Goal: Task Accomplishment & Management: Complete application form

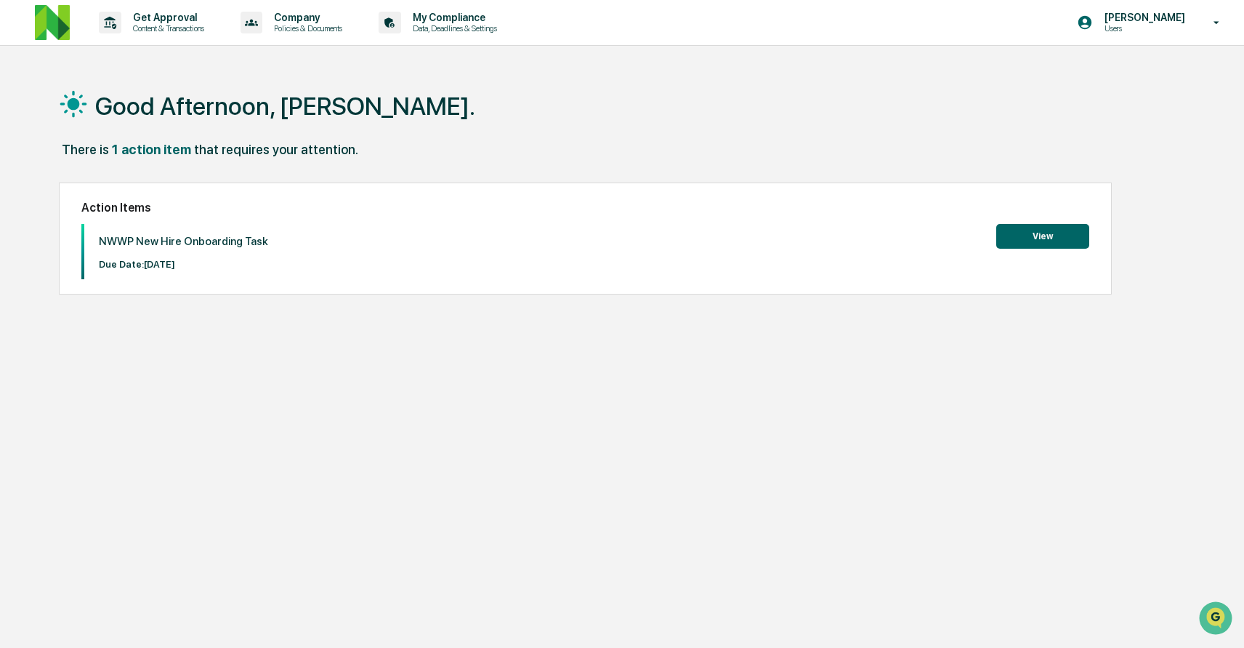
click at [1058, 239] on button "View" at bounding box center [1042, 236] width 93 height 25
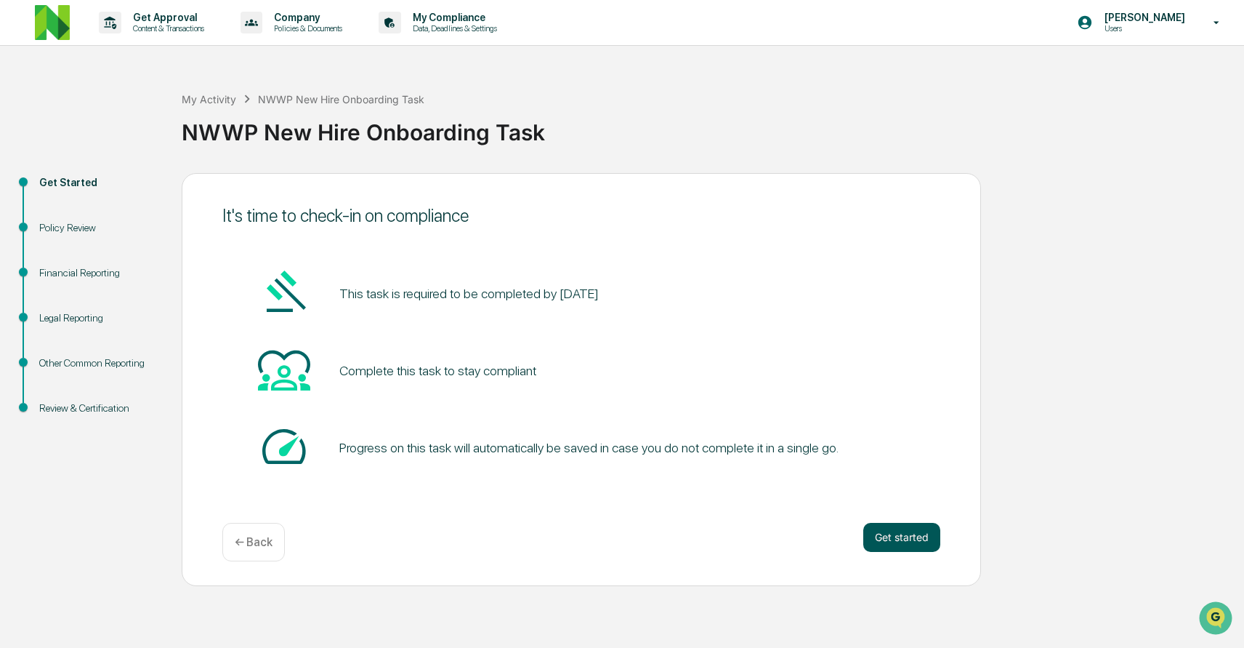
click at [880, 537] on button "Get started" at bounding box center [901, 537] width 77 height 29
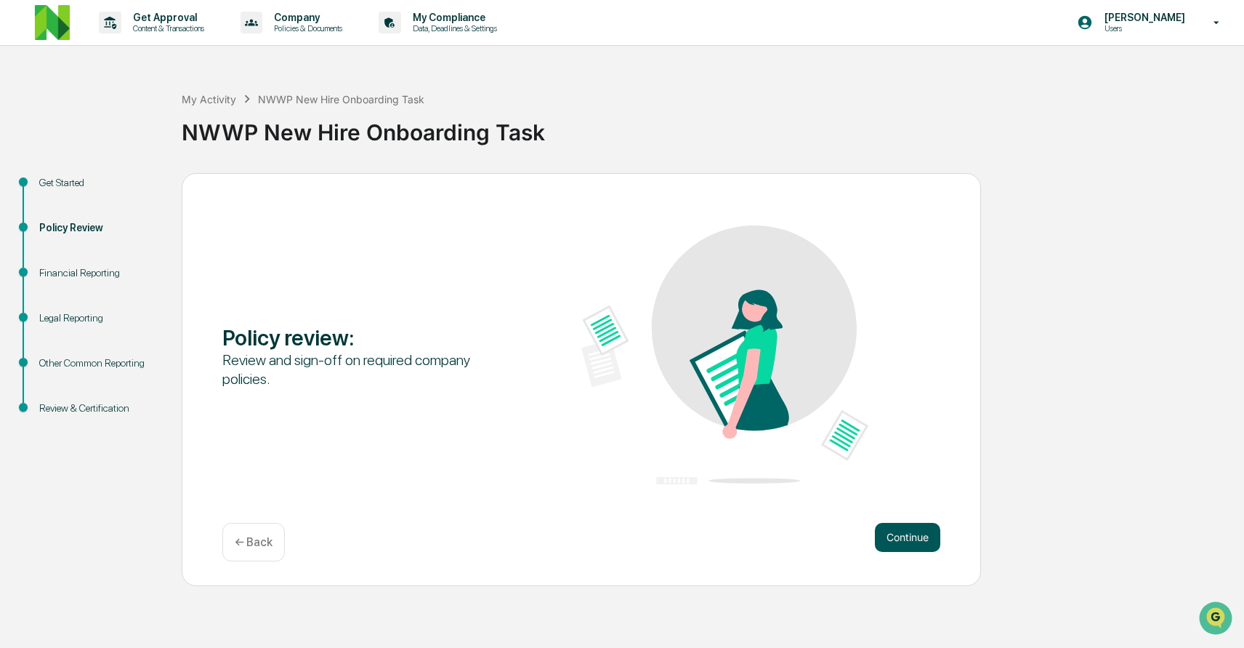
click at [892, 543] on button "Continue" at bounding box center [907, 537] width 65 height 29
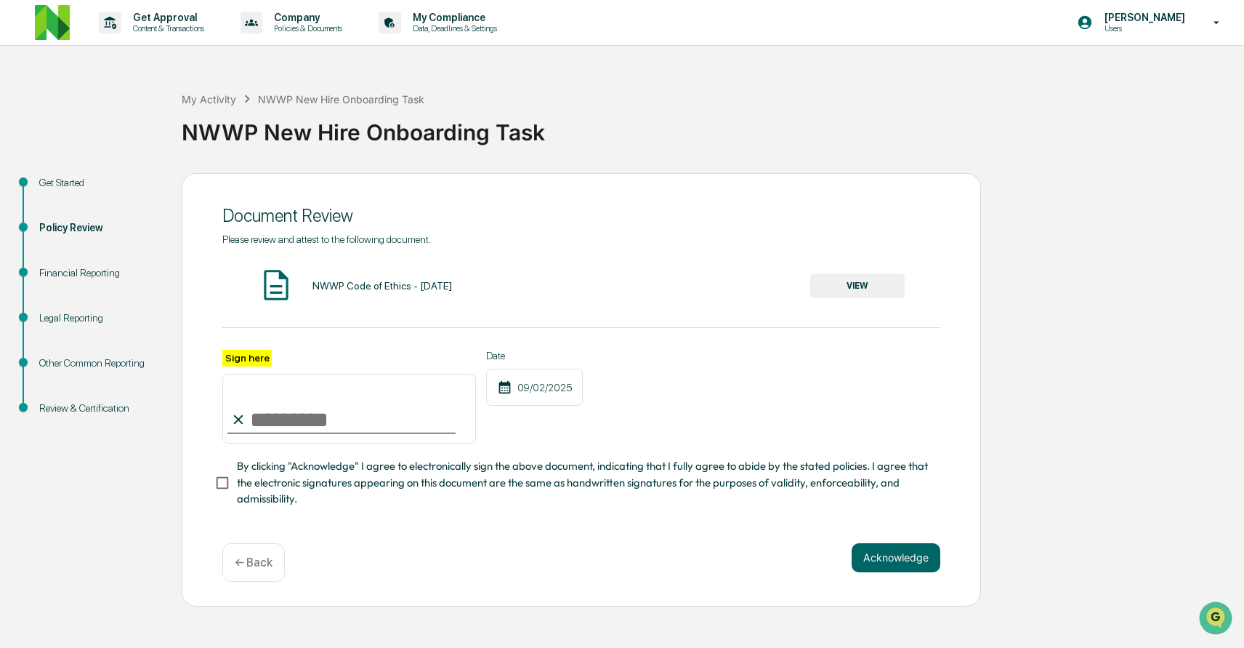
click at [268, 406] on input "Sign here" at bounding box center [349, 409] width 254 height 70
type input "**********"
click at [865, 287] on button "VIEW" at bounding box center [857, 285] width 94 height 25
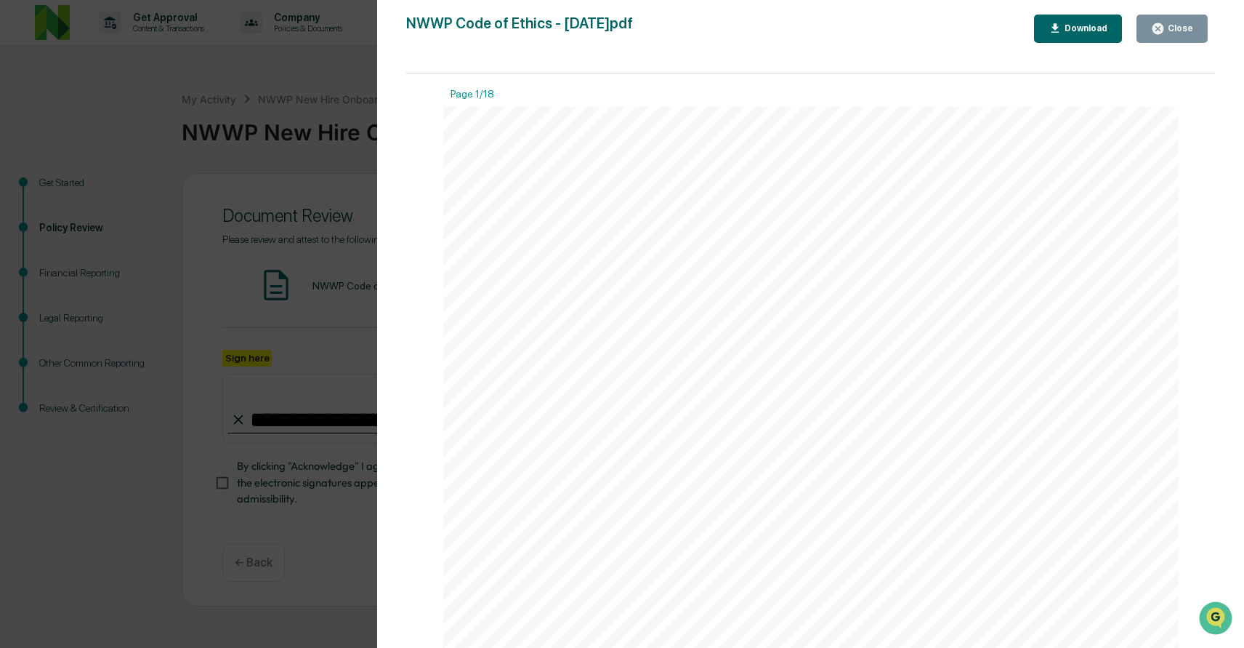
click at [796, 364] on div "1 NerdWallet Wealth Partners, LLC Code of Ethics Pursuant to: INVESTMENT ADVISE…" at bounding box center [811, 583] width 736 height 953
click at [1084, 31] on div "Download" at bounding box center [1085, 28] width 46 height 10
click at [937, 218] on div "1 NerdWallet Wealth Partners, LLC Code of Ethics Pursuant to: INVESTMENT ADVISE…" at bounding box center [811, 583] width 736 height 953
click at [1173, 28] on div "Close" at bounding box center [1179, 28] width 28 height 10
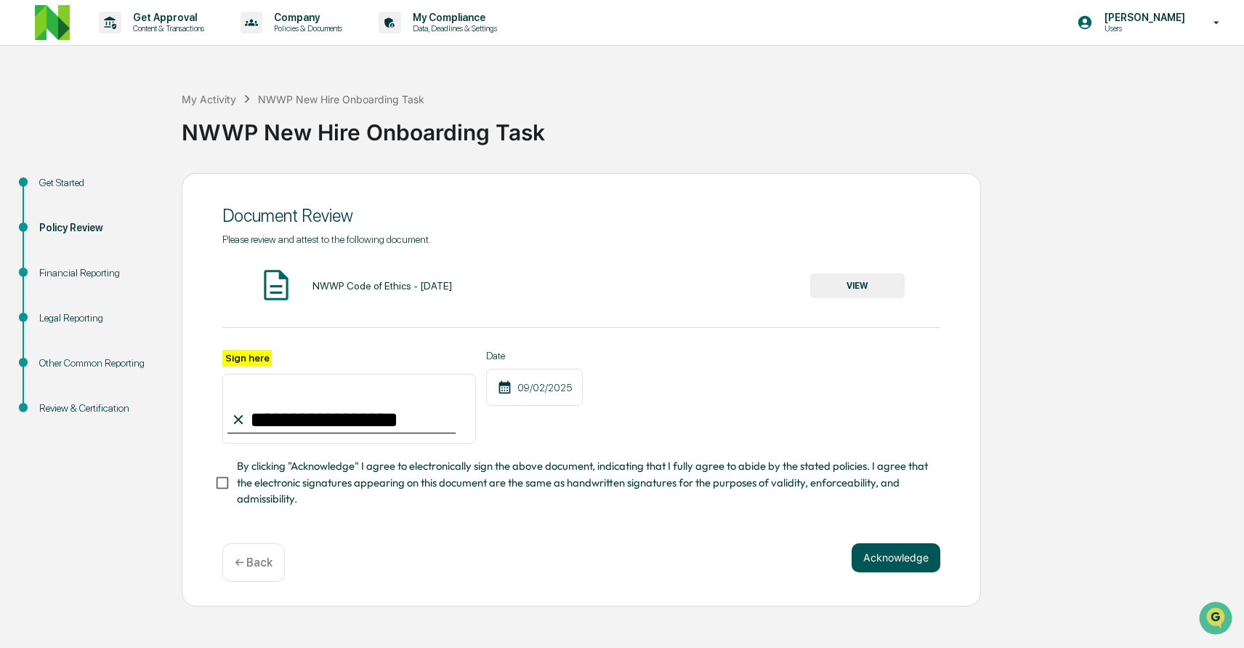
click at [865, 552] on button "Acknowledge" at bounding box center [896, 557] width 89 height 29
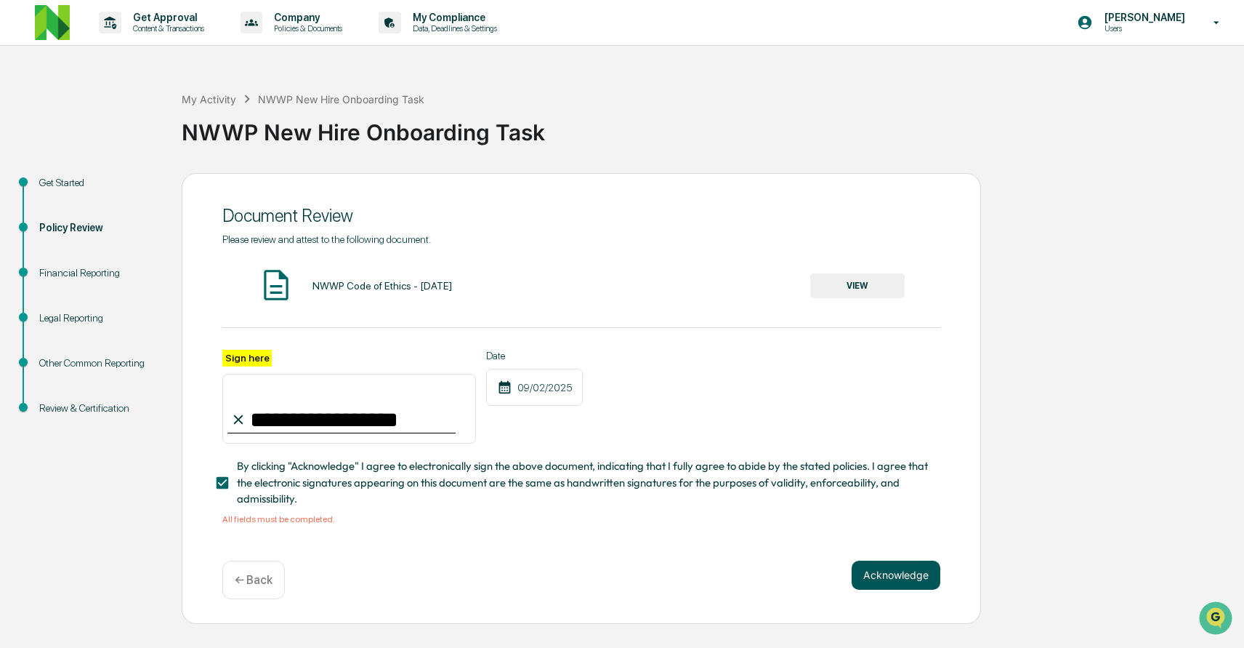
click at [898, 576] on button "Acknowledge" at bounding box center [896, 574] width 89 height 29
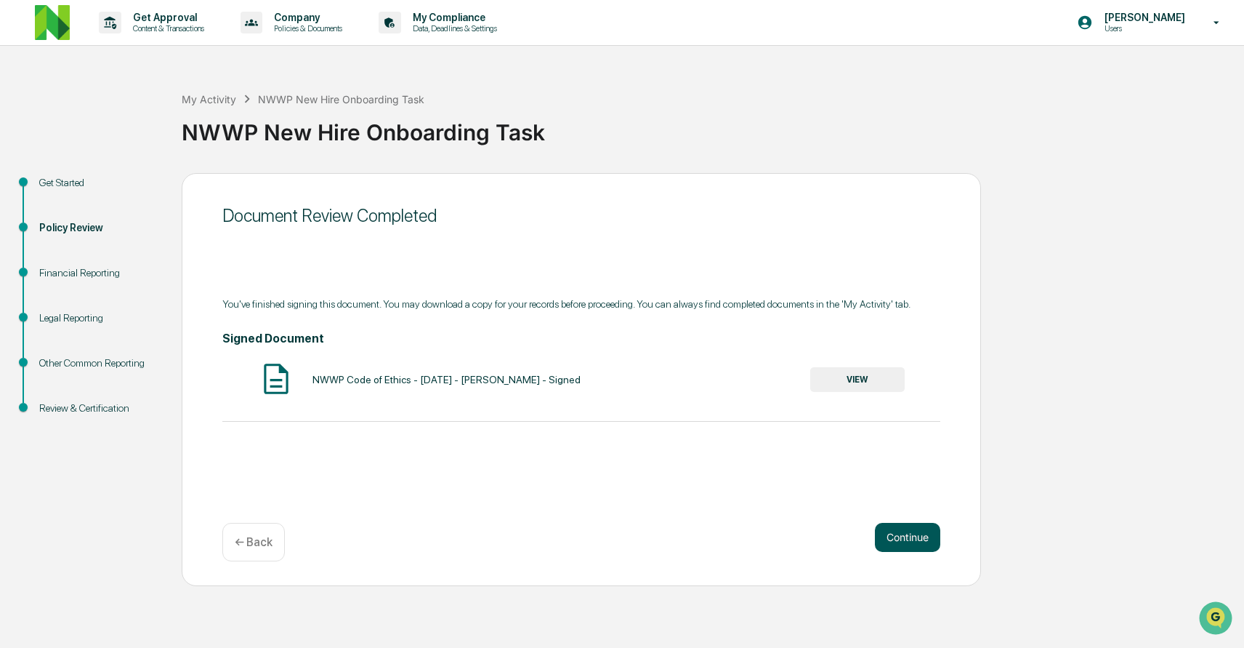
click at [902, 544] on button "Continue" at bounding box center [907, 537] width 65 height 29
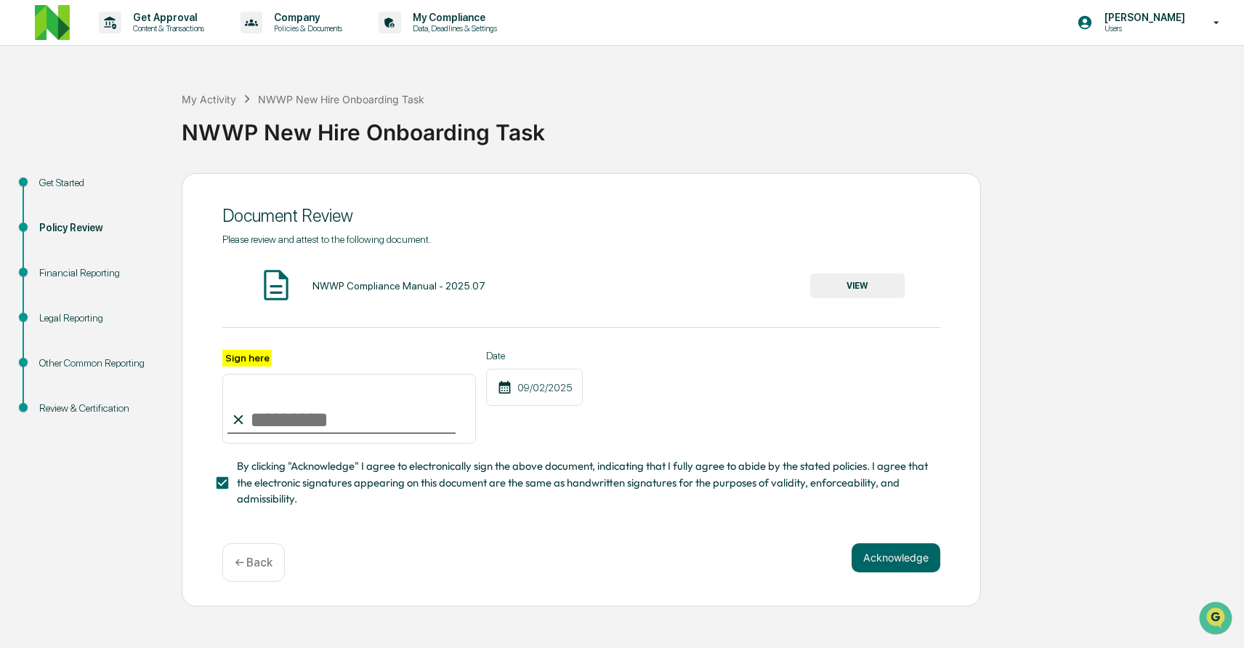
click at [275, 420] on input "Sign here" at bounding box center [349, 409] width 254 height 70
type input "**********"
click at [866, 546] on button "Acknowledge" at bounding box center [896, 557] width 89 height 29
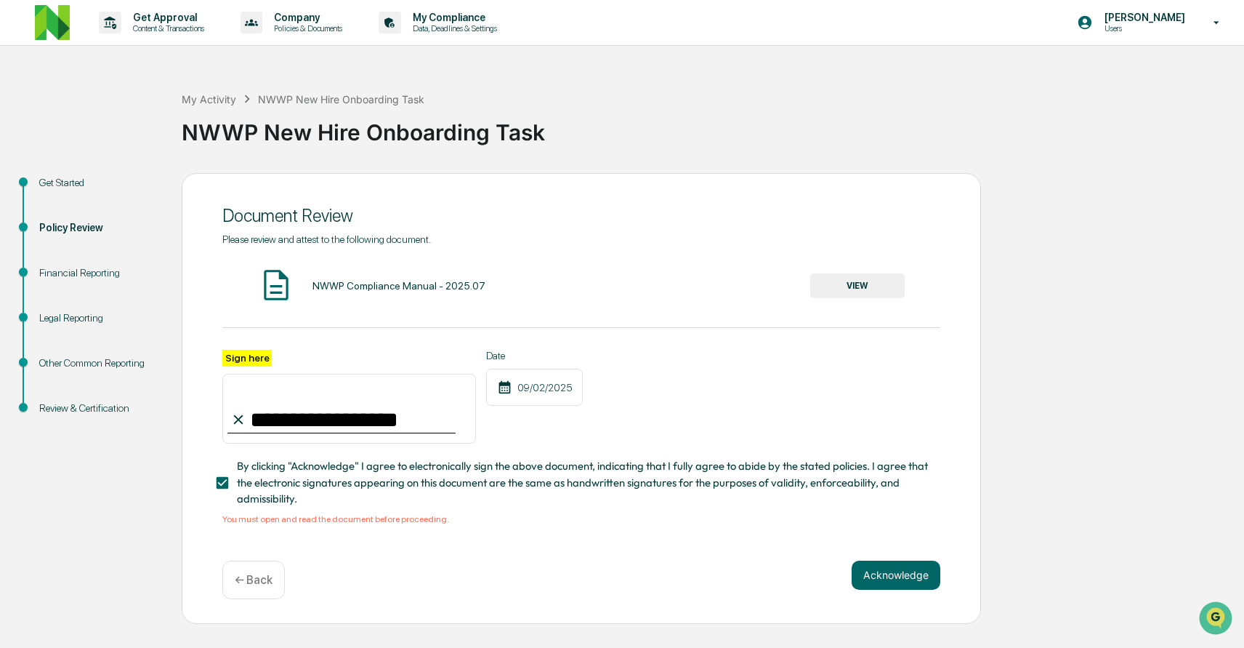
click at [859, 283] on button "VIEW" at bounding box center [857, 285] width 94 height 25
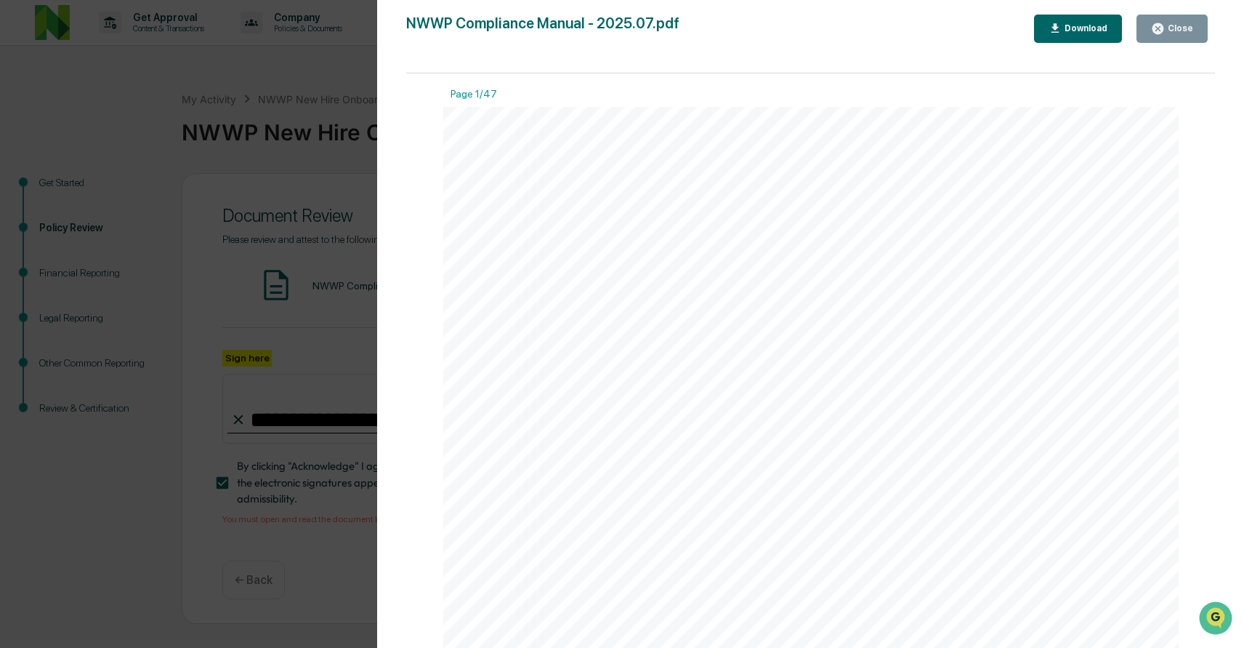
click at [696, 435] on div "LEGAL02/46291858v2 NerdWallet Wealth Partners, LLC Compliance Manual [DATE] Thi…" at bounding box center [811, 583] width 736 height 953
click at [1101, 22] on div "Download" at bounding box center [1079, 29] width 60 height 14
click at [800, 411] on div "LEGAL02/46291858v2 NerdWallet Wealth Partners, LLC Compliance Manual [DATE] Thi…" at bounding box center [811, 583] width 736 height 953
click at [1076, 25] on div "Download" at bounding box center [1085, 28] width 46 height 10
click at [1193, 28] on button "Close" at bounding box center [1172, 29] width 71 height 28
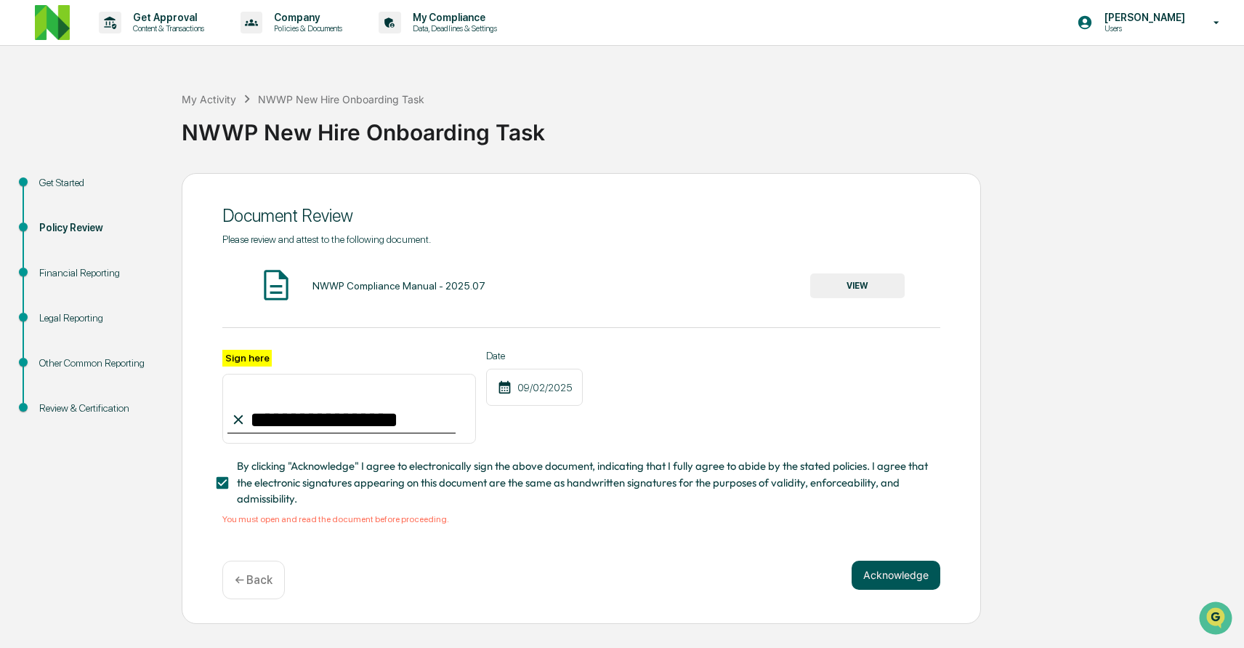
click at [884, 574] on button "Acknowledge" at bounding box center [896, 574] width 89 height 29
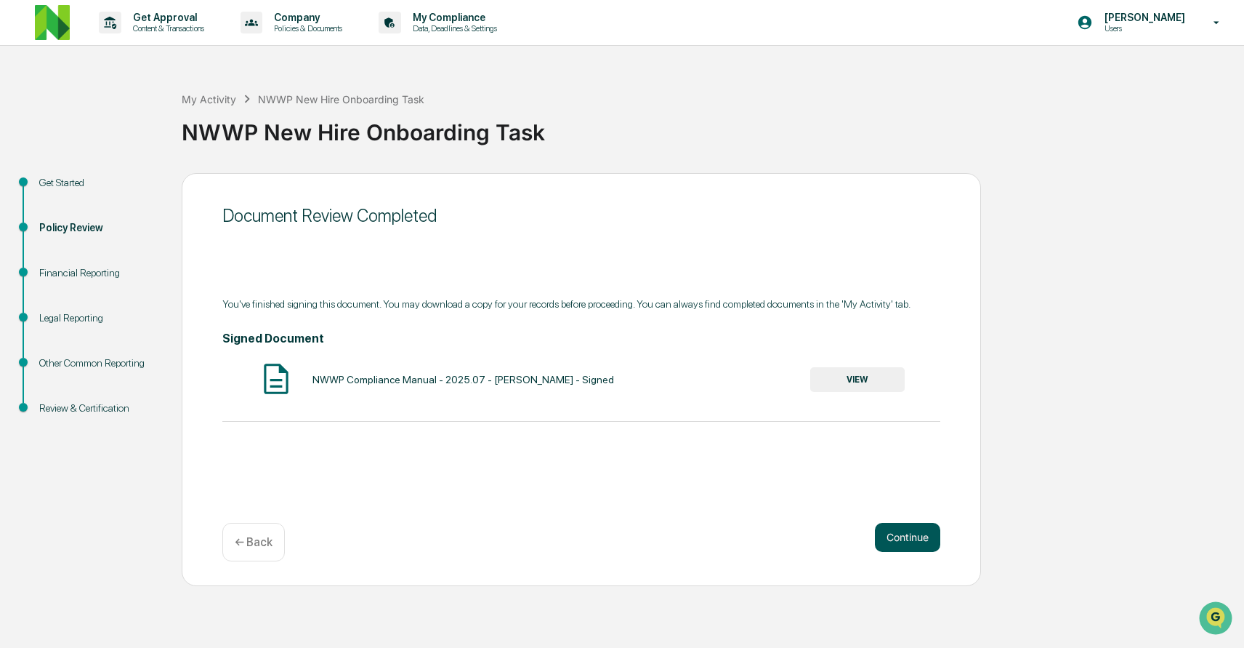
click at [888, 537] on button "Continue" at bounding box center [907, 537] width 65 height 29
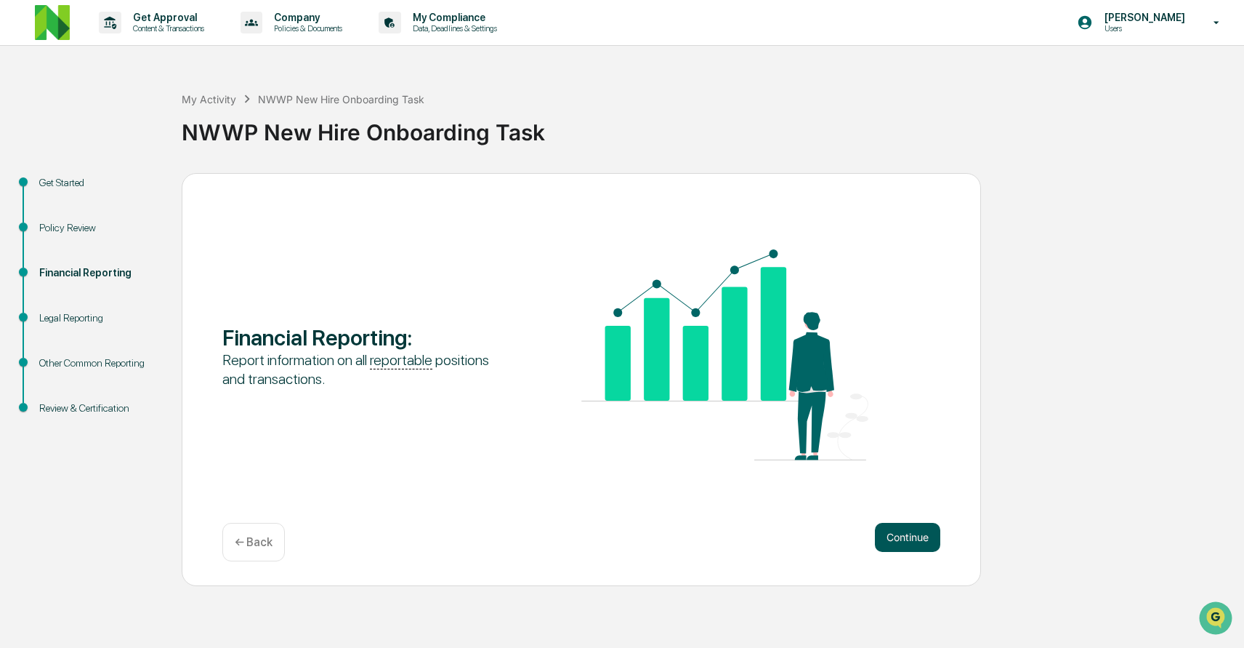
click at [898, 532] on button "Continue" at bounding box center [907, 537] width 65 height 29
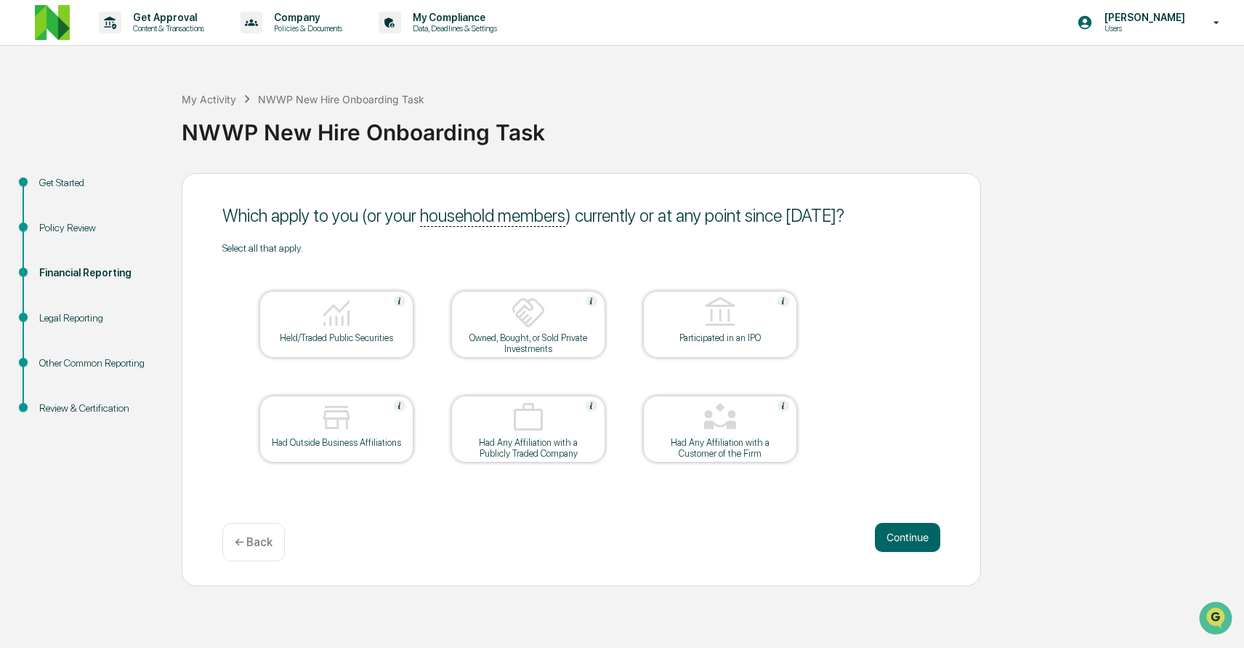
click at [374, 323] on div at bounding box center [336, 313] width 145 height 37
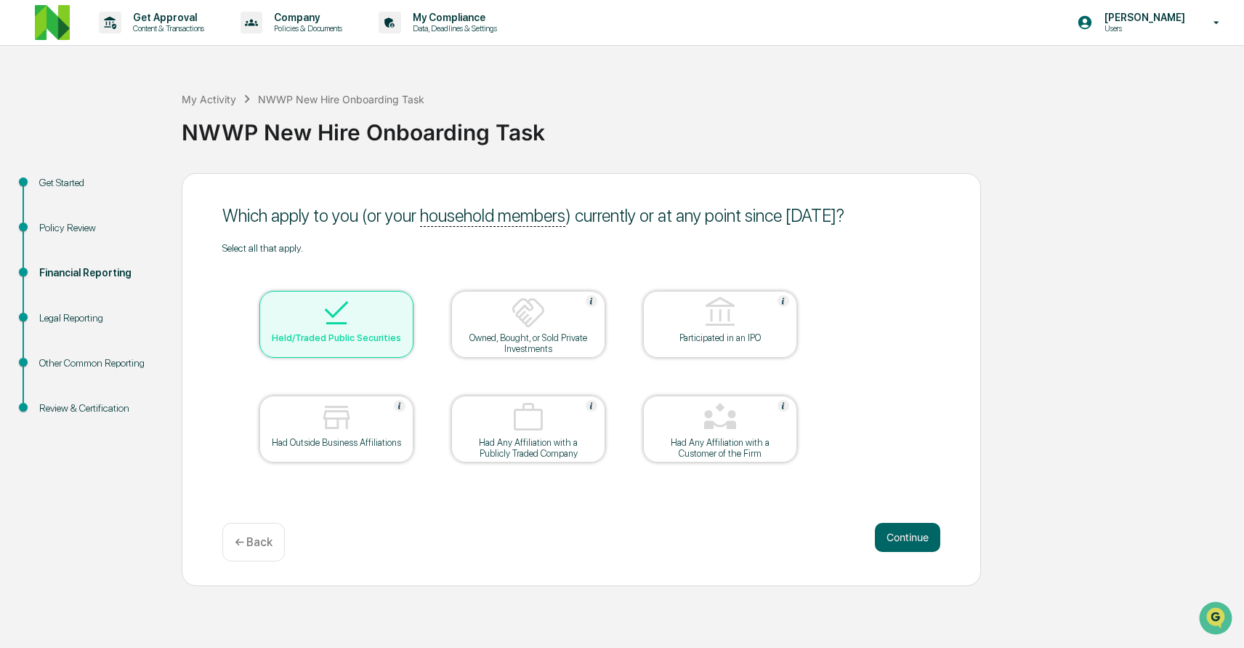
click at [477, 332] on div at bounding box center [528, 313] width 145 height 37
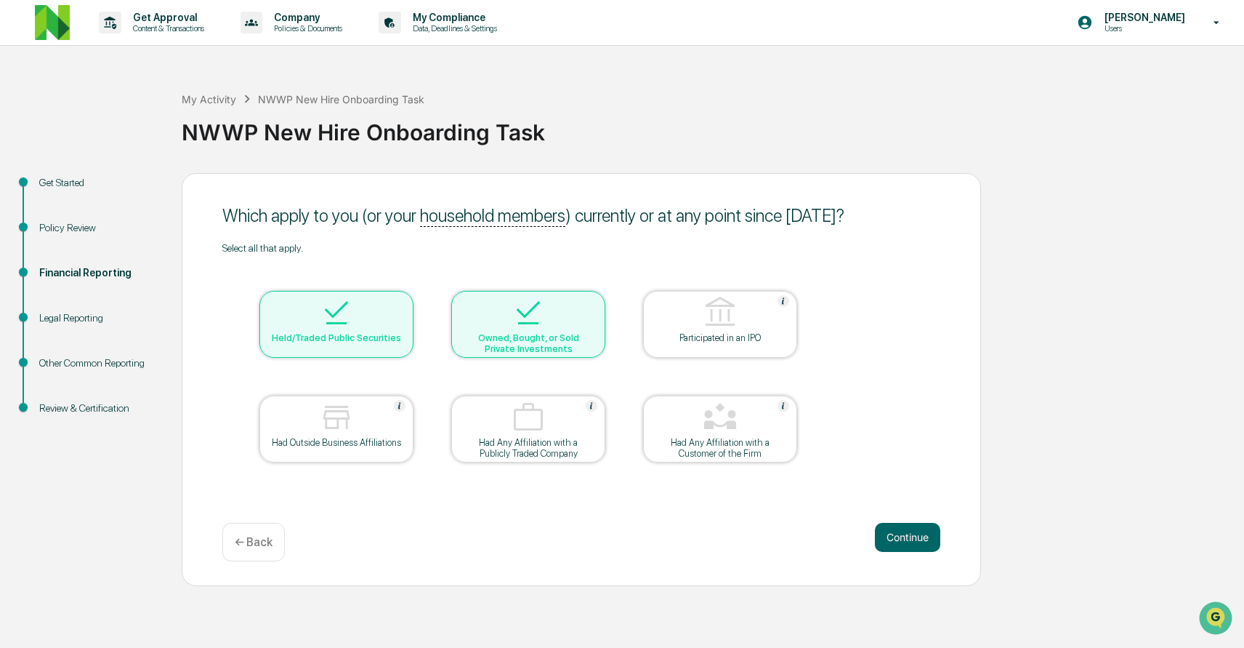
click at [698, 343] on div "Participated in an IPO" at bounding box center [720, 337] width 131 height 11
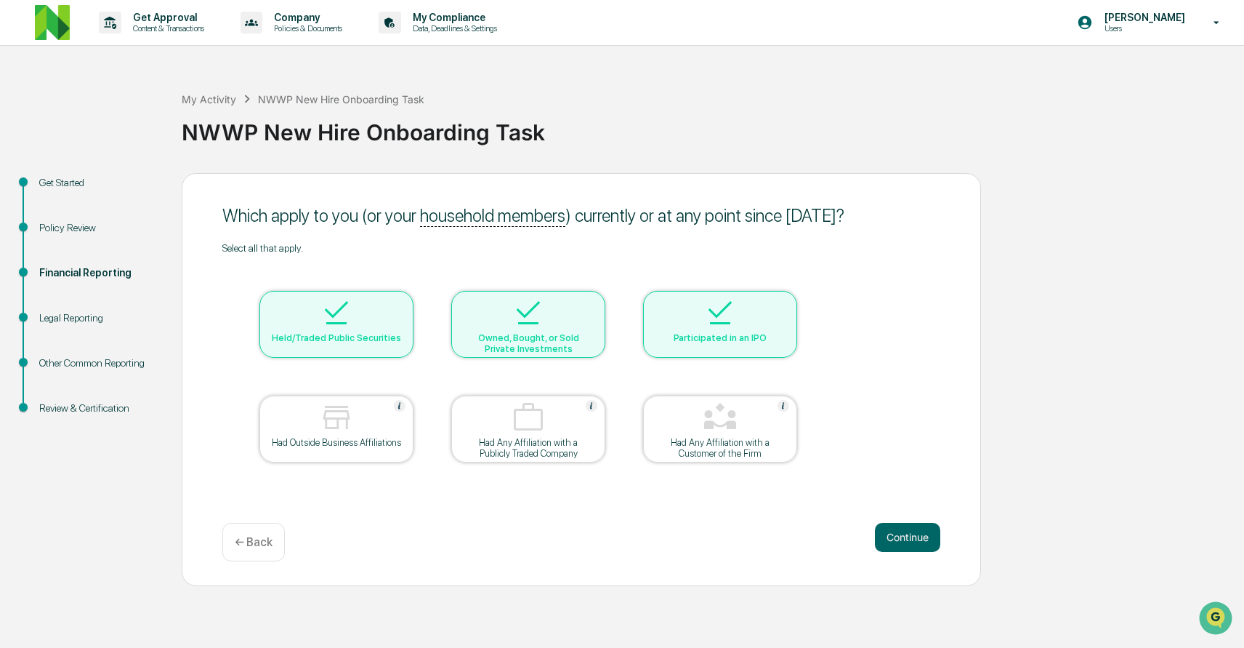
click at [356, 437] on div at bounding box center [336, 418] width 145 height 37
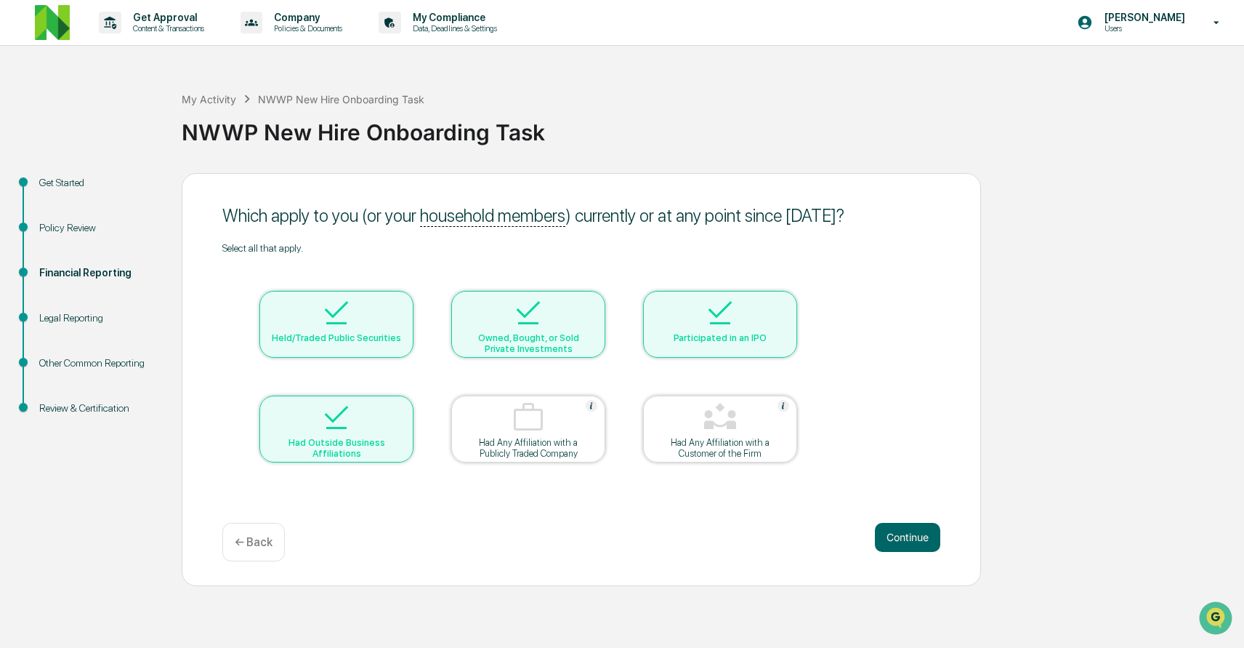
click at [524, 459] on div "Had Any Affiliation with a Publicly Traded Company" at bounding box center [528, 448] width 131 height 22
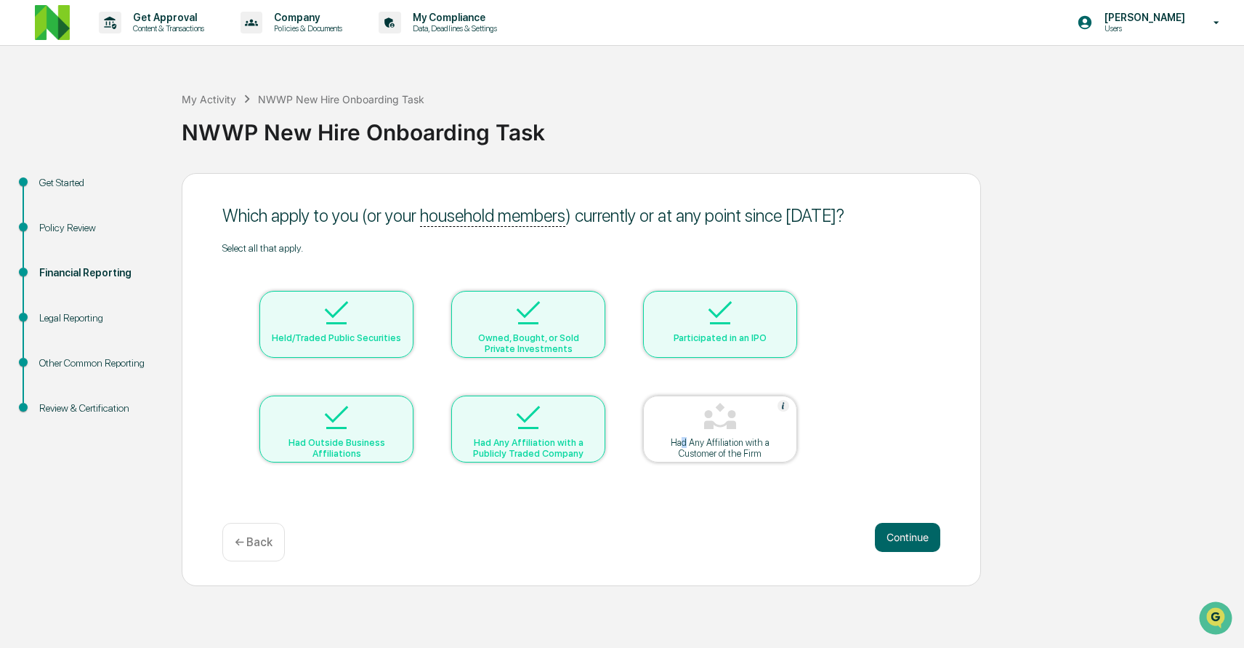
click at [680, 458] on div "Had Any Affiliation with a Customer of the Firm" at bounding box center [720, 448] width 131 height 22
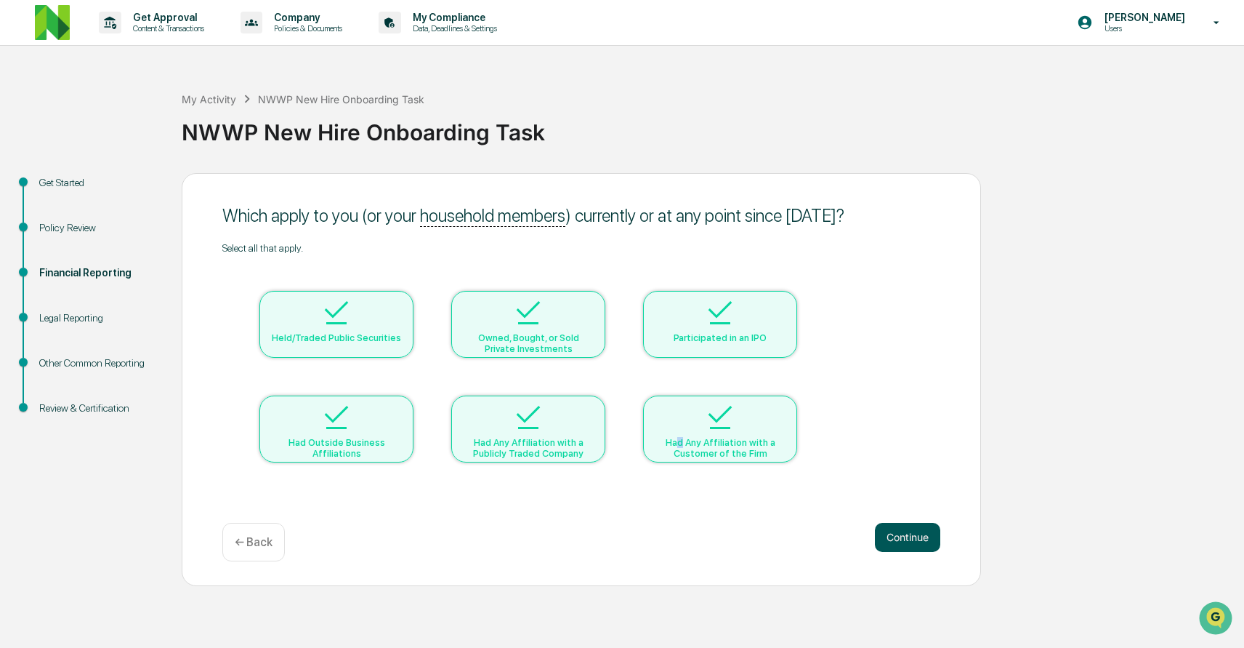
click at [898, 544] on button "Continue" at bounding box center [907, 537] width 65 height 29
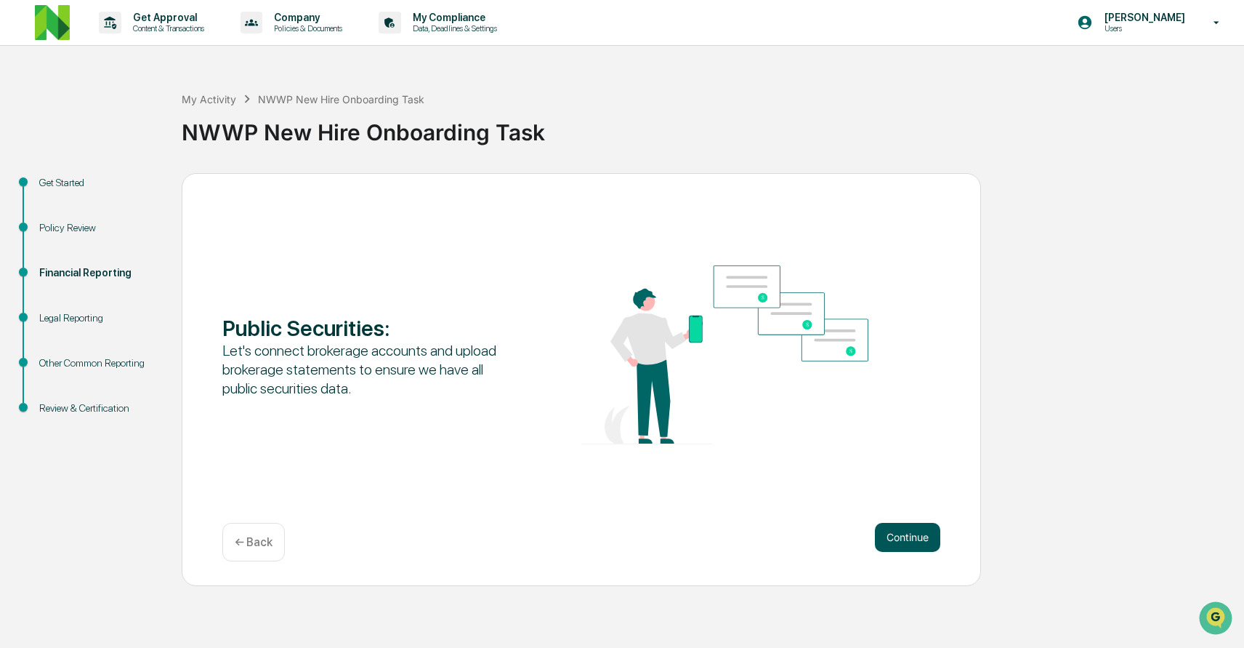
click at [915, 536] on button "Continue" at bounding box center [907, 537] width 65 height 29
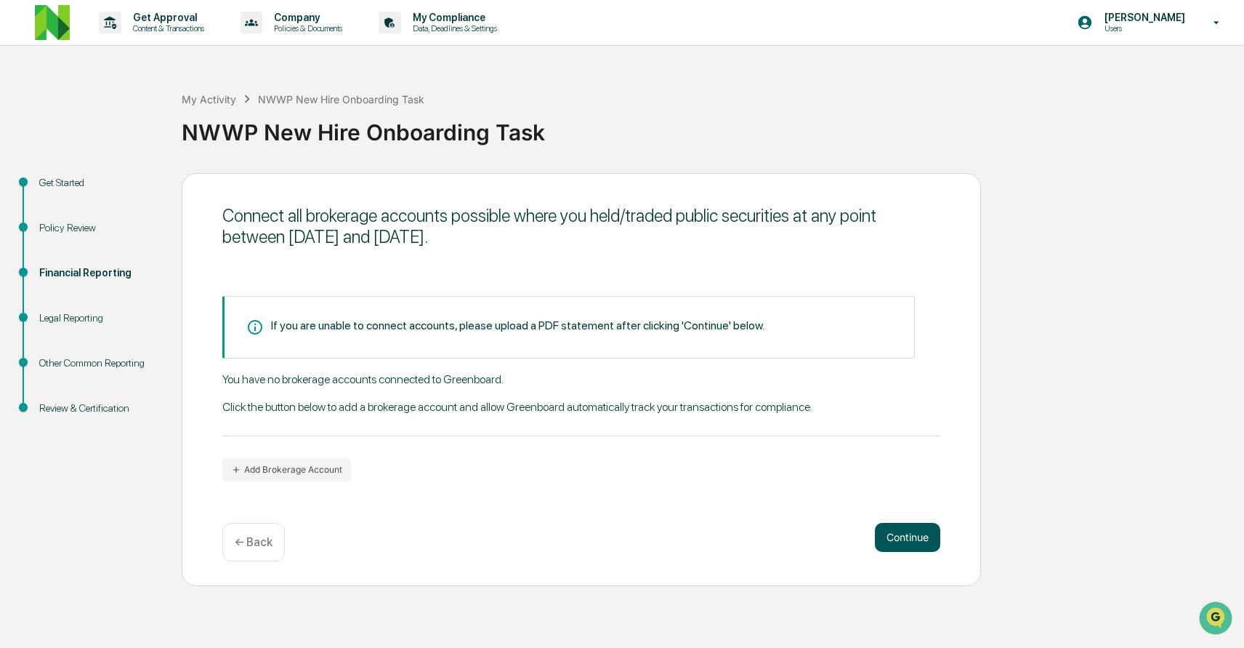
click at [906, 544] on button "Continue" at bounding box center [907, 537] width 65 height 29
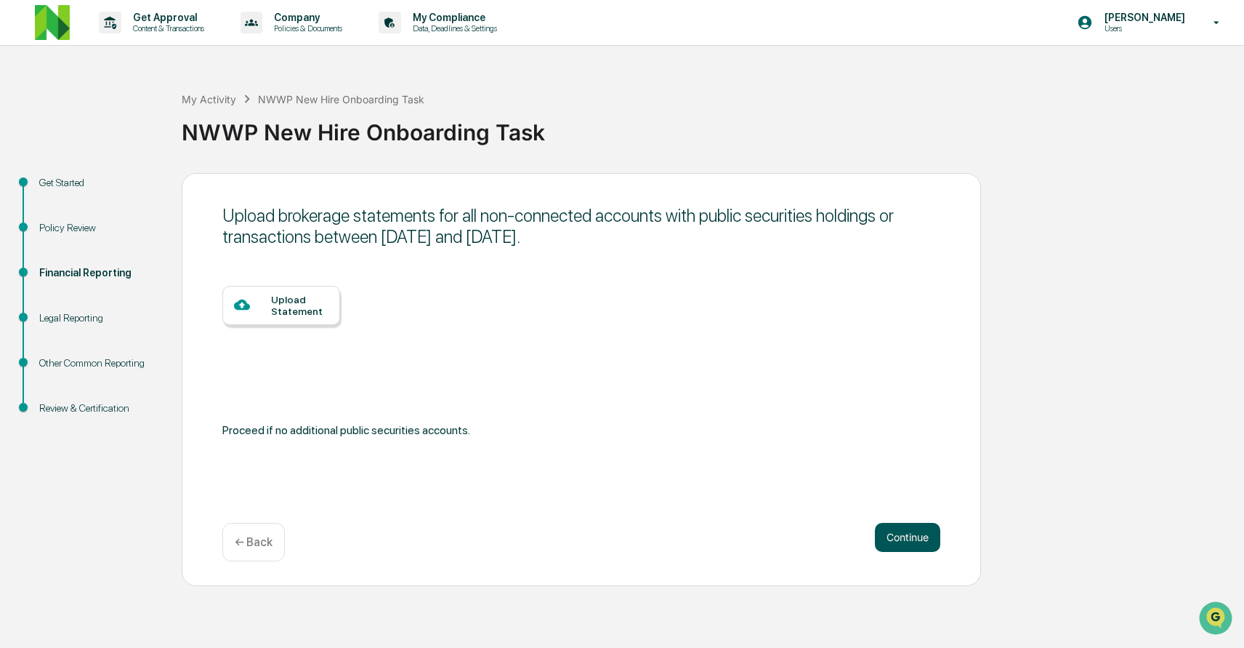
click at [877, 541] on button "Continue" at bounding box center [907, 537] width 65 height 29
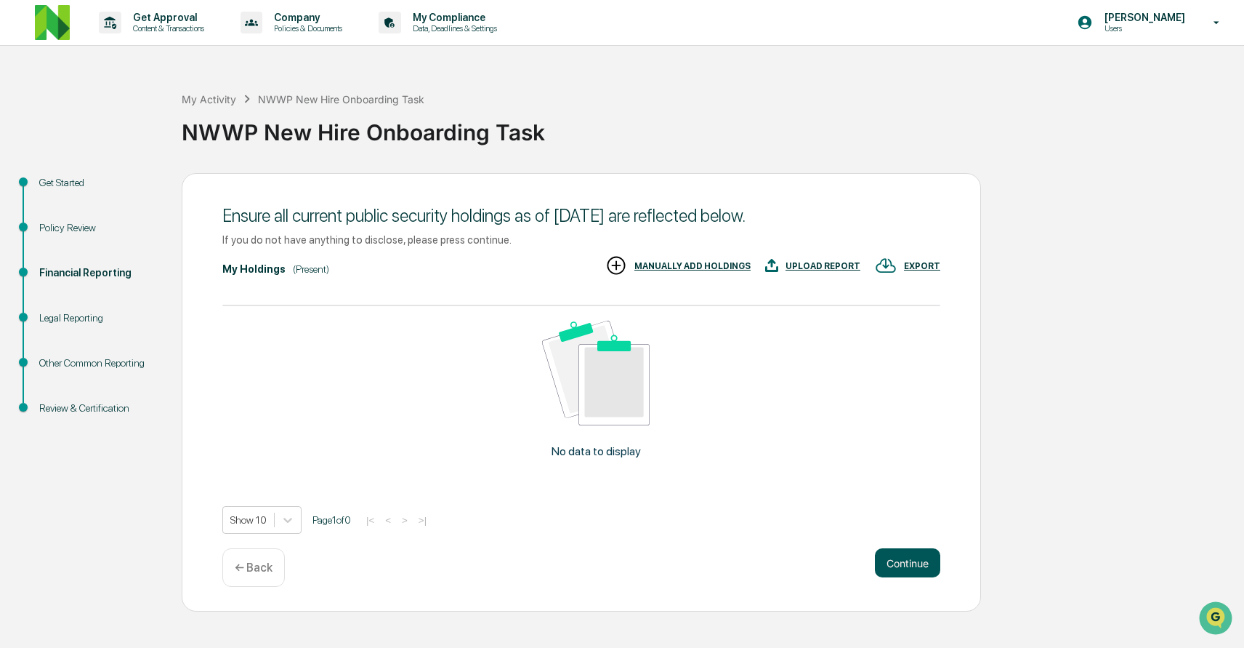
click at [900, 562] on button "Continue" at bounding box center [907, 562] width 65 height 29
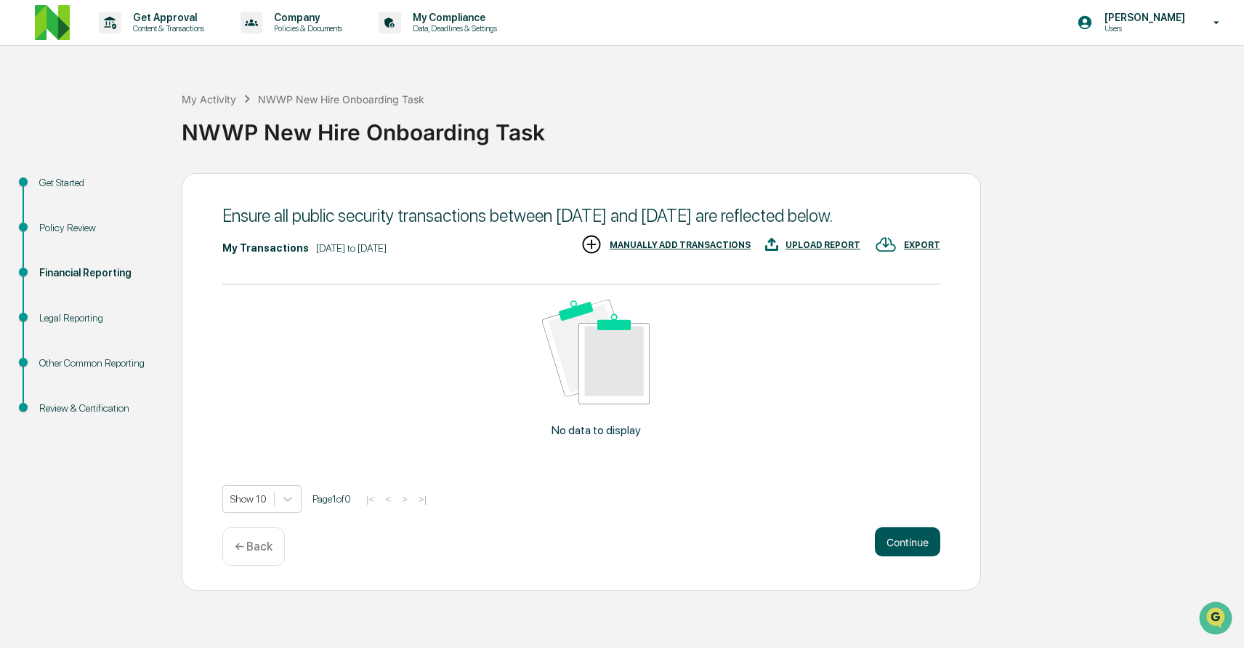
click at [902, 556] on button "Continue" at bounding box center [907, 541] width 65 height 29
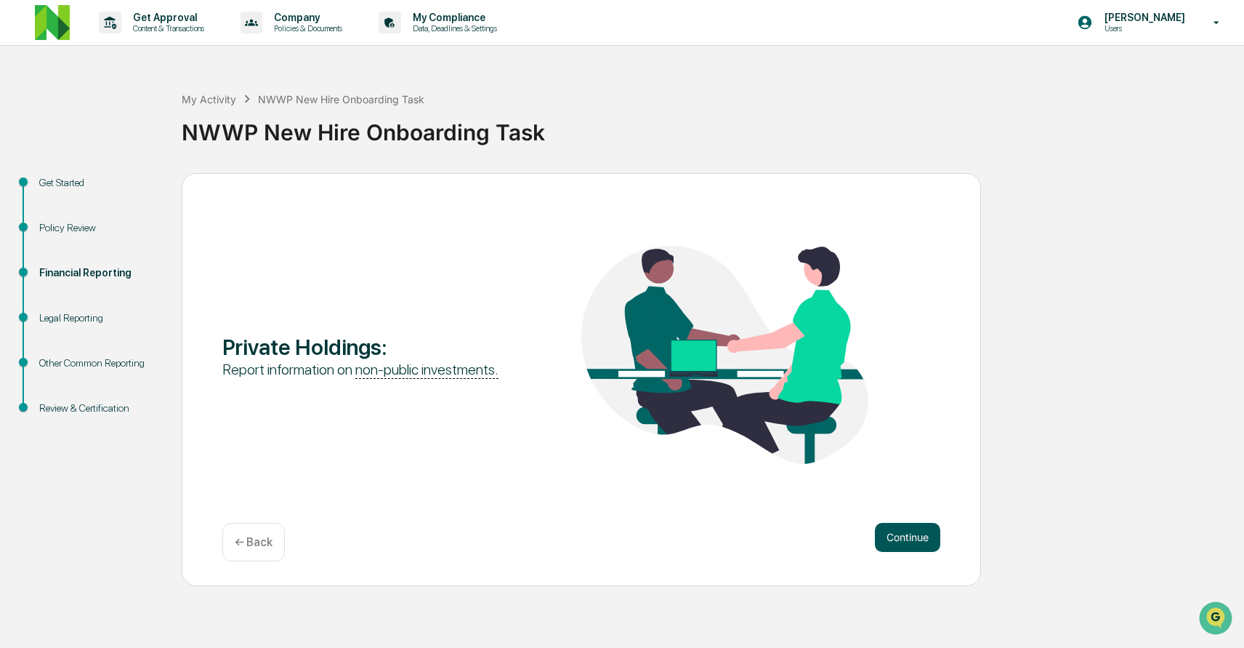
click at [904, 541] on button "Continue" at bounding box center [907, 537] width 65 height 29
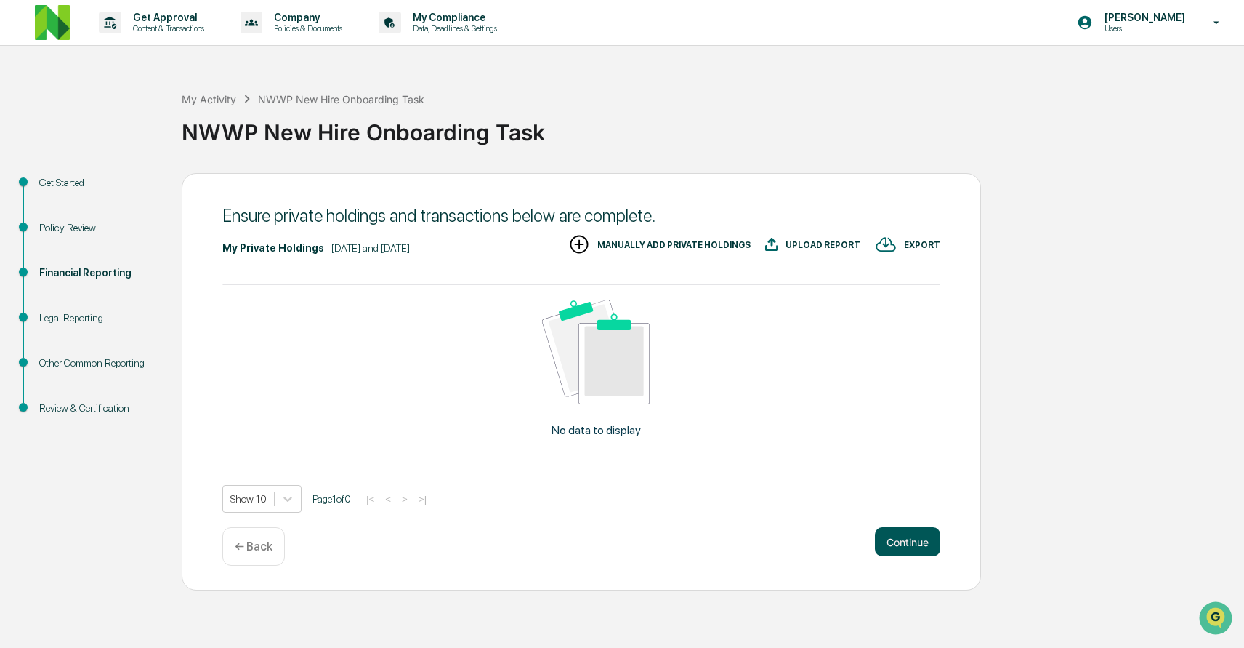
click at [904, 541] on button "Continue" at bounding box center [907, 541] width 65 height 29
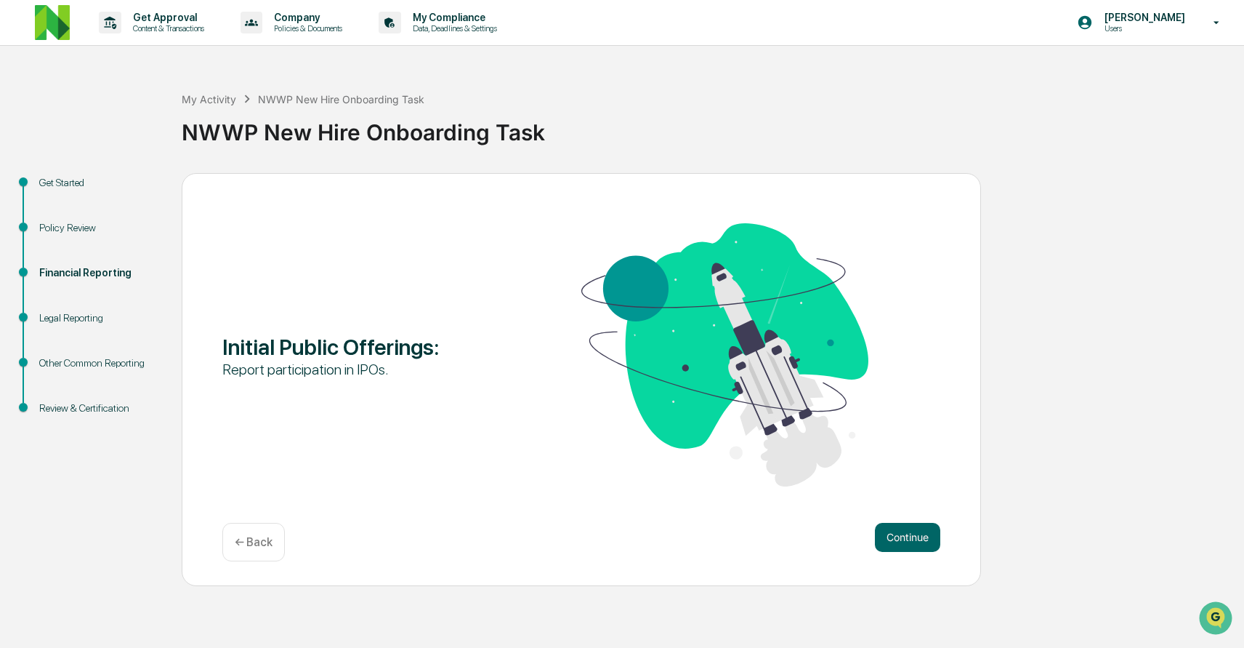
click at [904, 541] on button "Continue" at bounding box center [907, 537] width 65 height 29
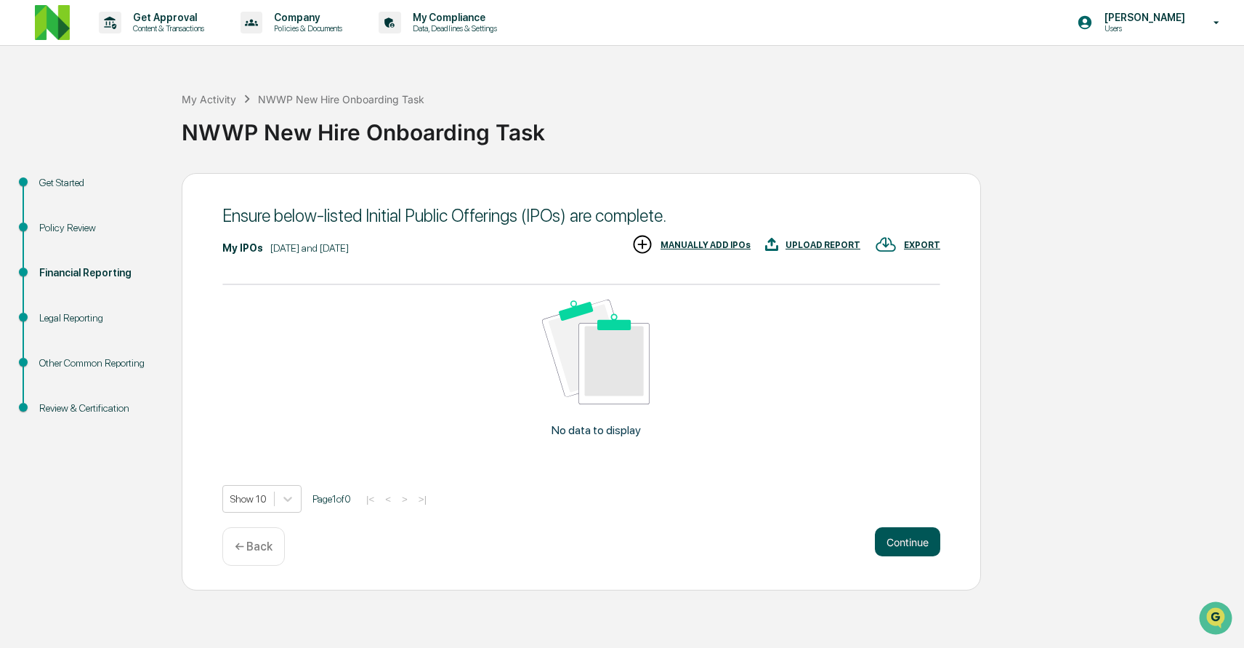
click at [904, 541] on button "Continue" at bounding box center [907, 541] width 65 height 29
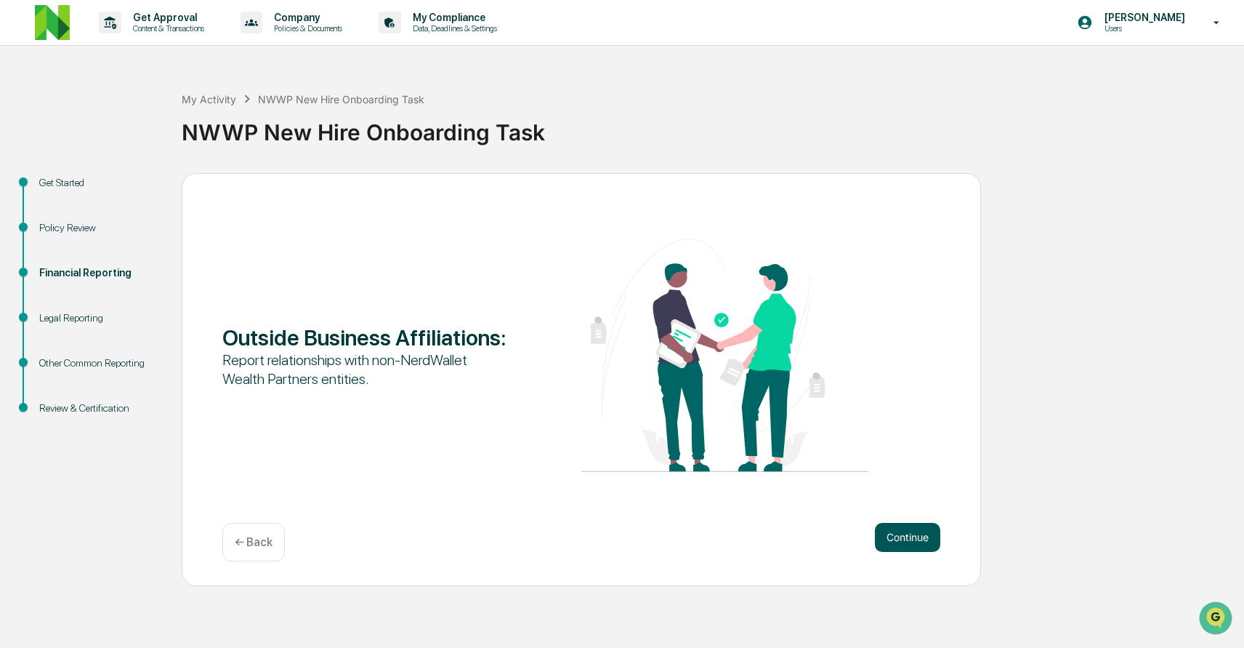
click at [904, 540] on button "Continue" at bounding box center [907, 537] width 65 height 29
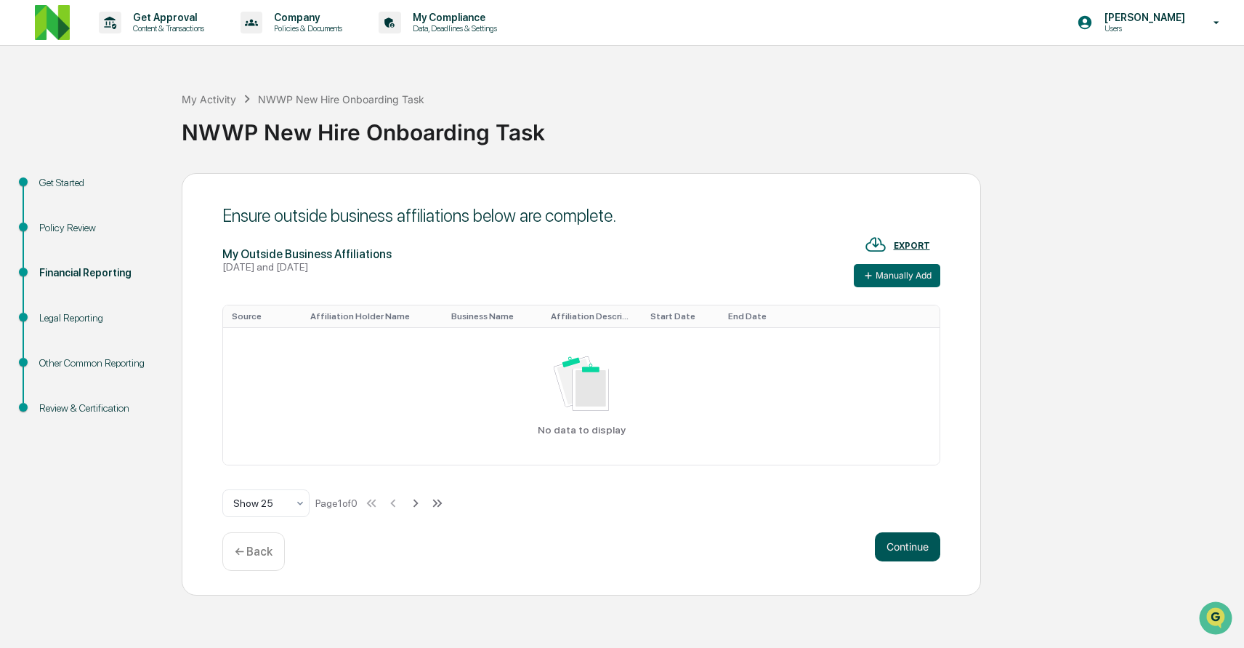
click at [904, 540] on button "Continue" at bounding box center [907, 546] width 65 height 29
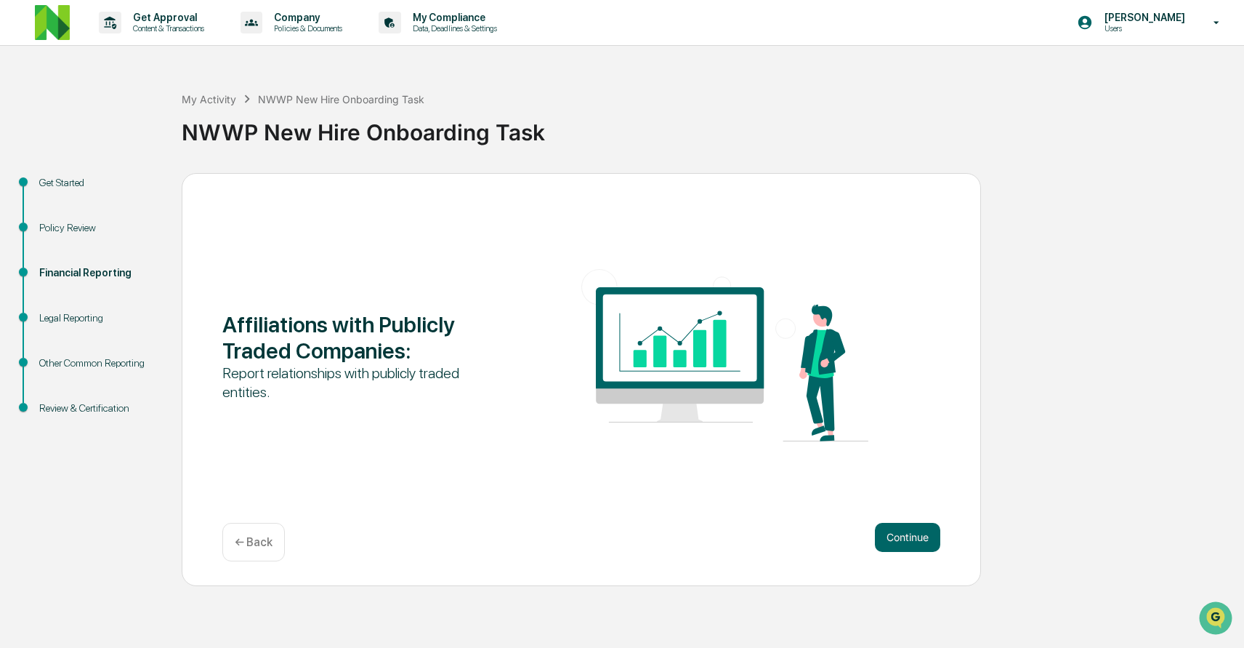
click at [904, 540] on button "Continue" at bounding box center [907, 537] width 65 height 29
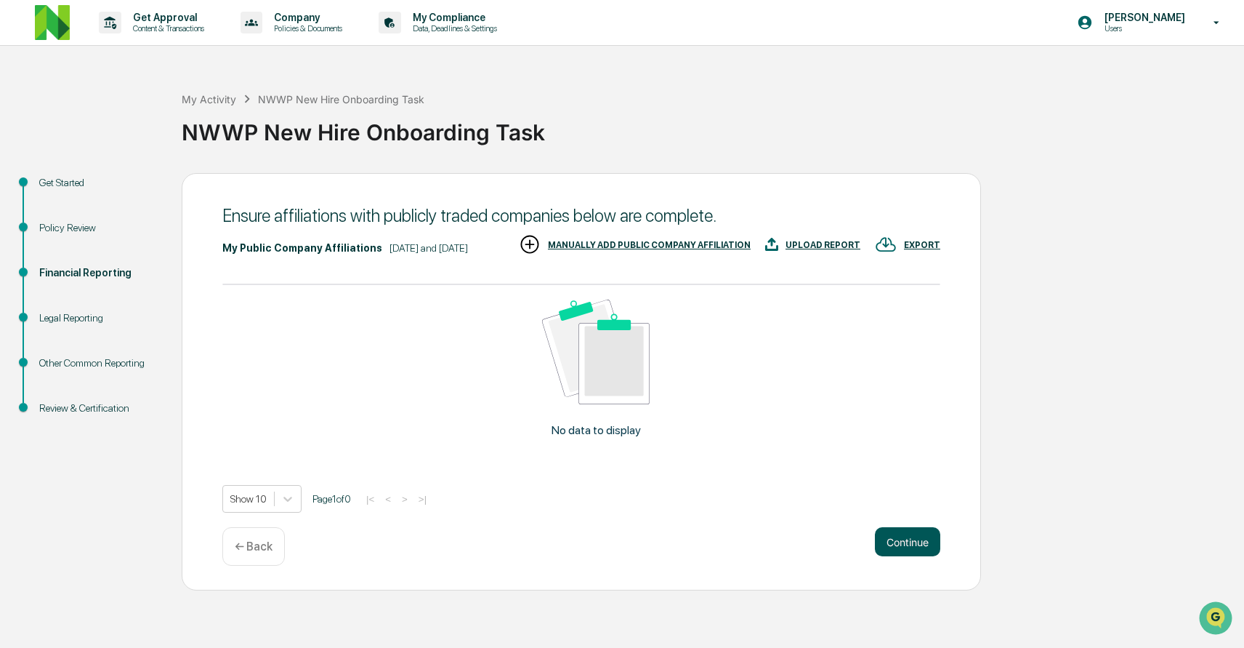
click at [890, 556] on button "Continue" at bounding box center [907, 541] width 65 height 29
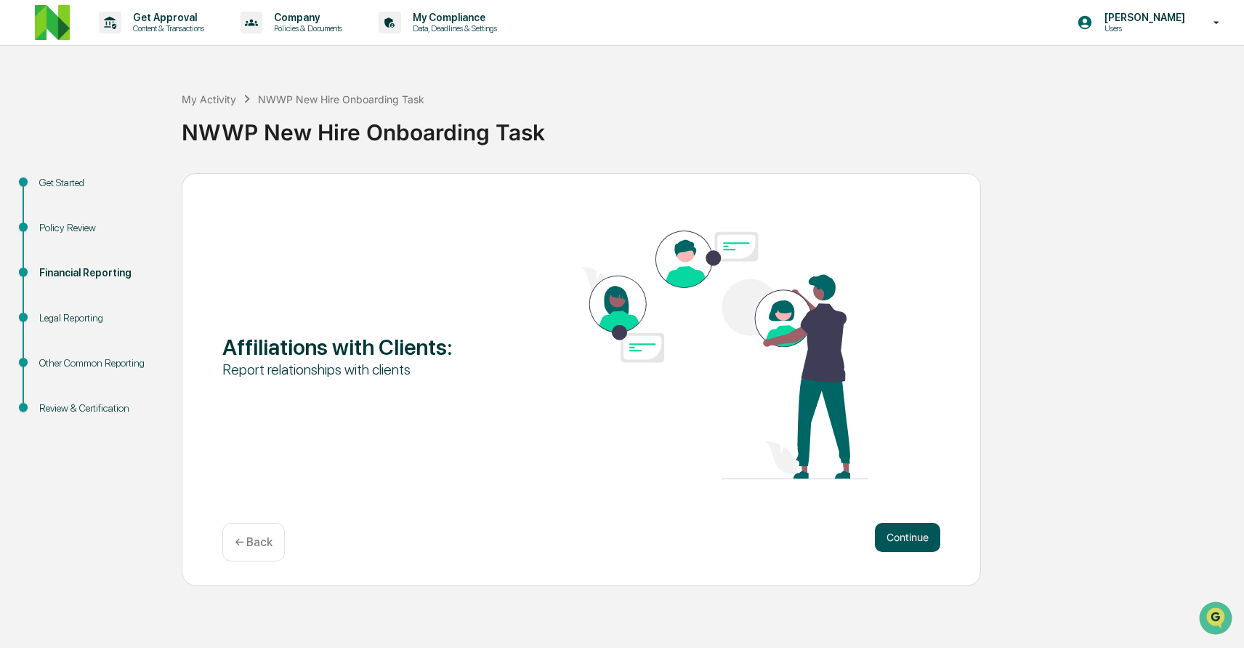
click at [898, 544] on button "Continue" at bounding box center [907, 537] width 65 height 29
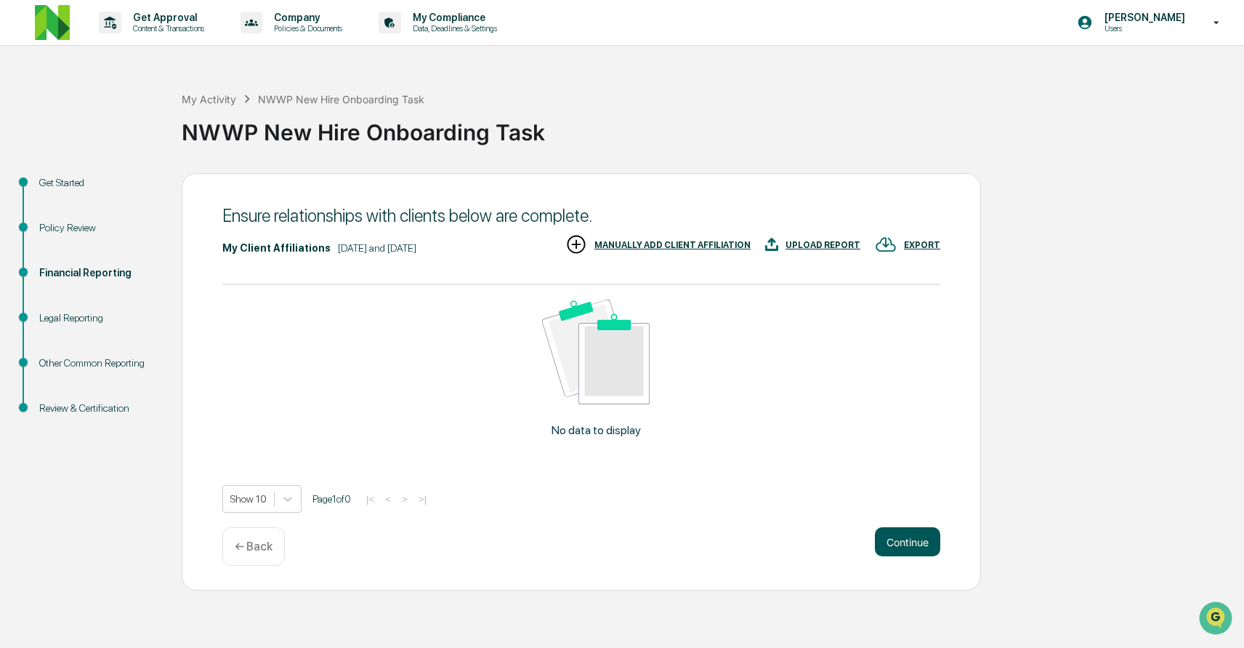
click at [898, 543] on button "Continue" at bounding box center [907, 541] width 65 height 29
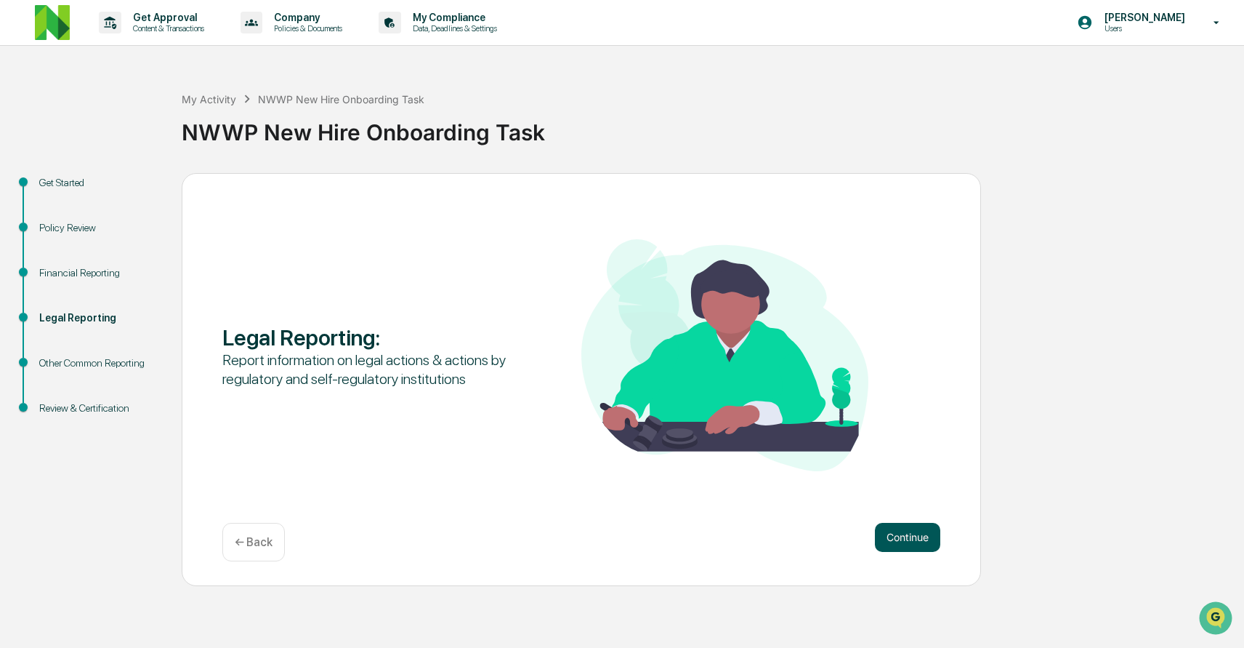
click at [898, 541] on button "Continue" at bounding box center [907, 537] width 65 height 29
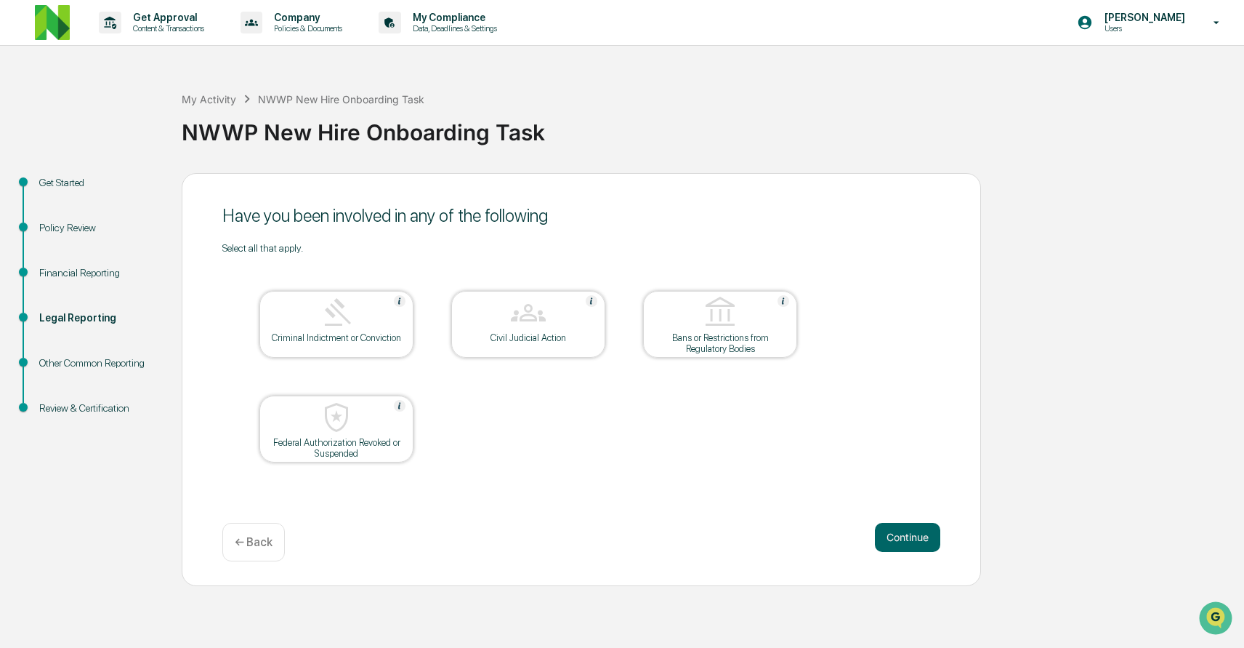
drag, startPoint x: 898, startPoint y: 541, endPoint x: 690, endPoint y: 431, distance: 235.4
click at [703, 431] on div "Have you been involved in any of the following Select all that apply. Criminal …" at bounding box center [581, 379] width 799 height 413
click at [331, 310] on img at bounding box center [336, 312] width 35 height 35
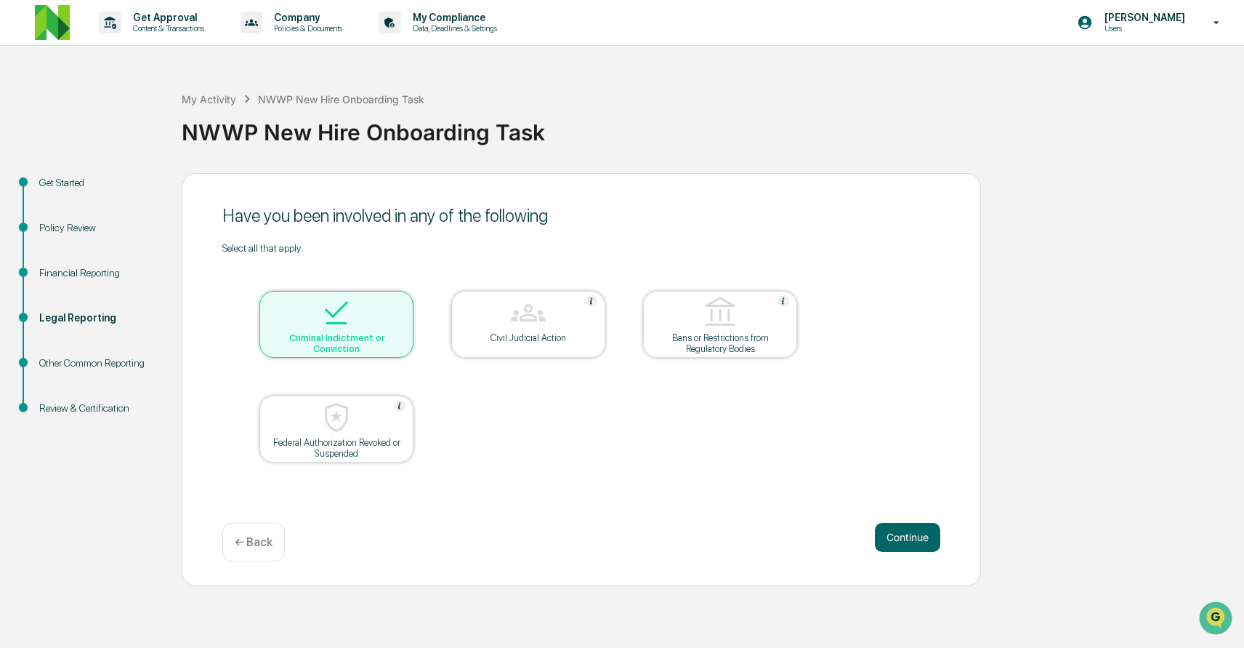
click at [508, 326] on div at bounding box center [528, 313] width 145 height 37
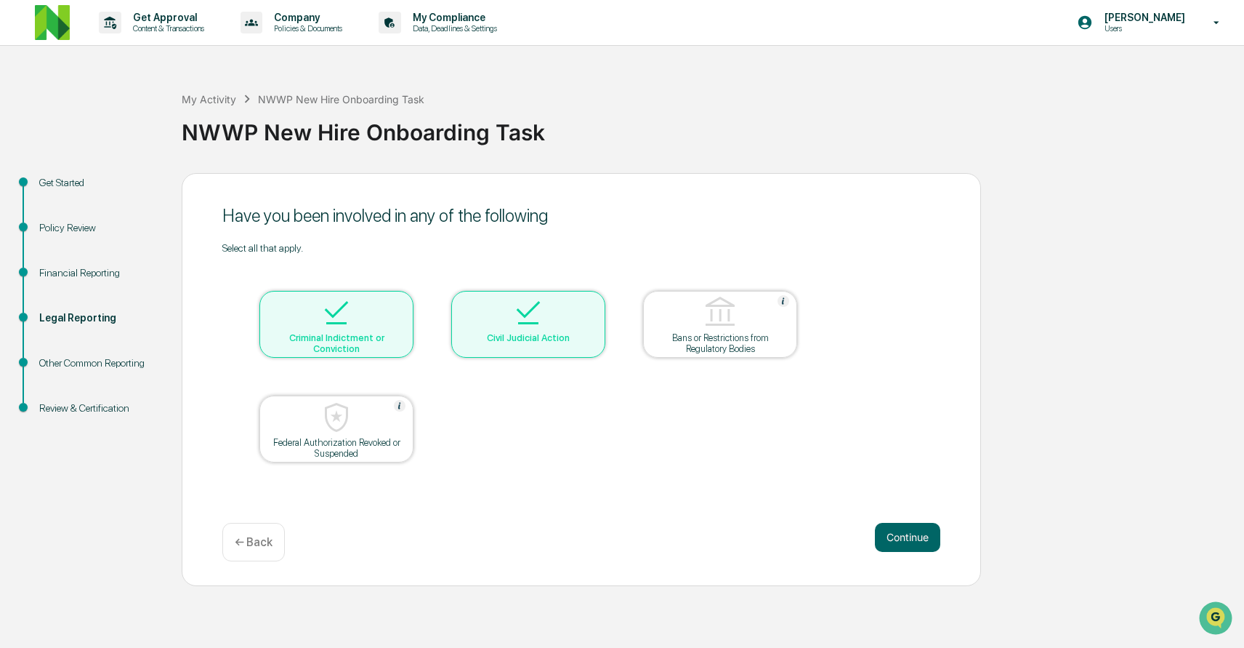
click at [683, 341] on div "Bans or Restrictions from Regulatory Bodies" at bounding box center [720, 343] width 131 height 22
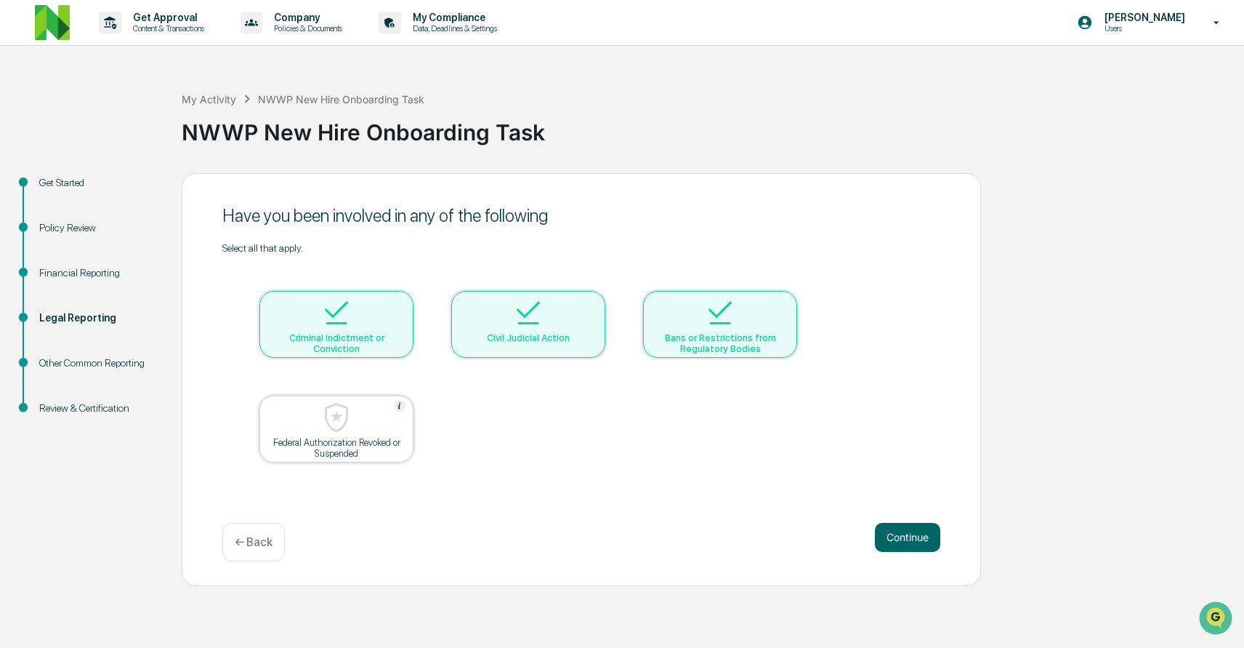
click at [374, 416] on div at bounding box center [336, 418] width 145 height 37
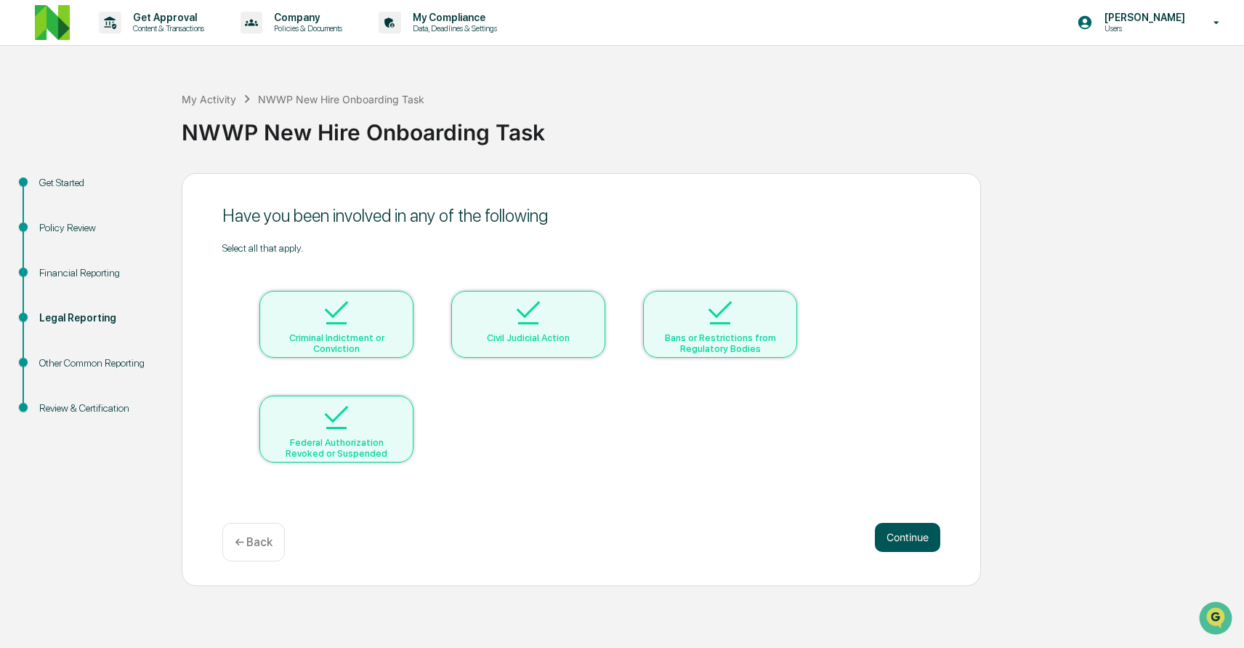
click at [907, 537] on button "Continue" at bounding box center [907, 537] width 65 height 29
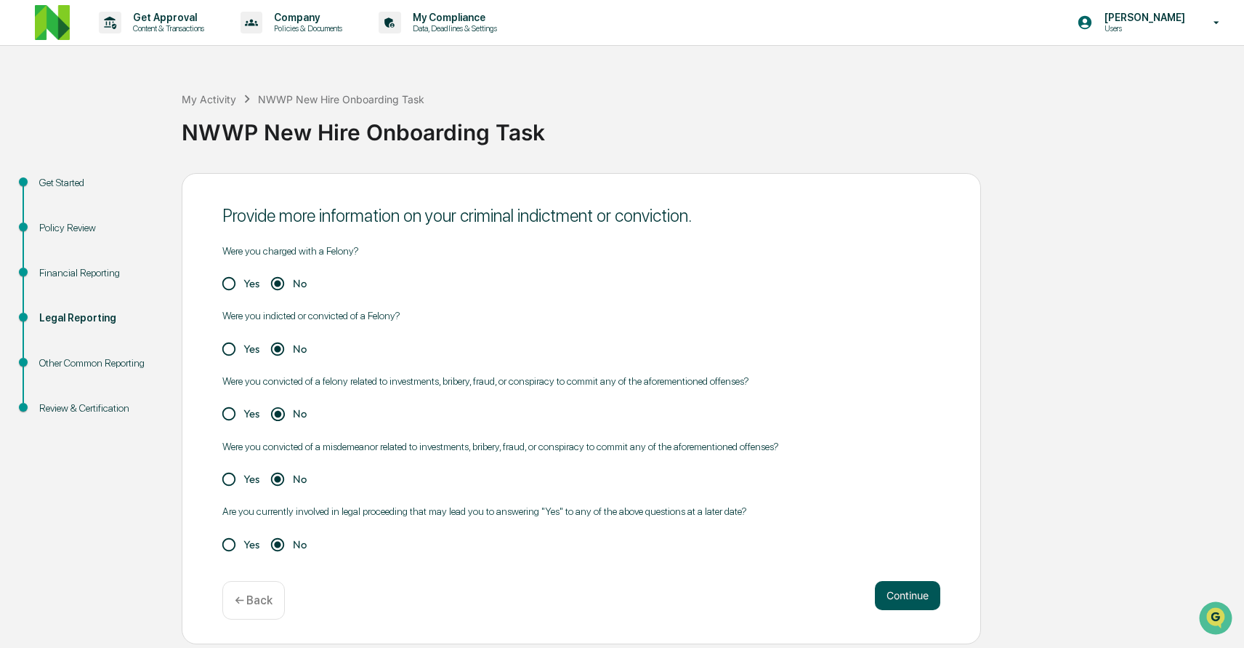
click at [905, 593] on button "Continue" at bounding box center [907, 595] width 65 height 29
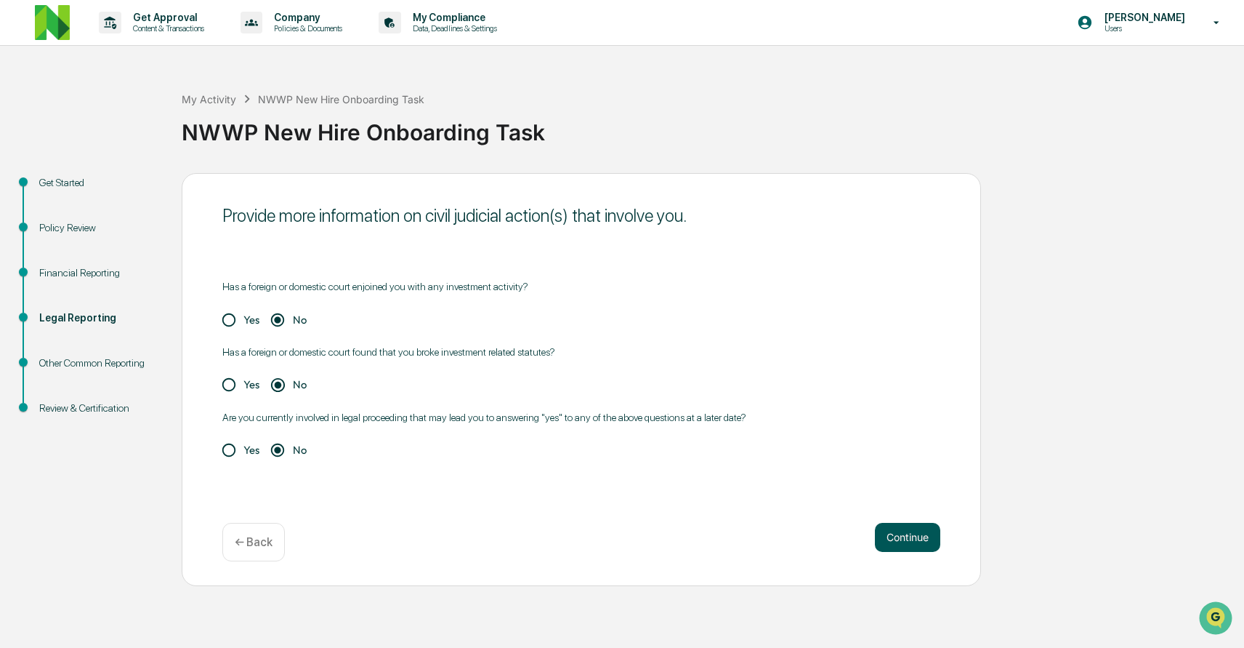
click at [903, 547] on button "Continue" at bounding box center [907, 537] width 65 height 29
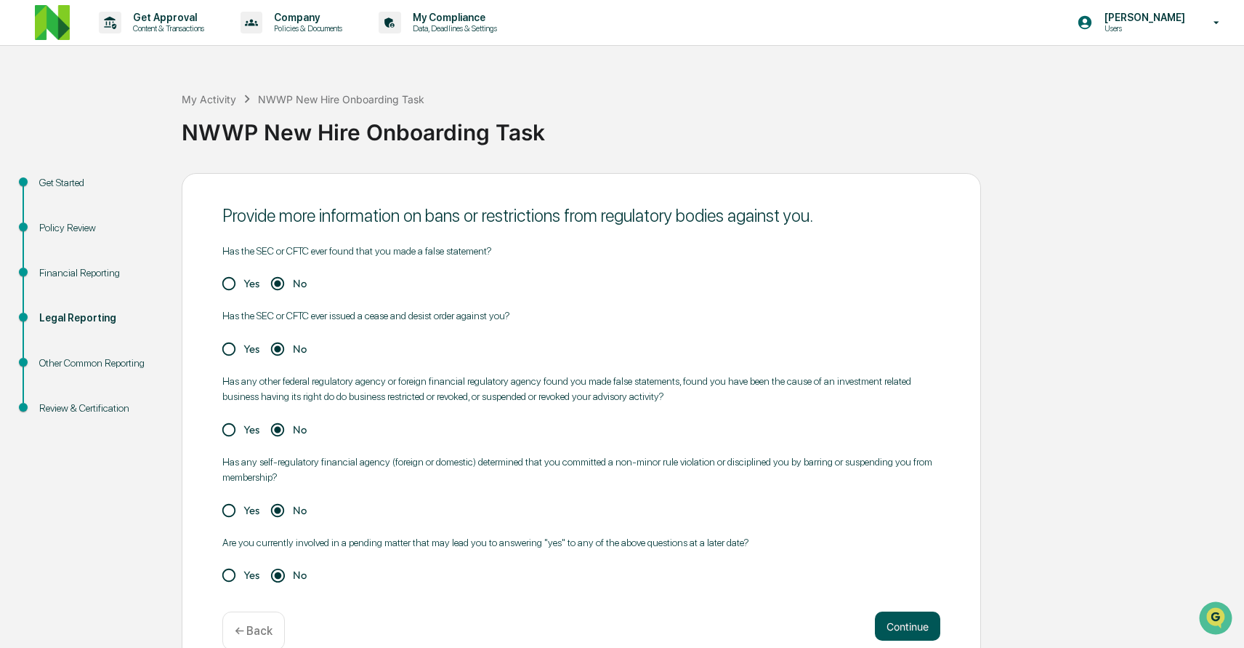
click at [911, 629] on button "Continue" at bounding box center [907, 625] width 65 height 29
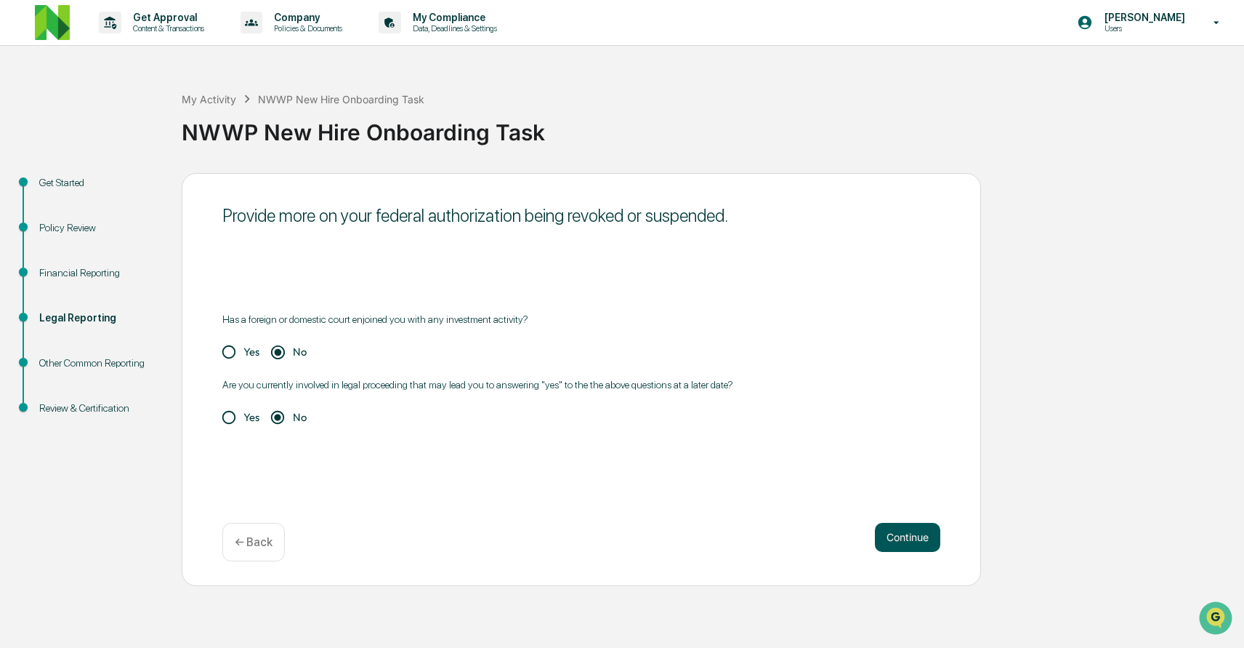
click at [900, 549] on button "Continue" at bounding box center [907, 537] width 65 height 29
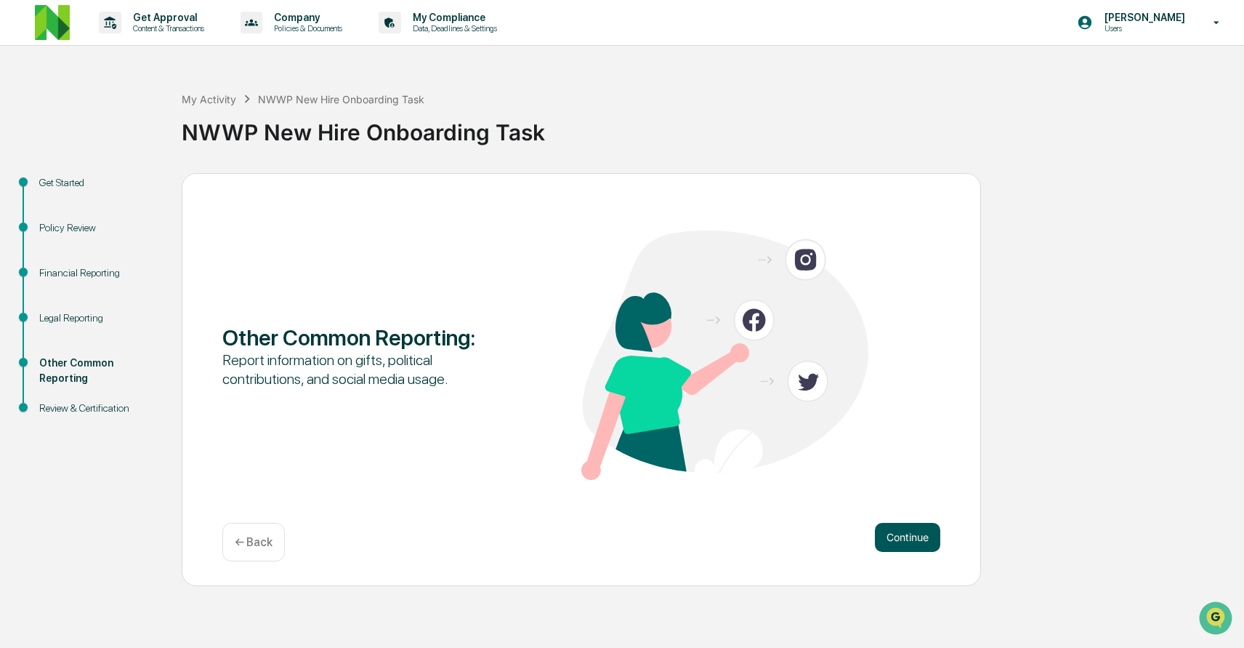
click at [882, 535] on button "Continue" at bounding box center [907, 537] width 65 height 29
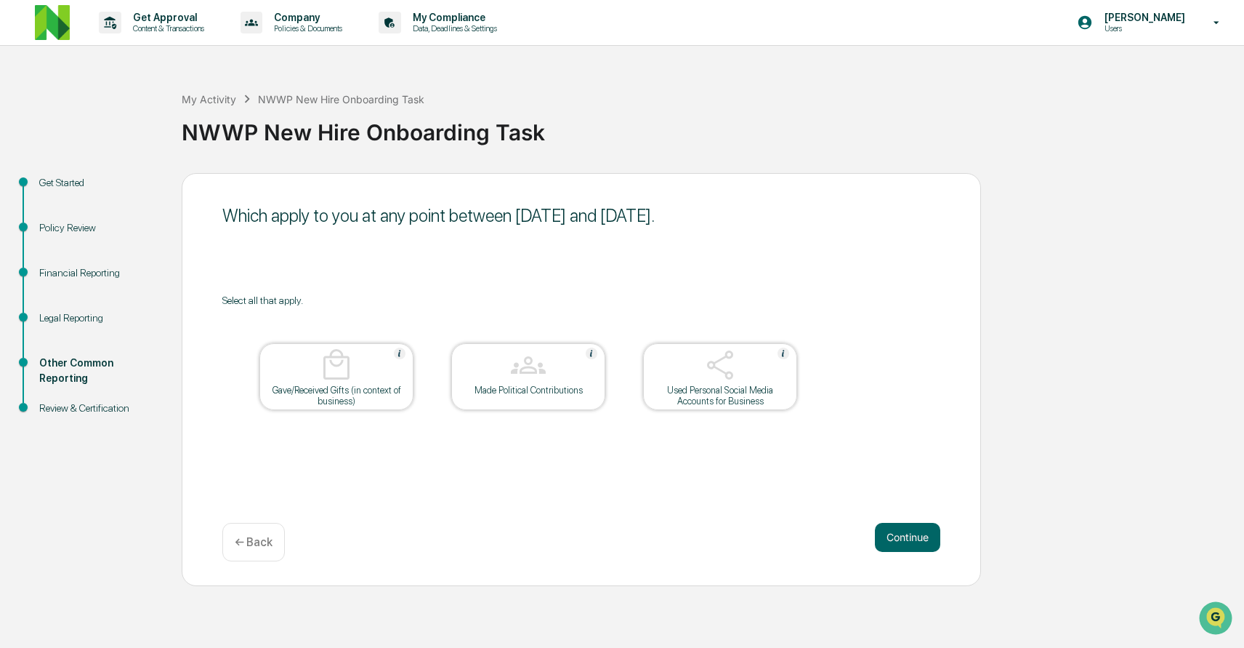
click at [384, 384] on div at bounding box center [336, 365] width 145 height 37
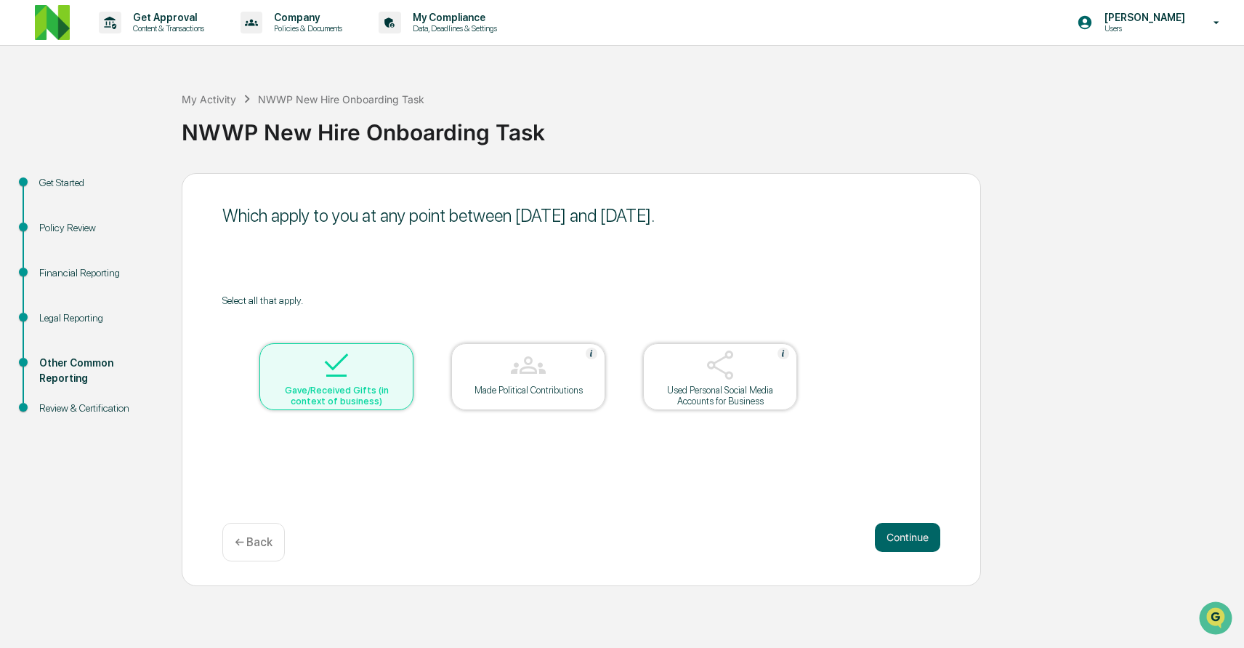
click at [499, 382] on div at bounding box center [528, 365] width 145 height 37
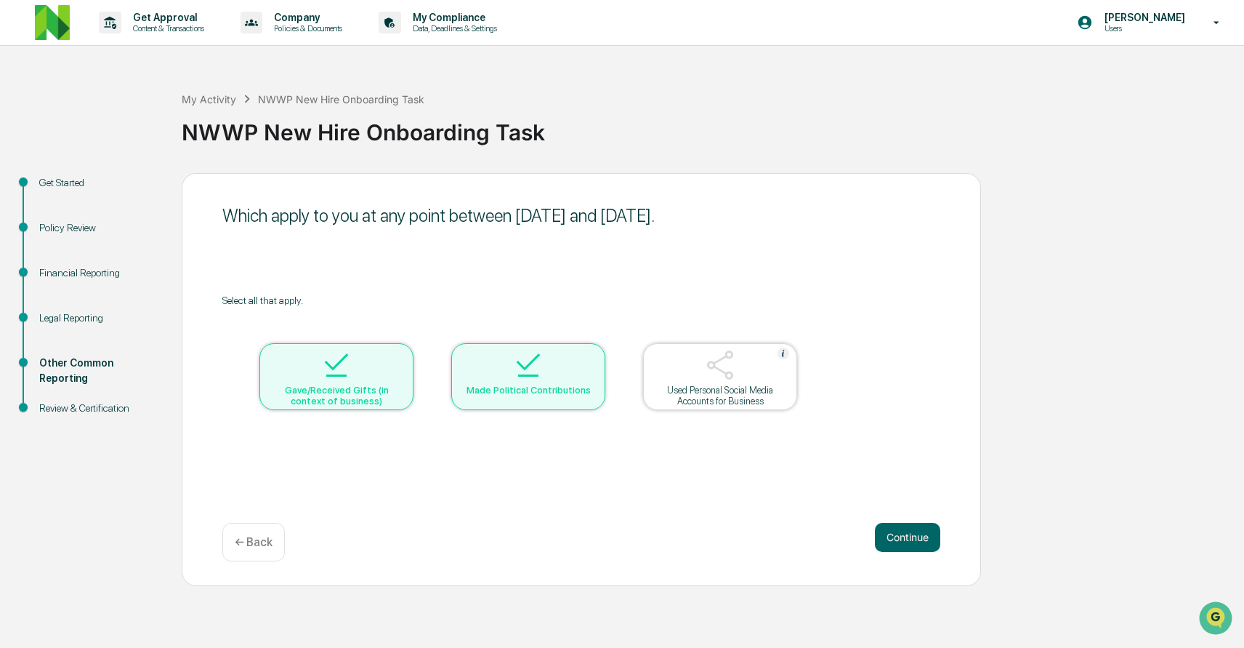
click at [726, 376] on img at bounding box center [720, 364] width 35 height 35
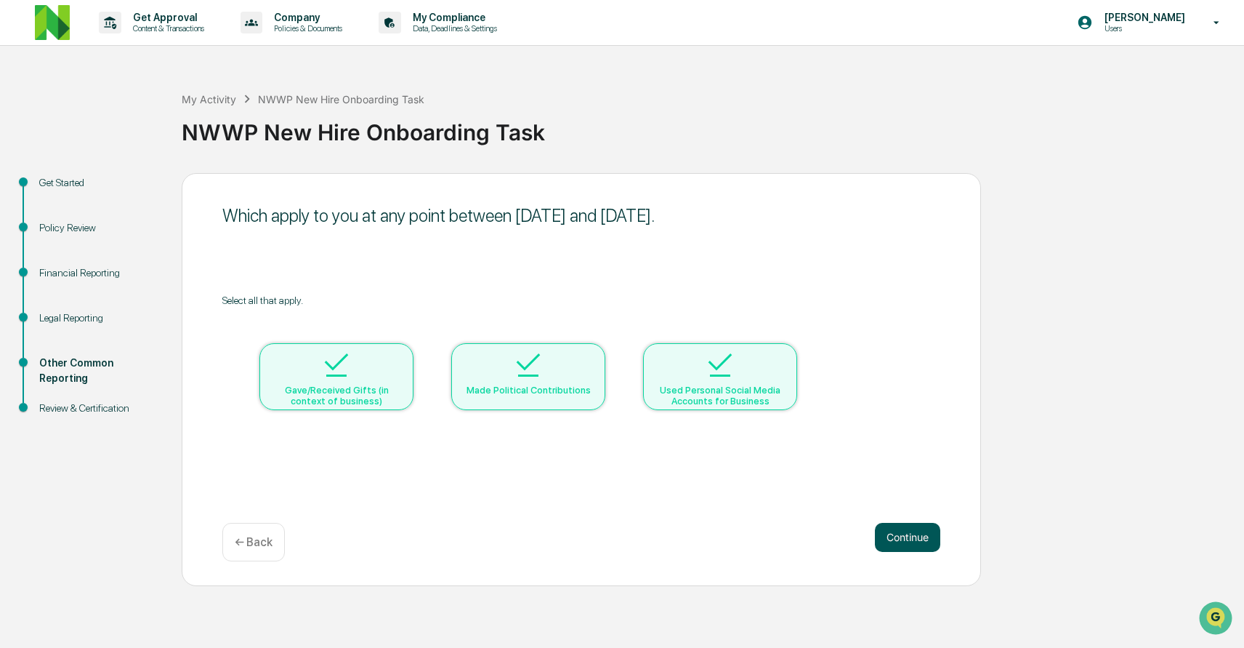
click at [891, 548] on button "Continue" at bounding box center [907, 537] width 65 height 29
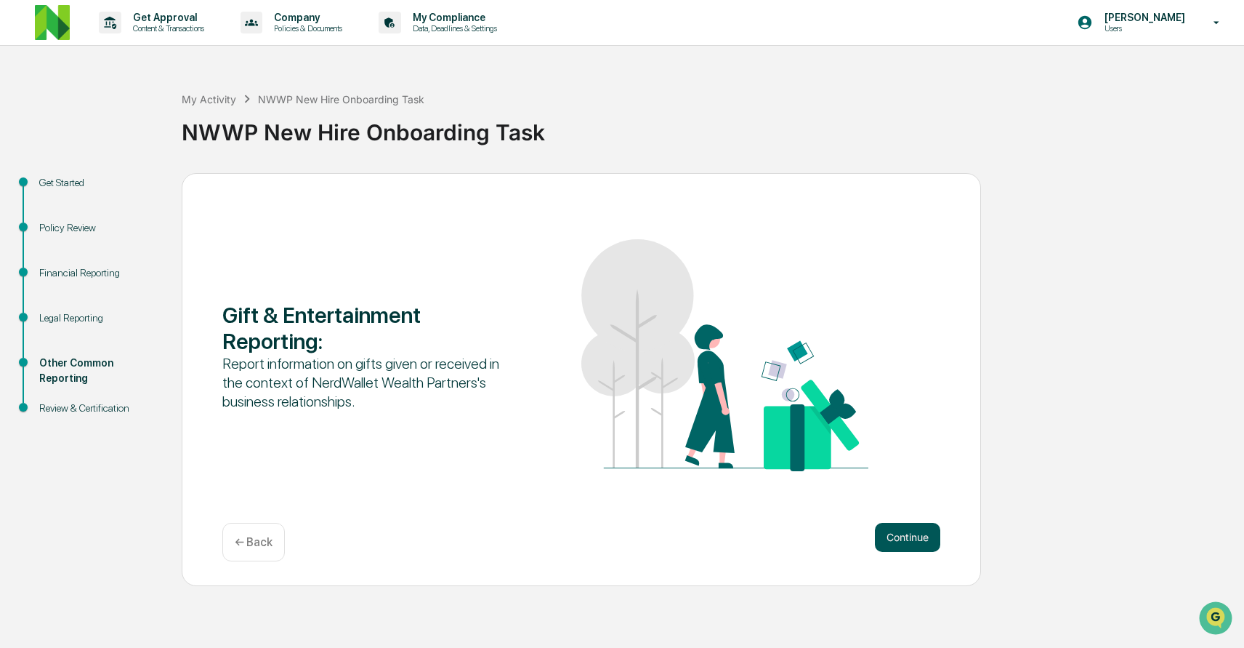
click at [887, 533] on button "Continue" at bounding box center [907, 537] width 65 height 29
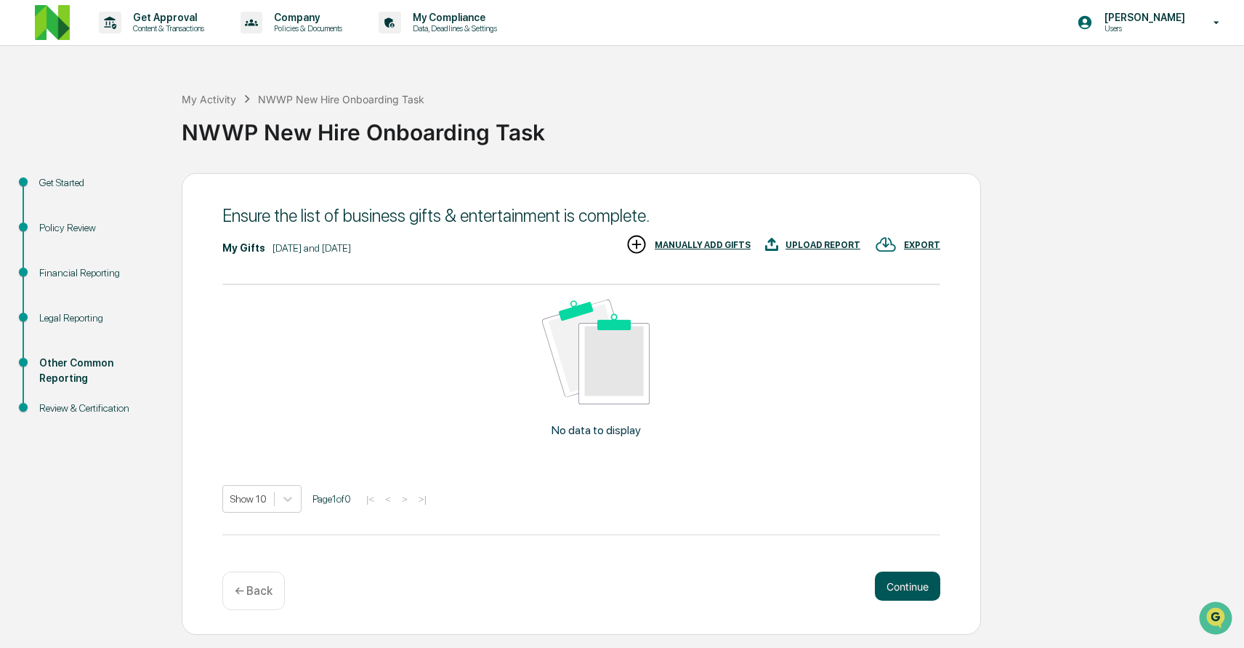
click at [890, 584] on button "Continue" at bounding box center [907, 585] width 65 height 29
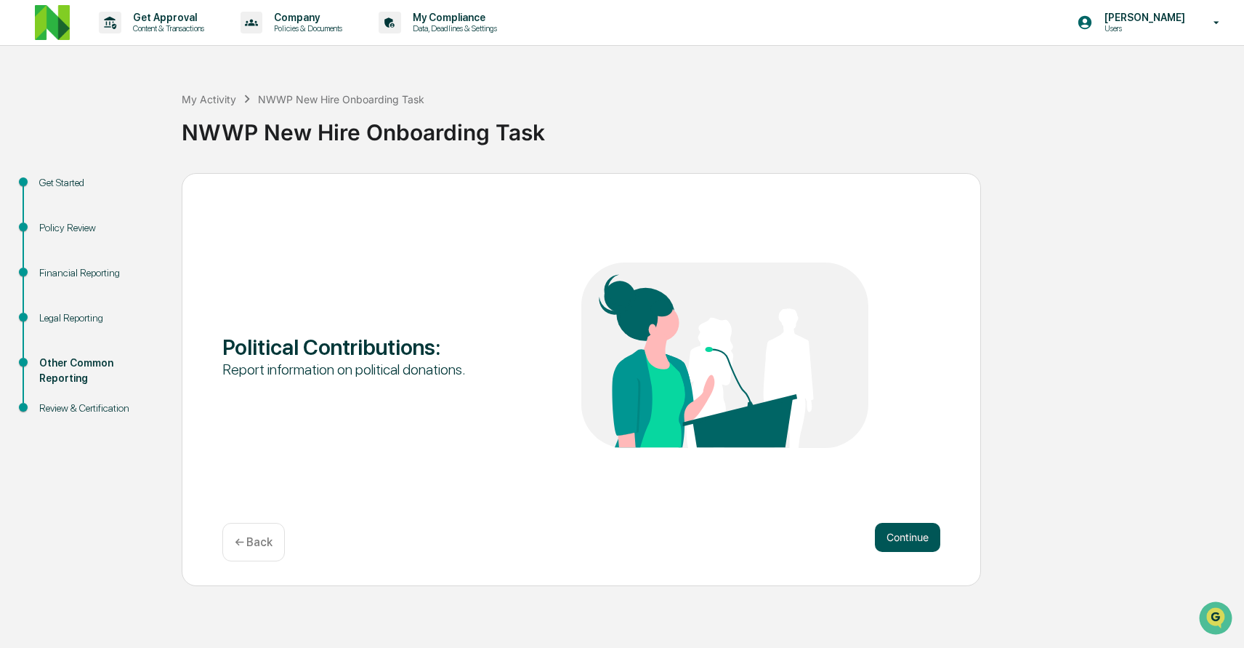
click at [927, 536] on button "Continue" at bounding box center [907, 537] width 65 height 29
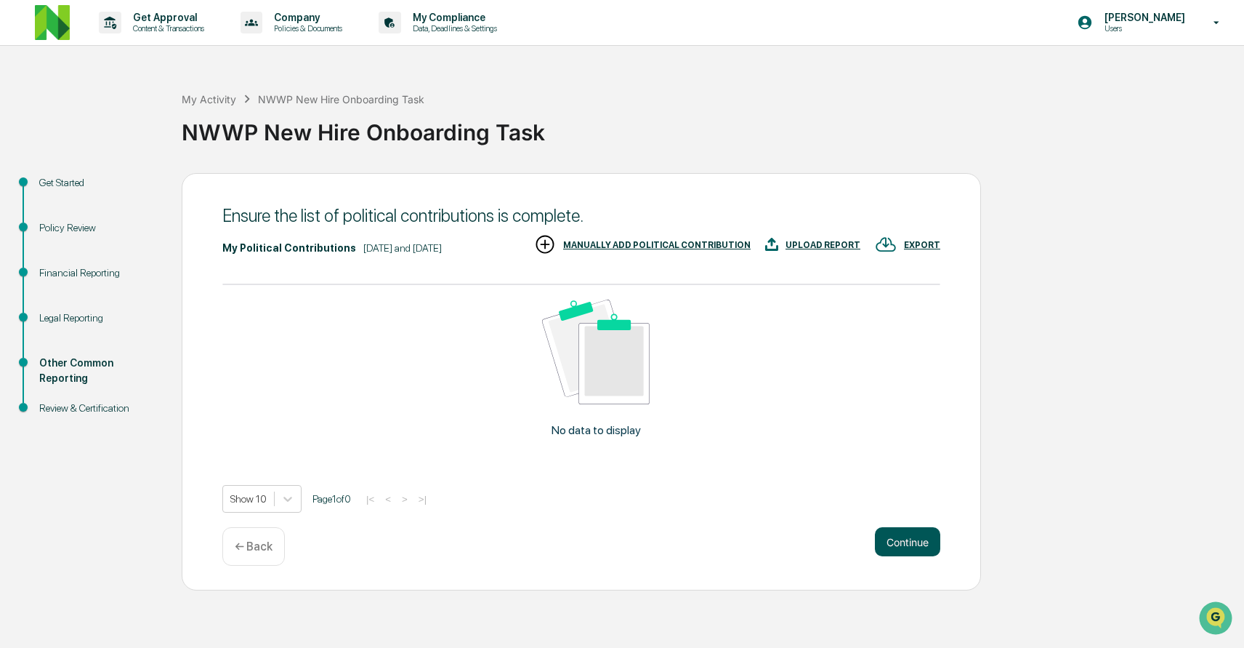
click at [882, 556] on button "Continue" at bounding box center [907, 541] width 65 height 29
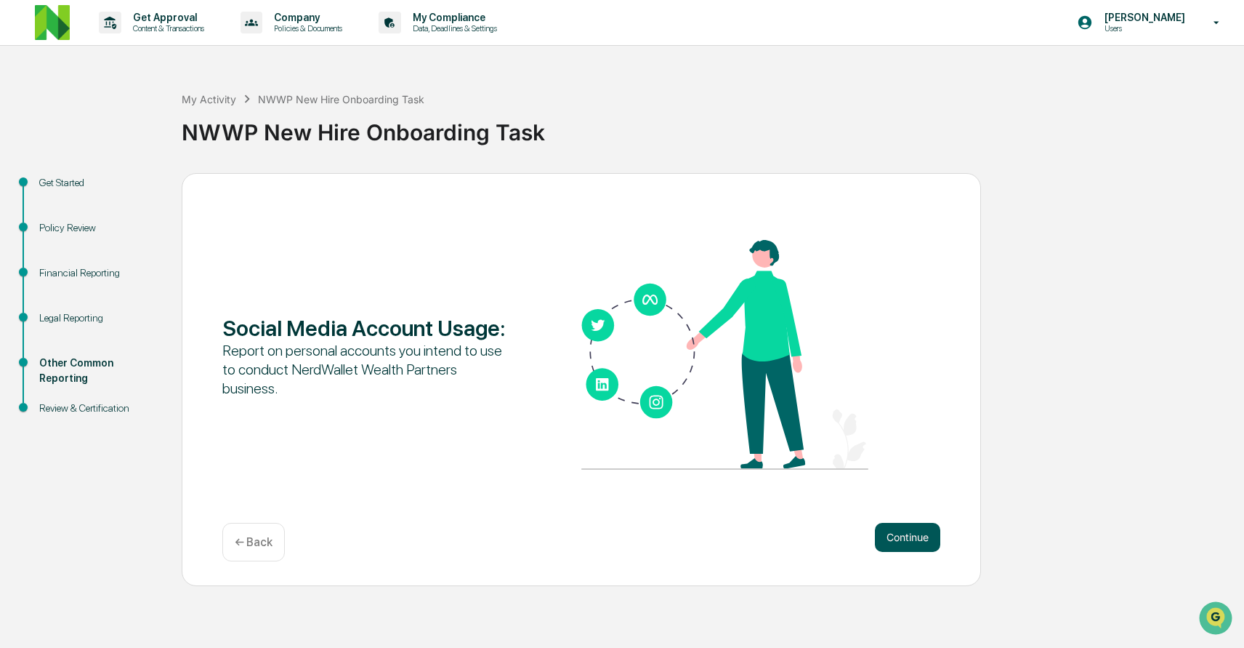
click at [911, 539] on button "Continue" at bounding box center [907, 537] width 65 height 29
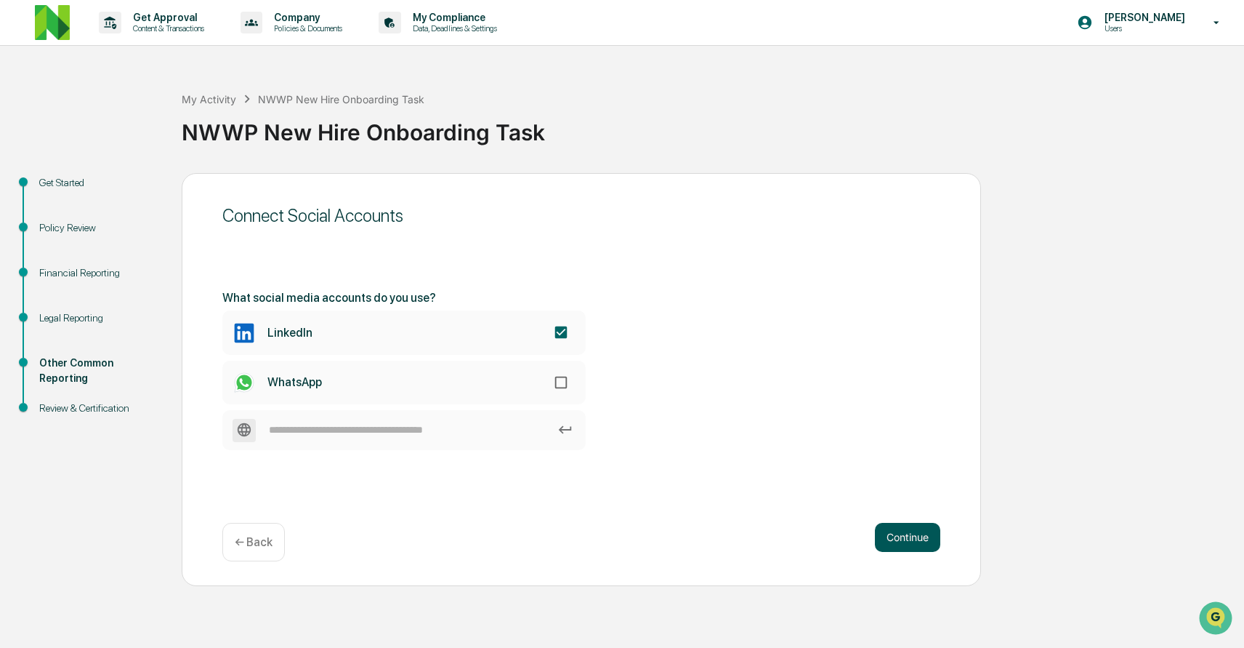
click at [892, 539] on button "Continue" at bounding box center [907, 537] width 65 height 29
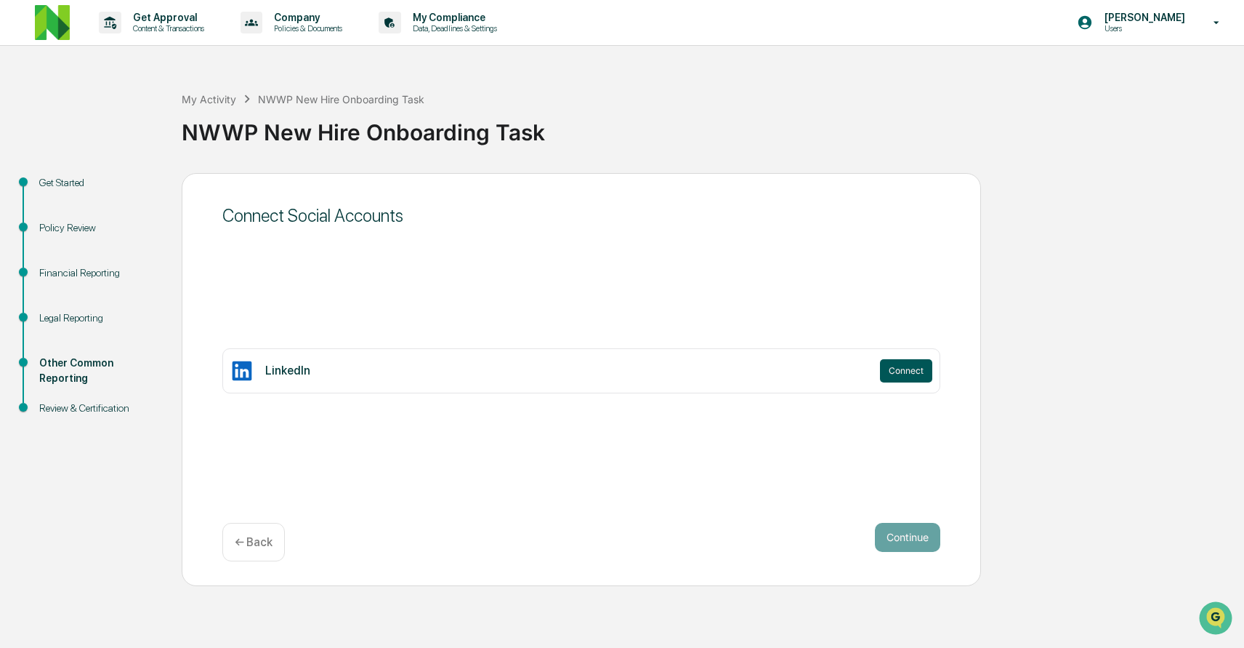
click at [906, 368] on button "Connect" at bounding box center [906, 370] width 52 height 23
click at [912, 372] on button "Connect" at bounding box center [906, 370] width 52 height 23
click at [895, 539] on button "Continue" at bounding box center [907, 537] width 65 height 29
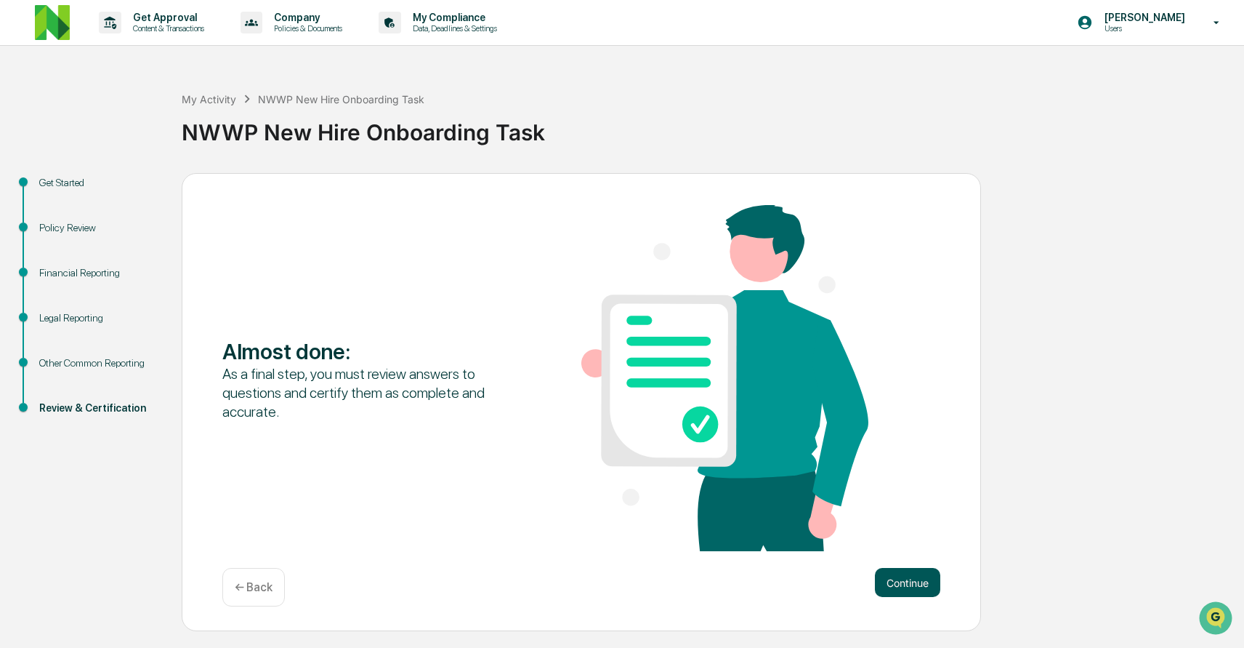
click at [924, 581] on button "Continue" at bounding box center [907, 582] width 65 height 29
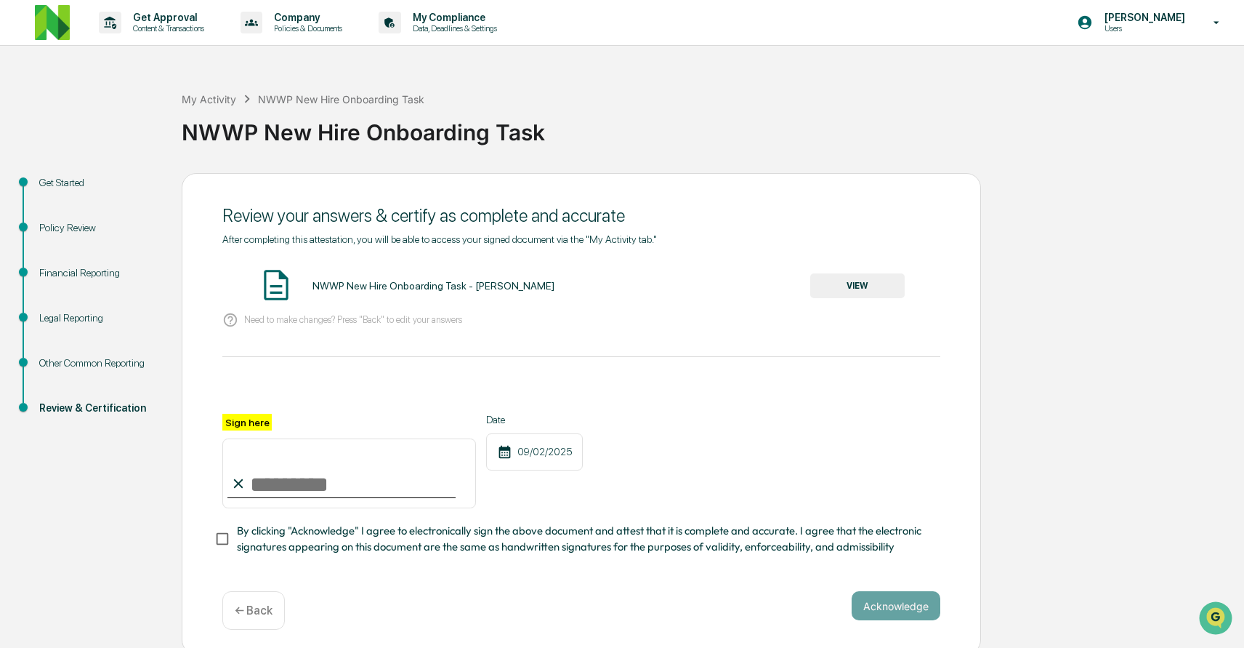
click at [266, 485] on input "Sign here" at bounding box center [349, 473] width 254 height 70
type input "**********"
click at [841, 286] on button "VIEW" at bounding box center [857, 285] width 94 height 25
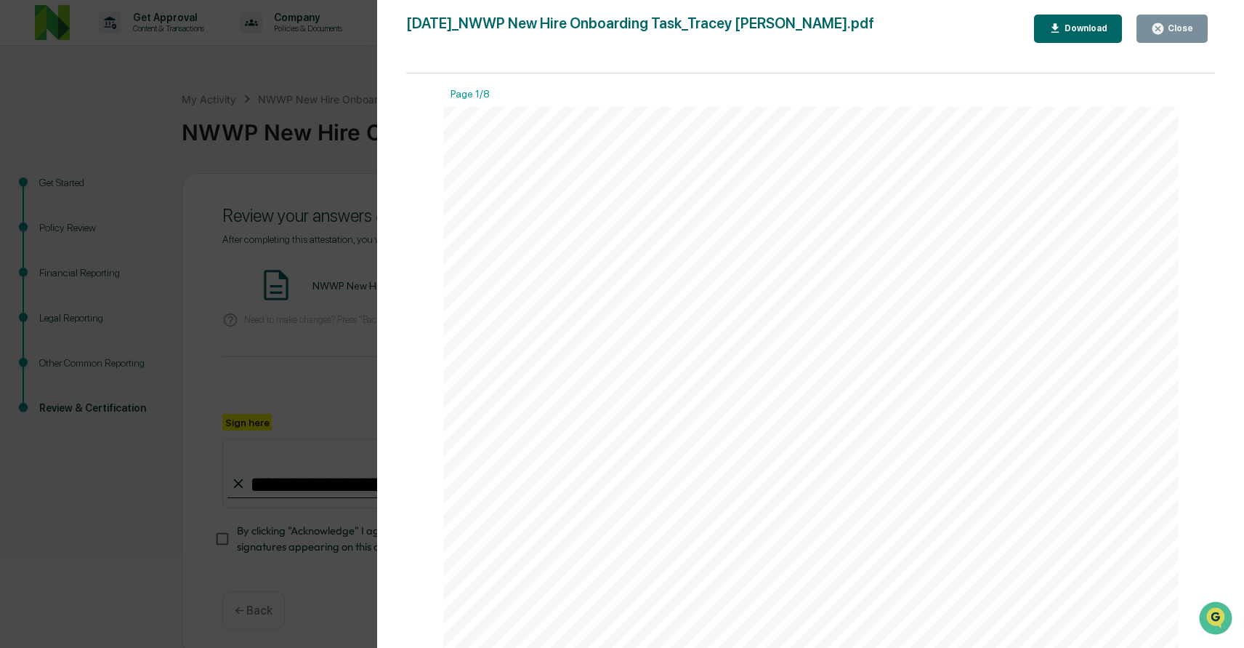
scroll to position [5, 0]
click at [592, 392] on link at bounding box center [592, 393] width 54 height 15
click at [1172, 25] on div "Close" at bounding box center [1179, 28] width 28 height 10
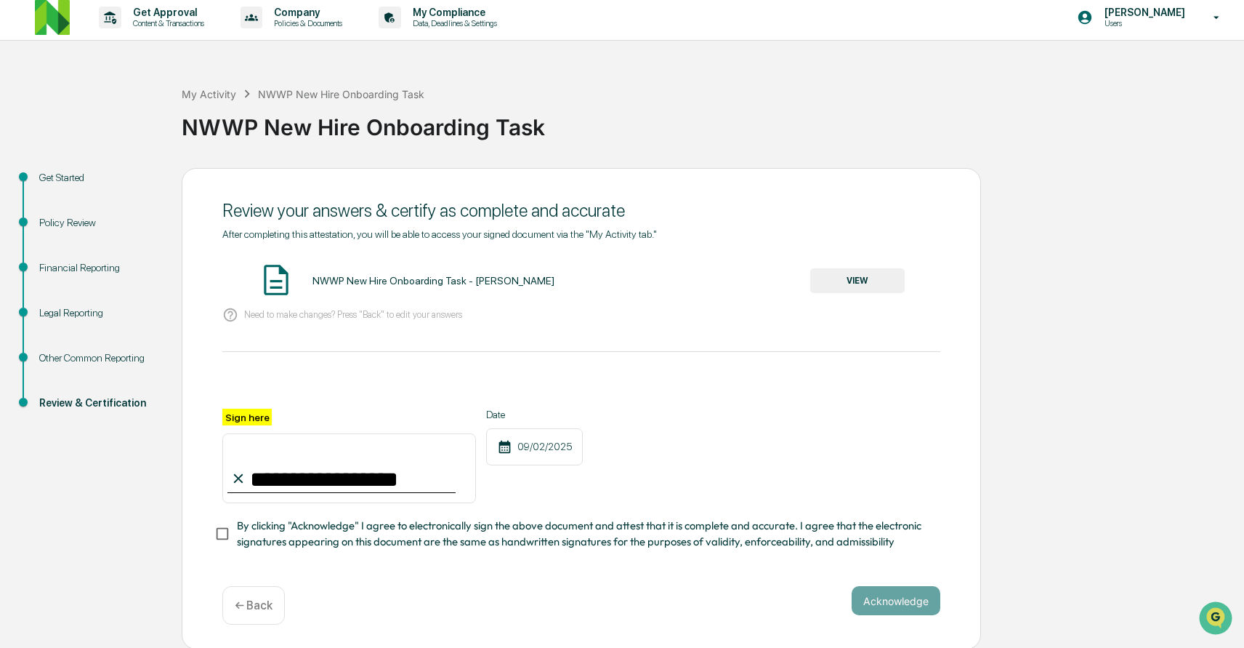
click at [97, 268] on div "Financial Reporting" at bounding box center [98, 267] width 119 height 15
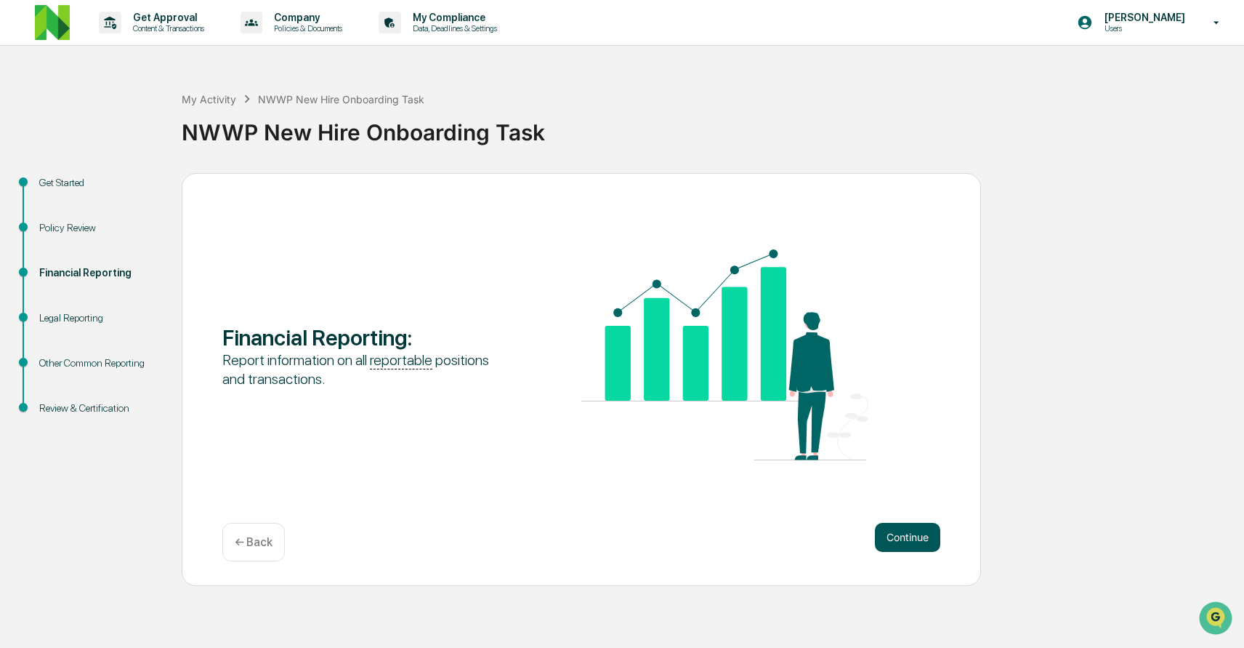
click at [901, 540] on button "Continue" at bounding box center [907, 537] width 65 height 29
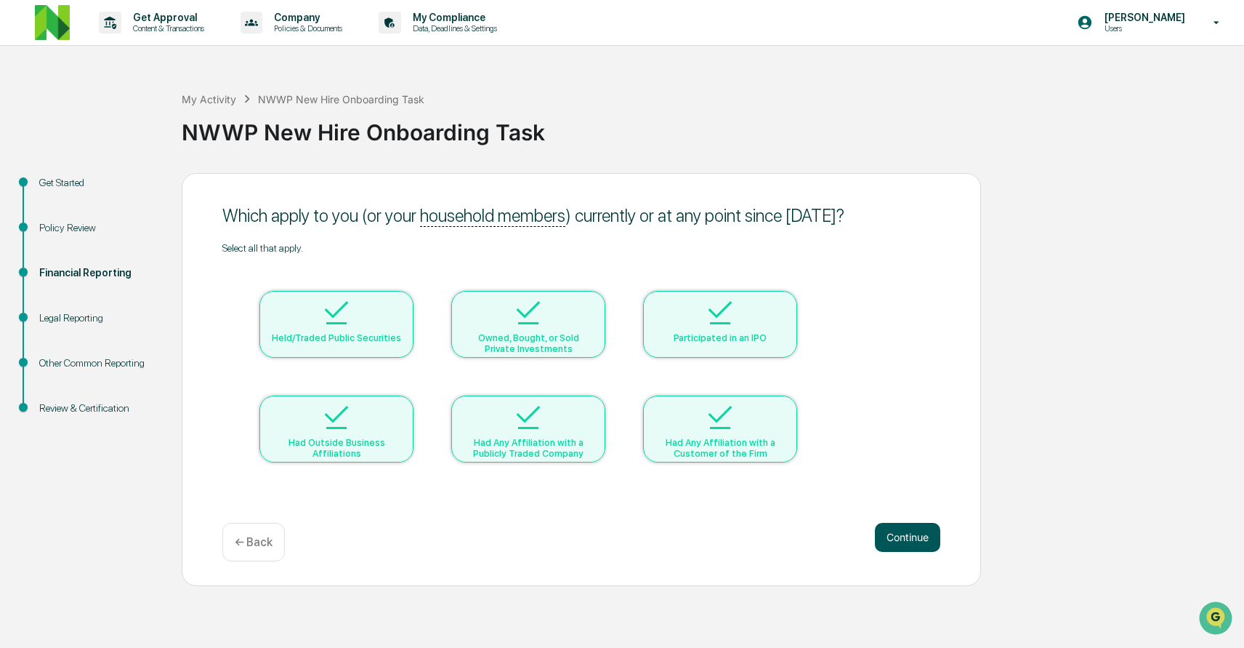
click at [900, 541] on button "Continue" at bounding box center [907, 537] width 65 height 29
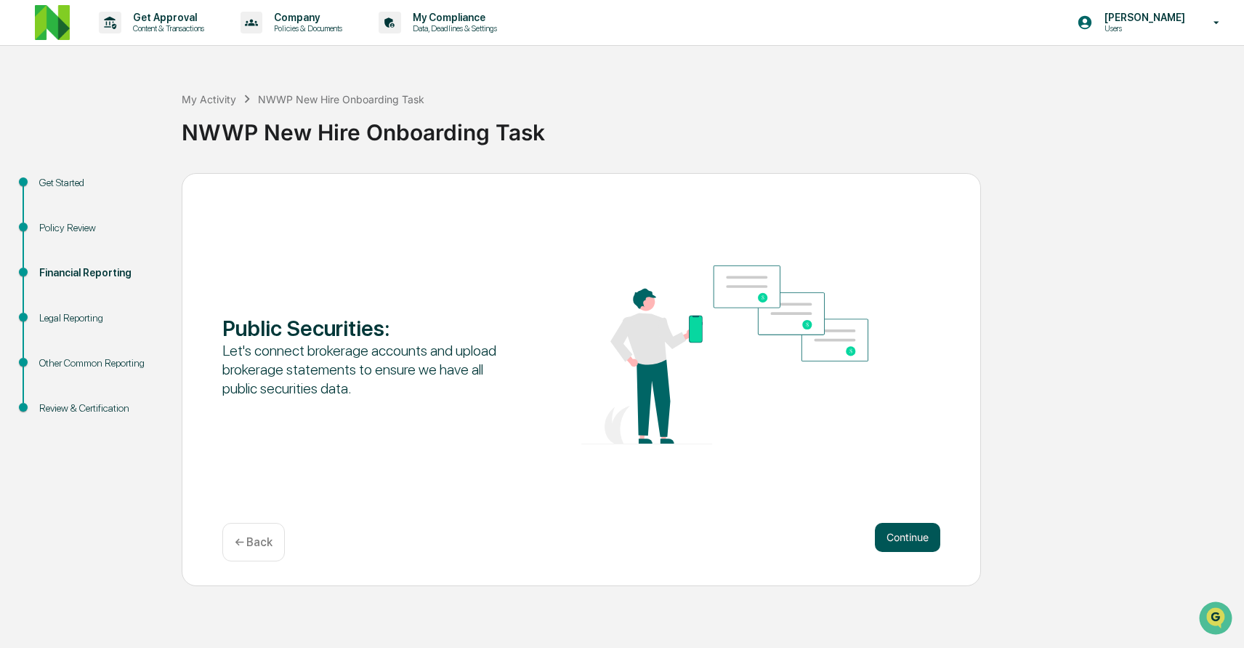
click at [893, 539] on button "Continue" at bounding box center [907, 537] width 65 height 29
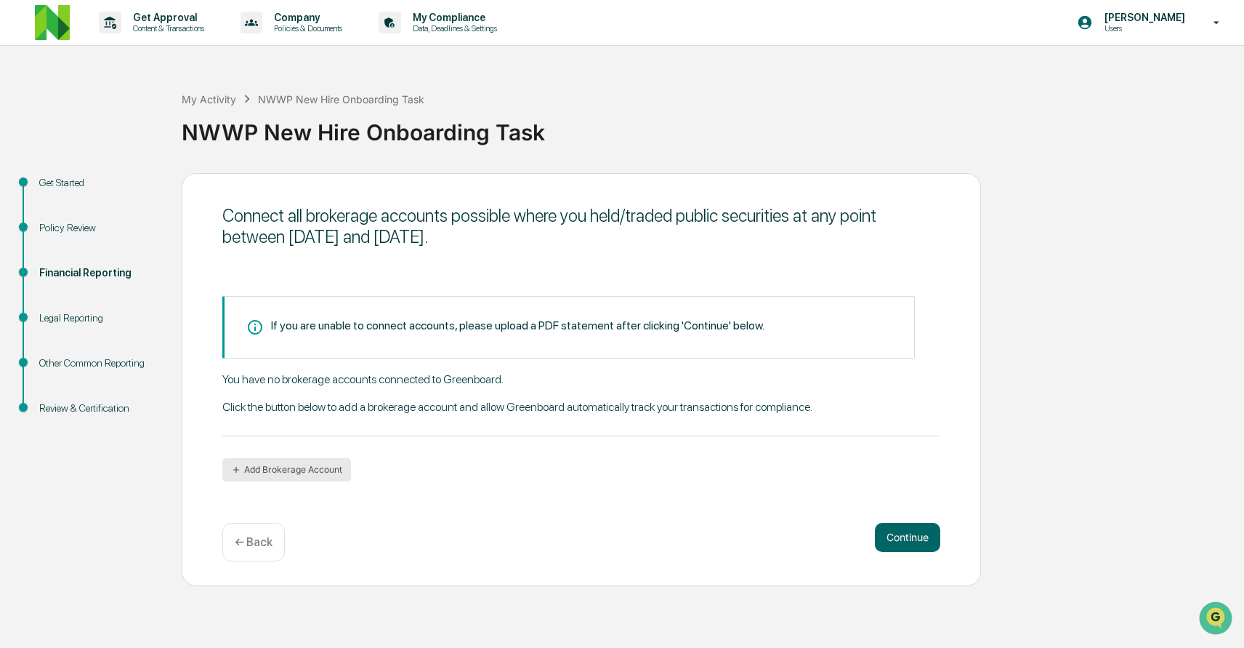
click at [332, 463] on button "Add Brokerage Account" at bounding box center [286, 469] width 129 height 23
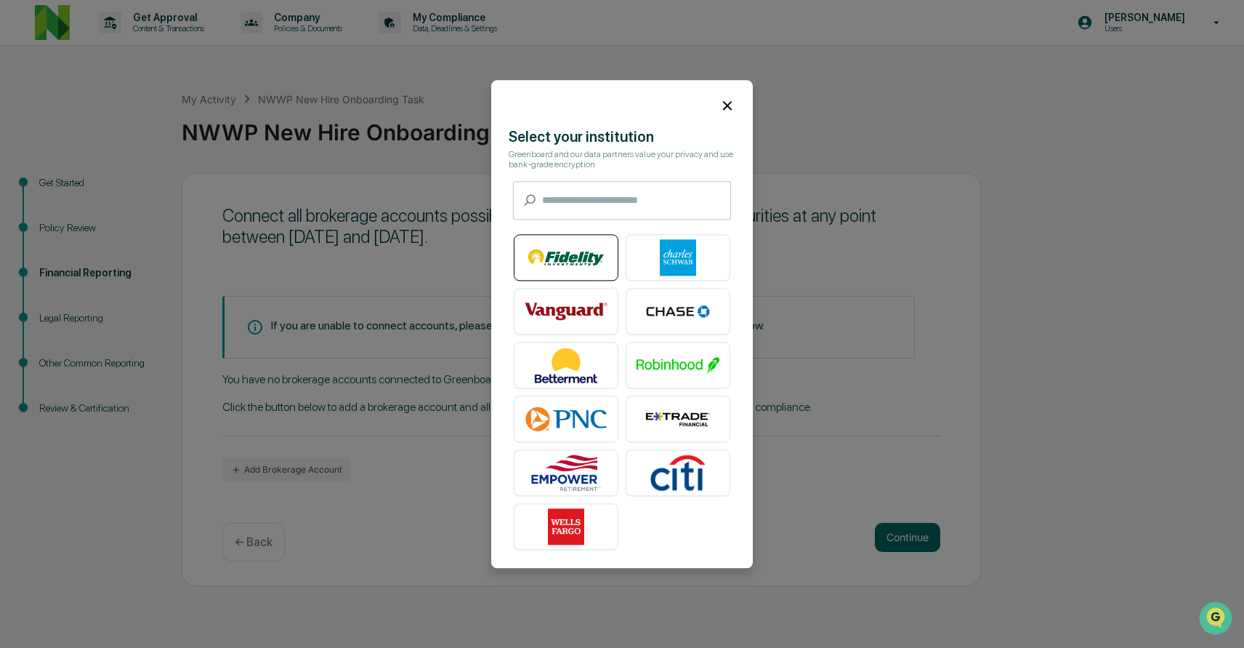
click at [594, 250] on img at bounding box center [566, 257] width 83 height 36
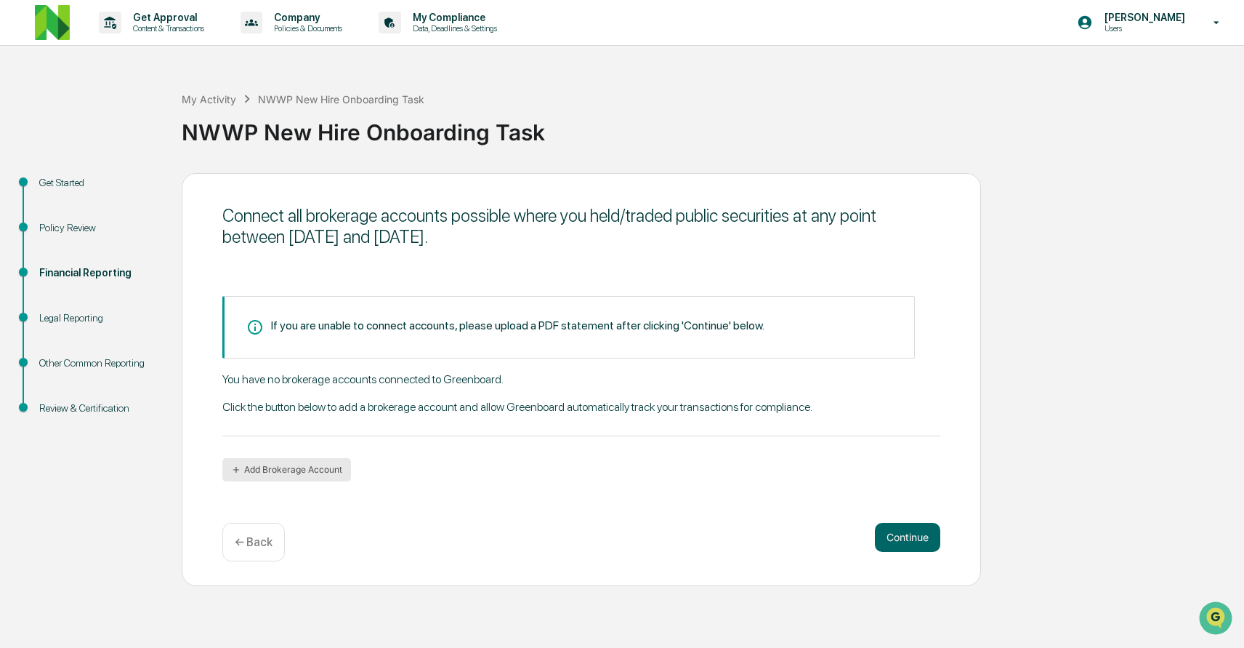
click at [324, 467] on button "Add Brokerage Account" at bounding box center [286, 469] width 129 height 23
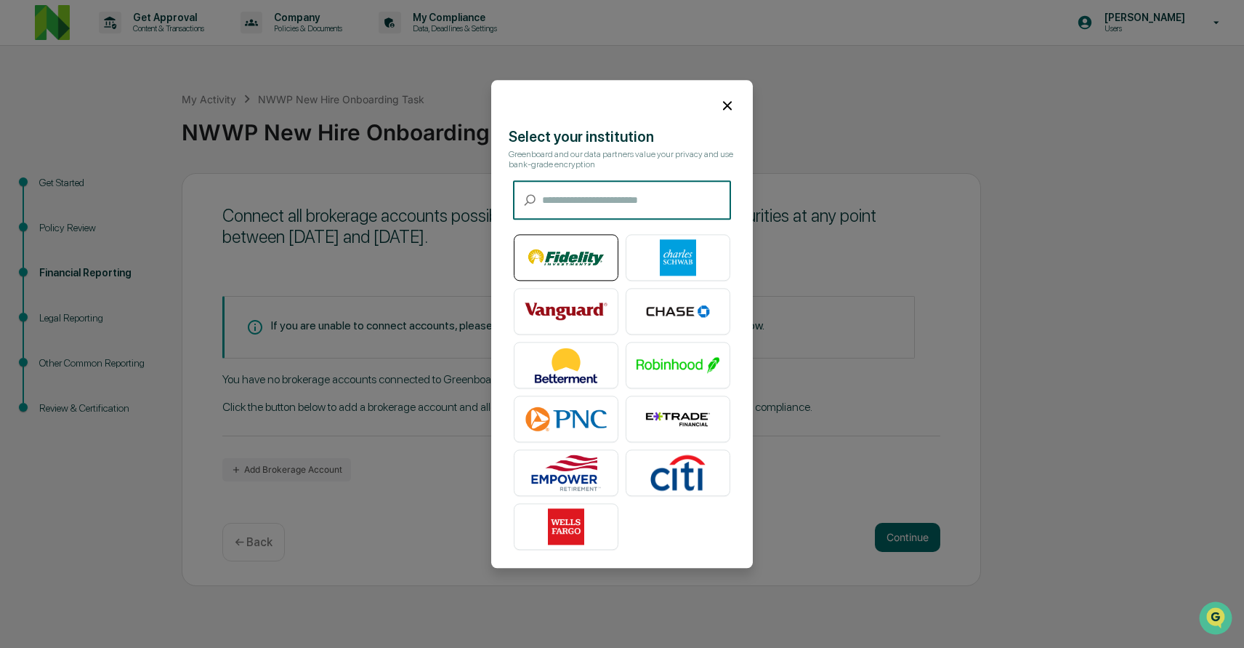
click at [589, 272] on img at bounding box center [566, 257] width 83 height 36
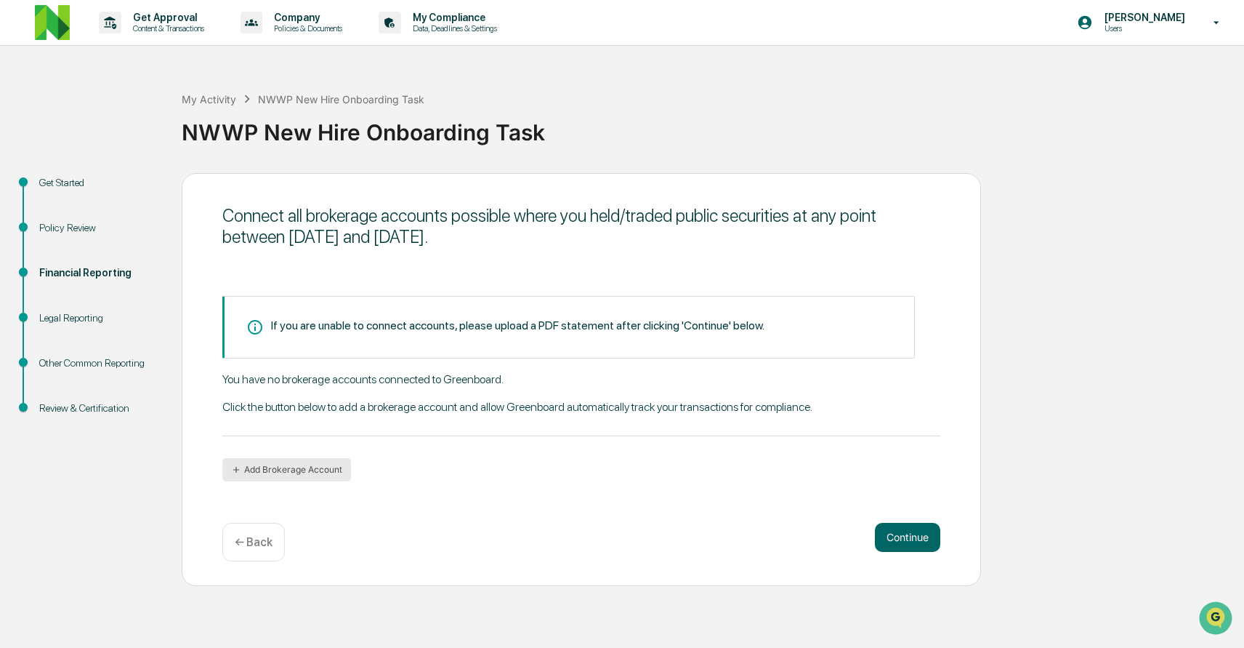
click at [284, 470] on button "Add Brokerage Account" at bounding box center [286, 469] width 129 height 23
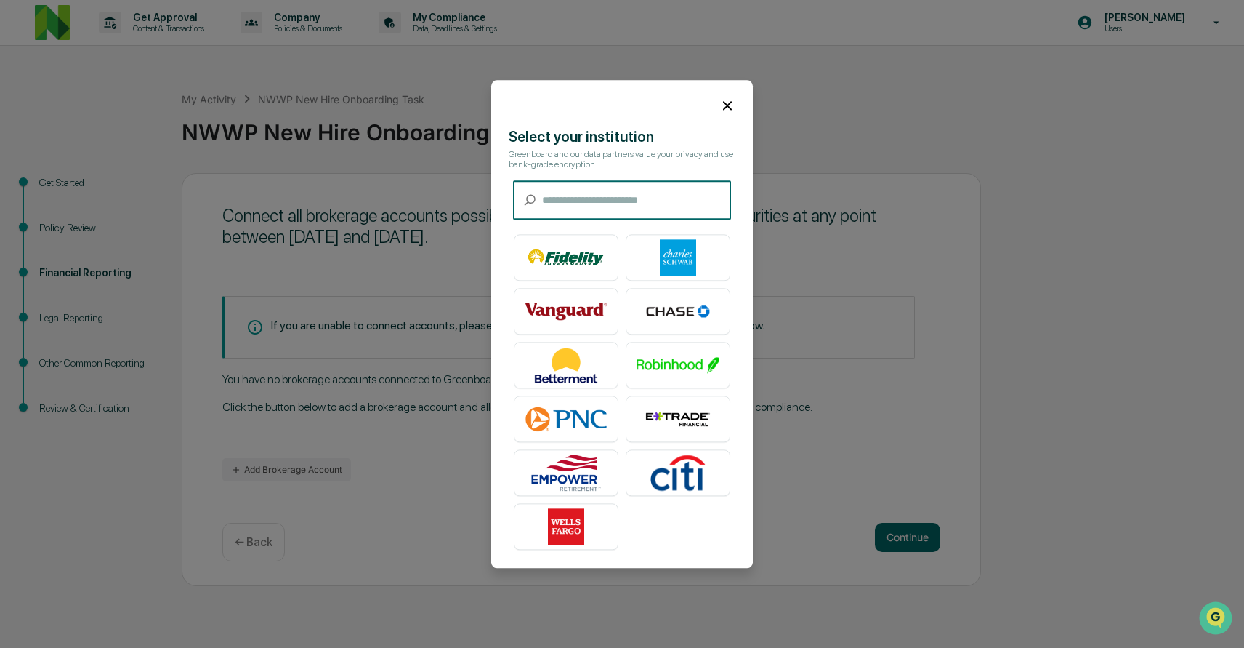
click at [730, 107] on icon at bounding box center [727, 105] width 9 height 9
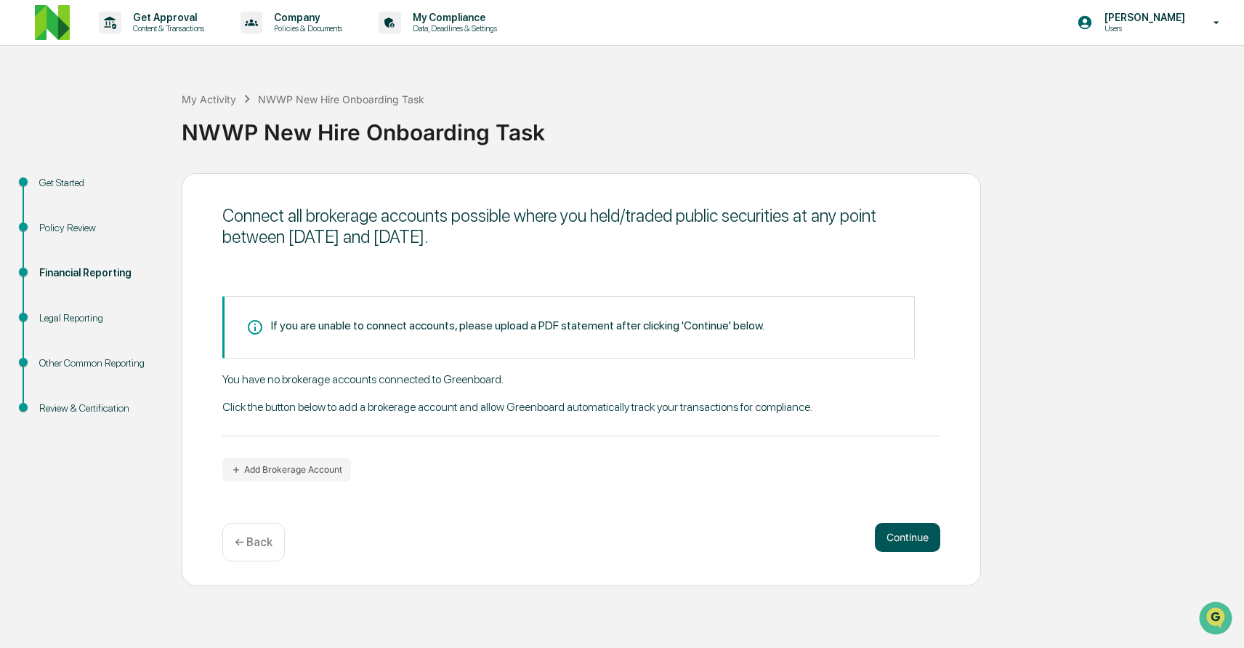
click at [890, 544] on button "Continue" at bounding box center [907, 537] width 65 height 29
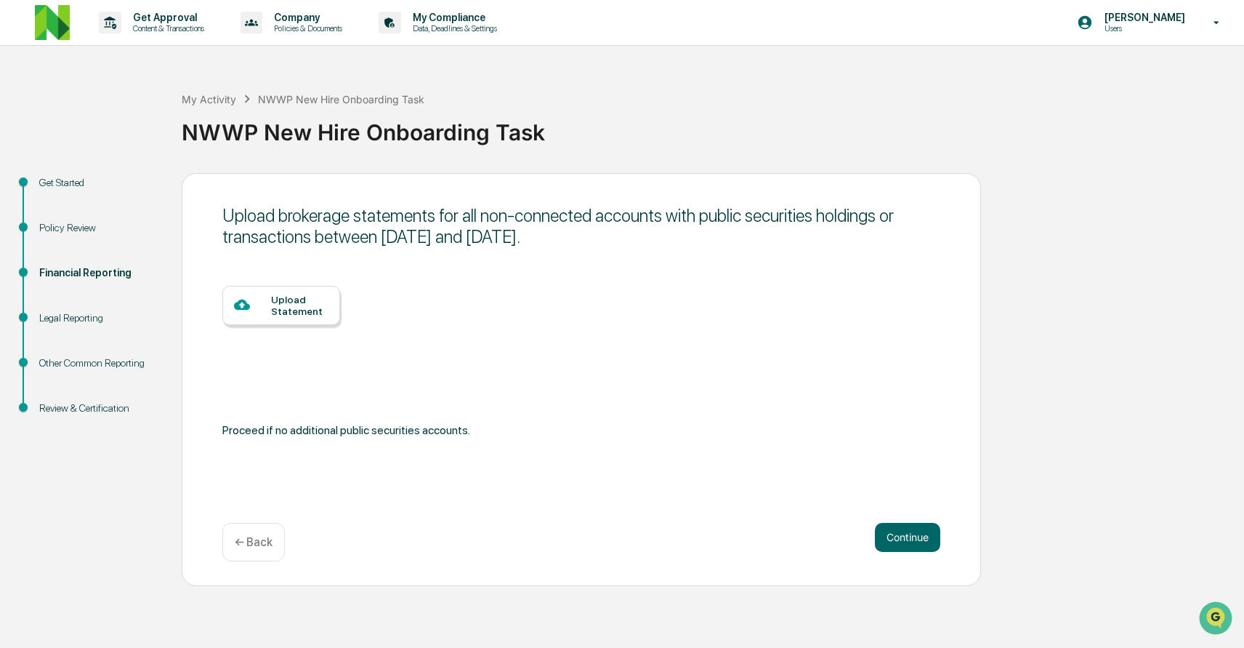
click at [320, 315] on div "Upload Statement" at bounding box center [299, 305] width 57 height 23
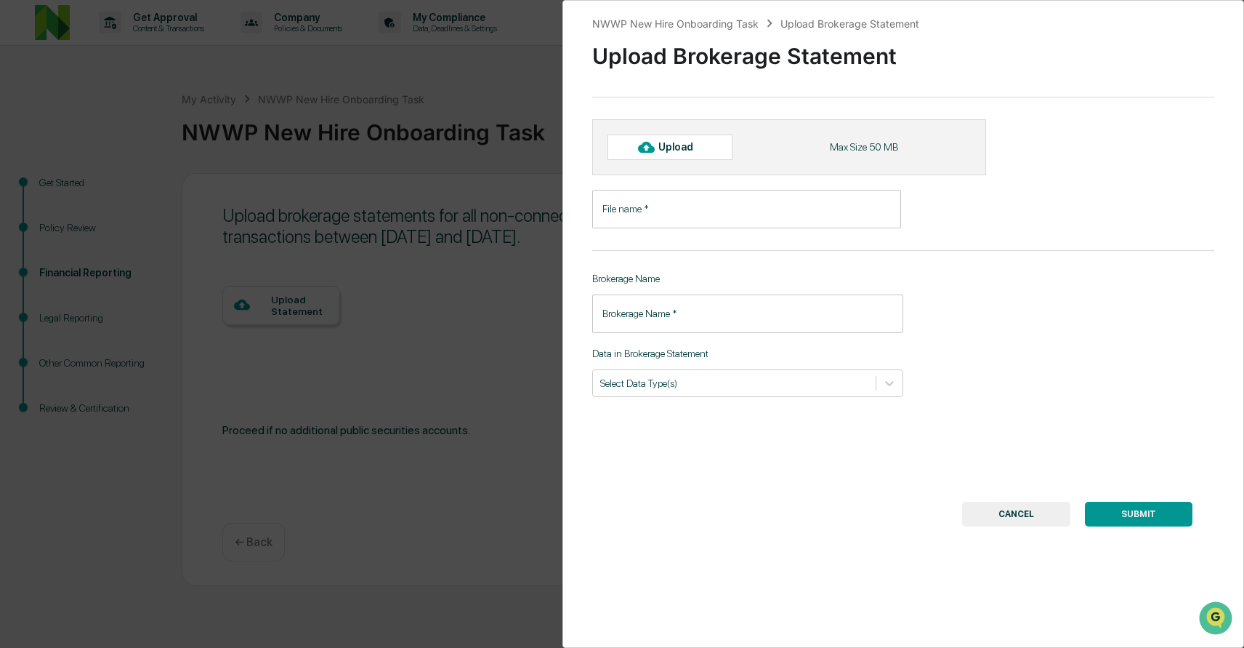
click at [660, 149] on div "Upload" at bounding box center [681, 147] width 47 height 12
type input "**********"
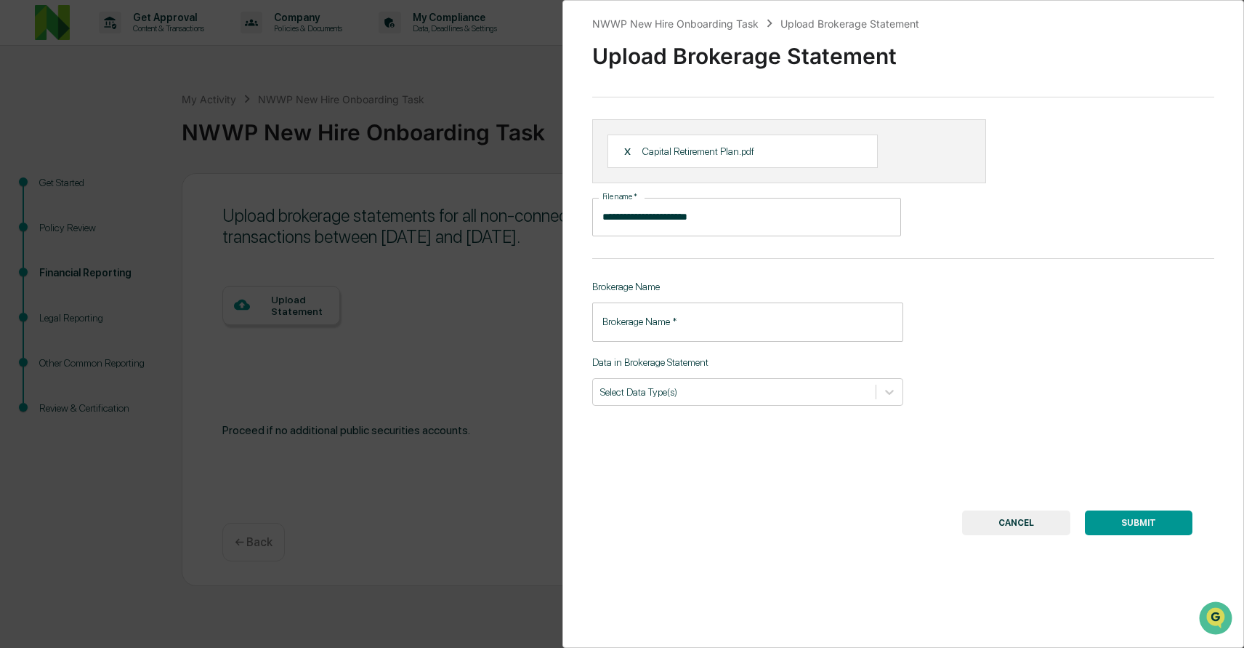
click at [707, 323] on input "Brokerage Name   *" at bounding box center [747, 321] width 311 height 39
type input "********"
click at [661, 391] on div at bounding box center [734, 391] width 268 height 14
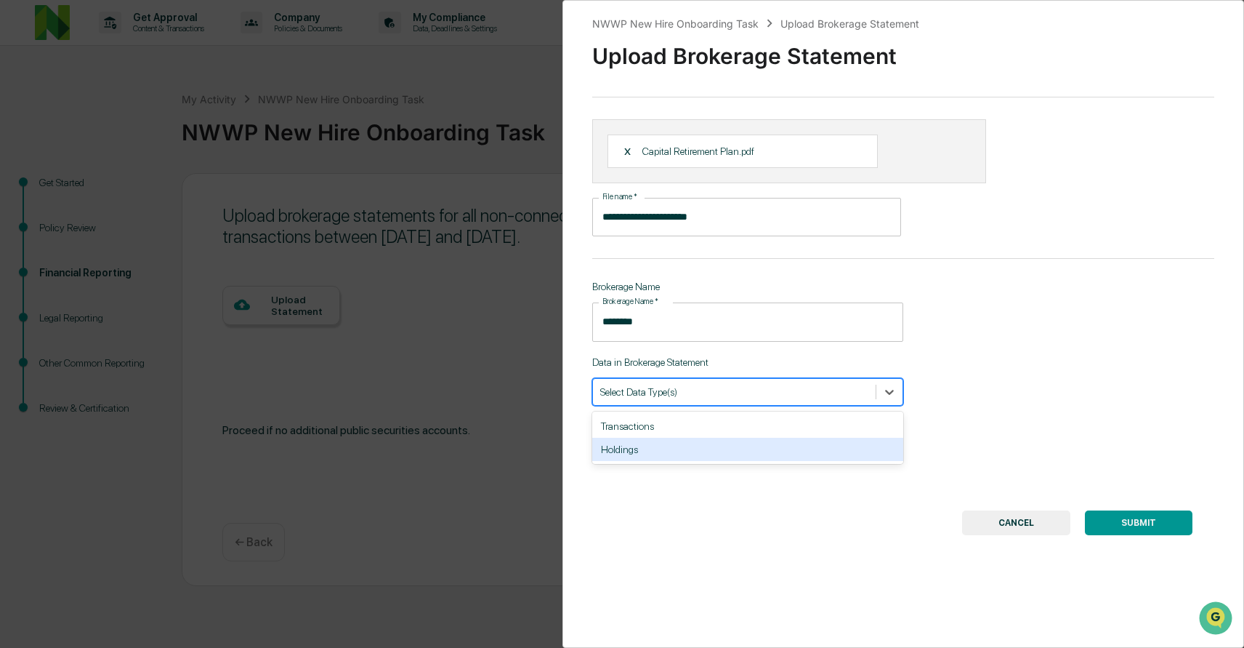
click at [640, 458] on div "Holdings" at bounding box center [747, 448] width 311 height 23
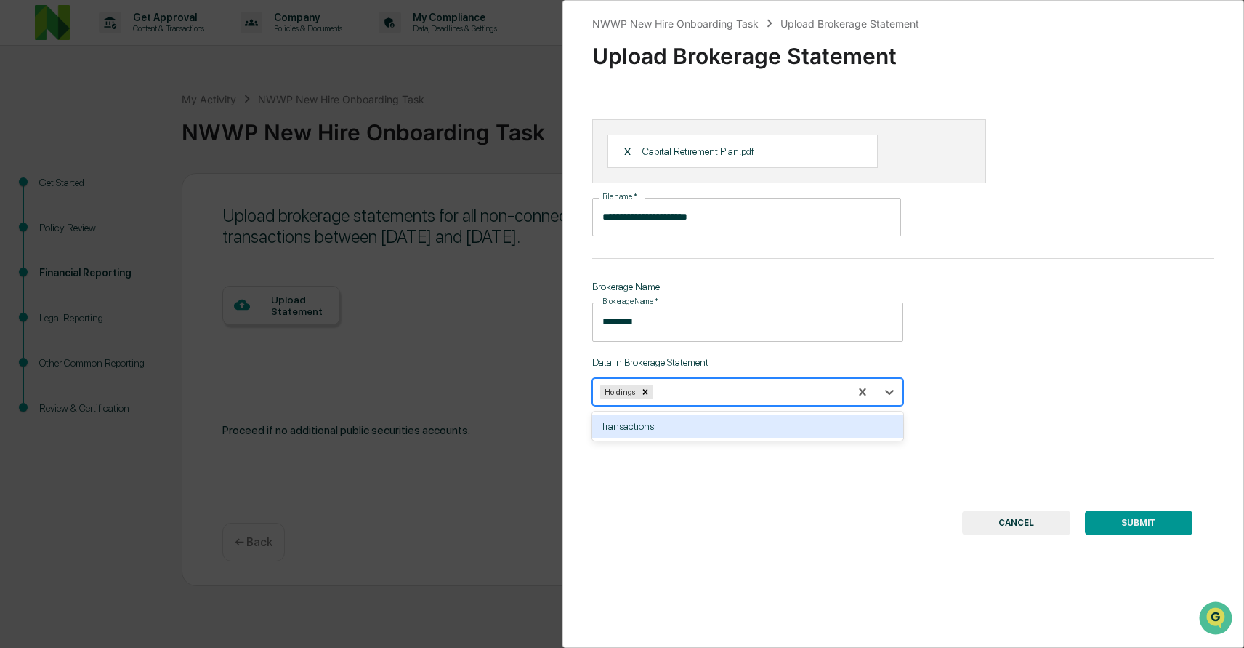
click at [692, 477] on div "**********" at bounding box center [903, 324] width 682 height 648
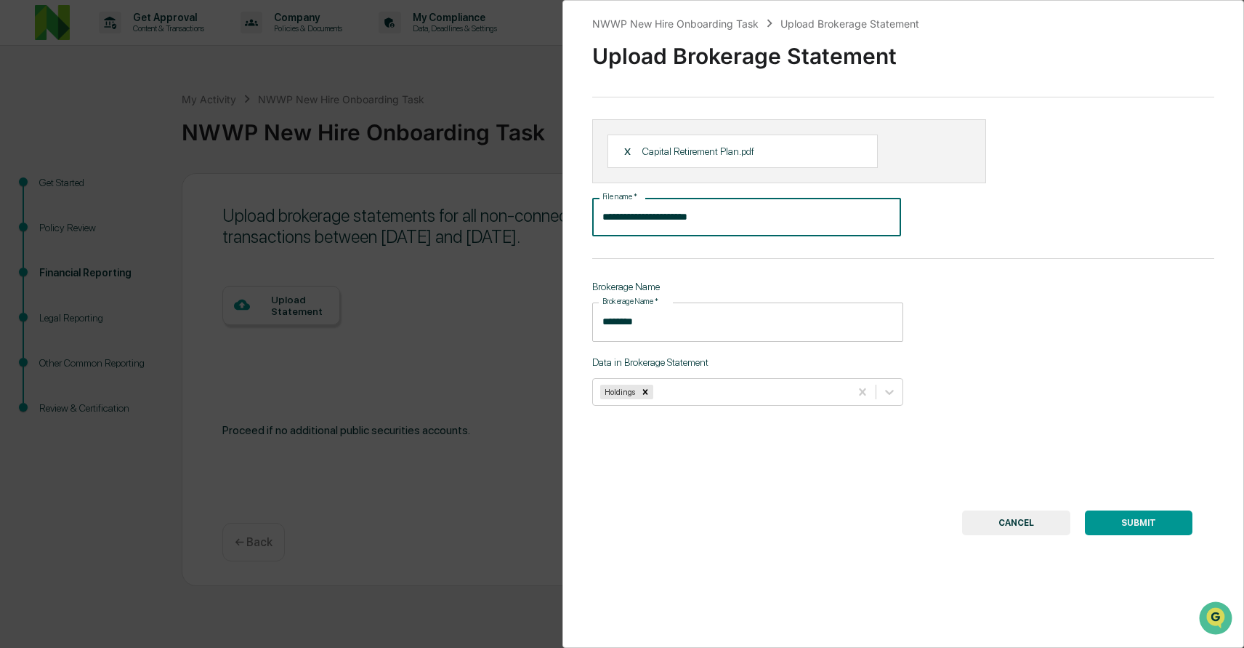
click at [757, 219] on input "**********" at bounding box center [746, 217] width 309 height 39
click at [636, 219] on input "**********" at bounding box center [746, 217] width 309 height 39
type input "**********"
click at [1060, 290] on div "**********" at bounding box center [903, 324] width 682 height 648
click at [1134, 514] on button "SUBMIT" at bounding box center [1139, 522] width 108 height 25
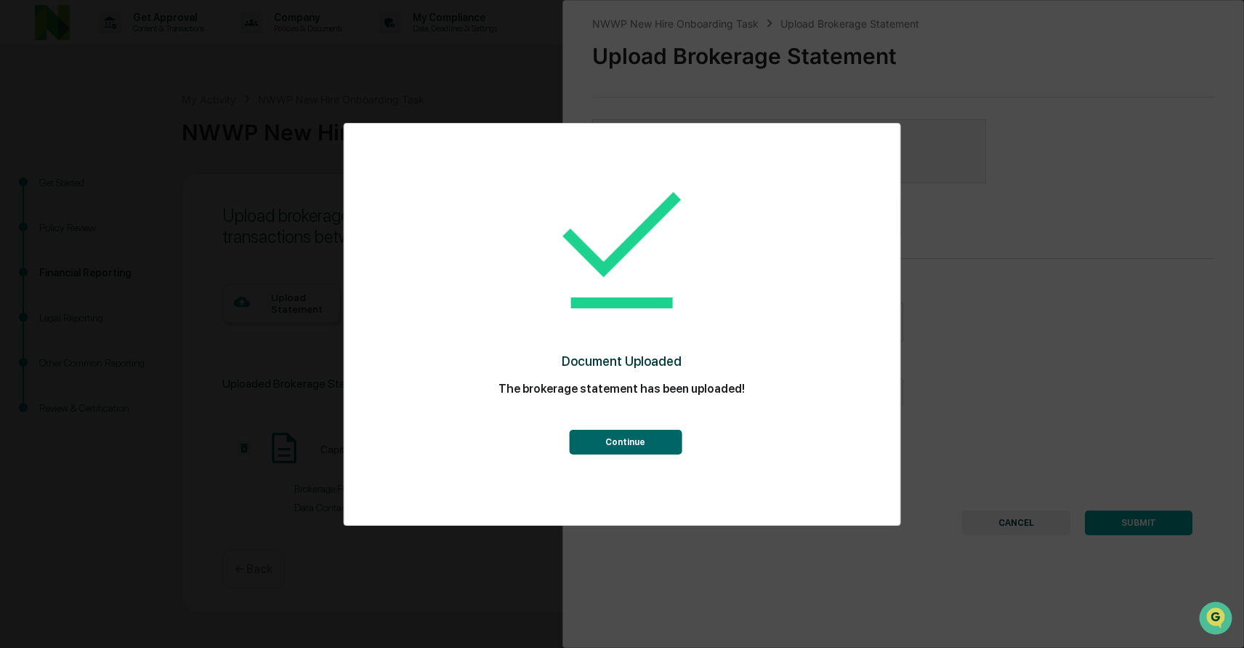
click at [650, 443] on button "Continue" at bounding box center [625, 442] width 113 height 25
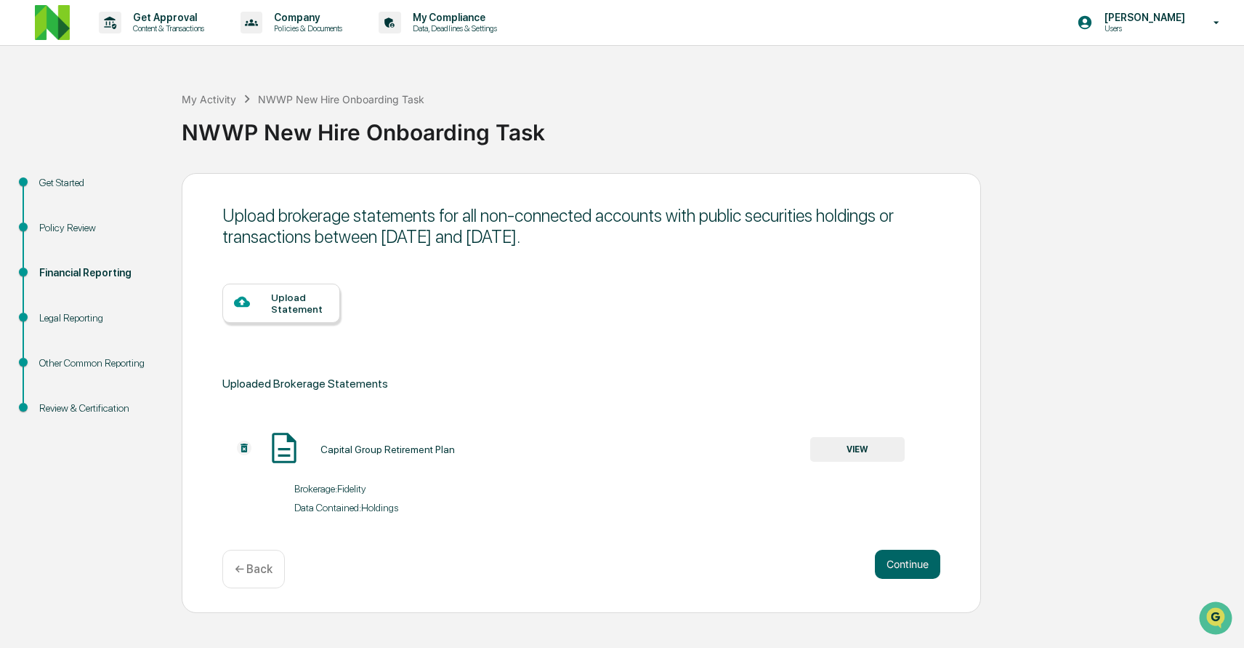
click at [95, 366] on div "Other Common Reporting" at bounding box center [98, 362] width 119 height 15
click at [97, 411] on div "Review & Certification" at bounding box center [98, 407] width 119 height 15
click at [887, 569] on button "Continue" at bounding box center [907, 563] width 65 height 29
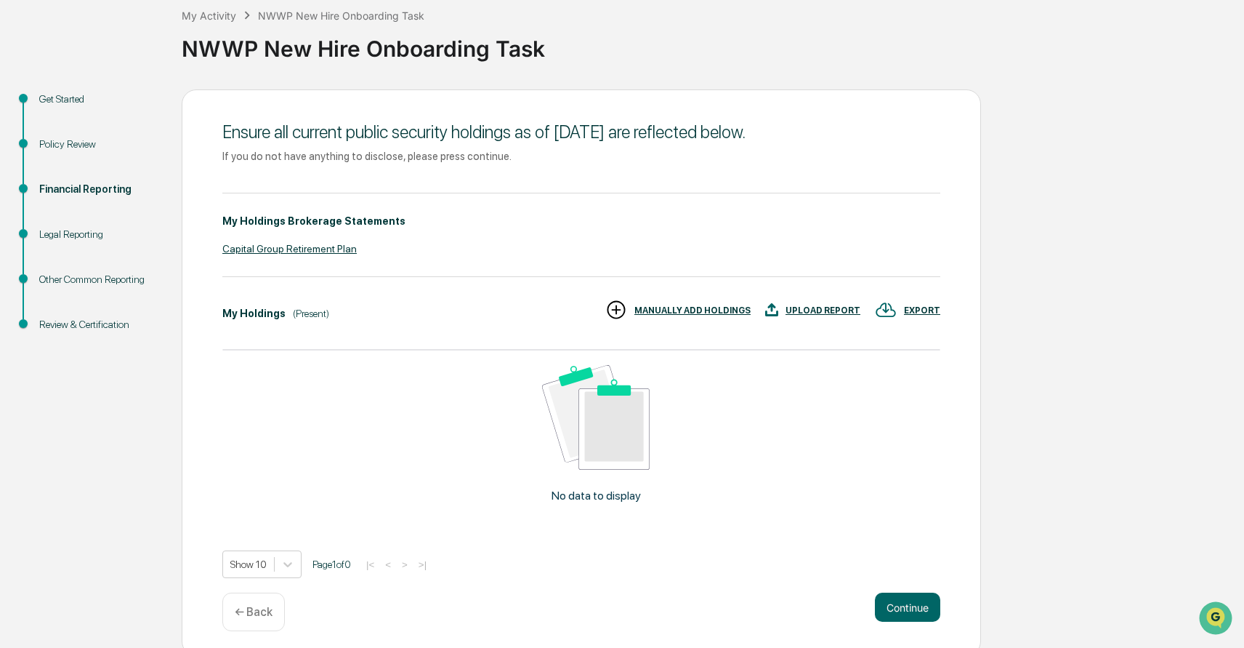
scroll to position [89, 0]
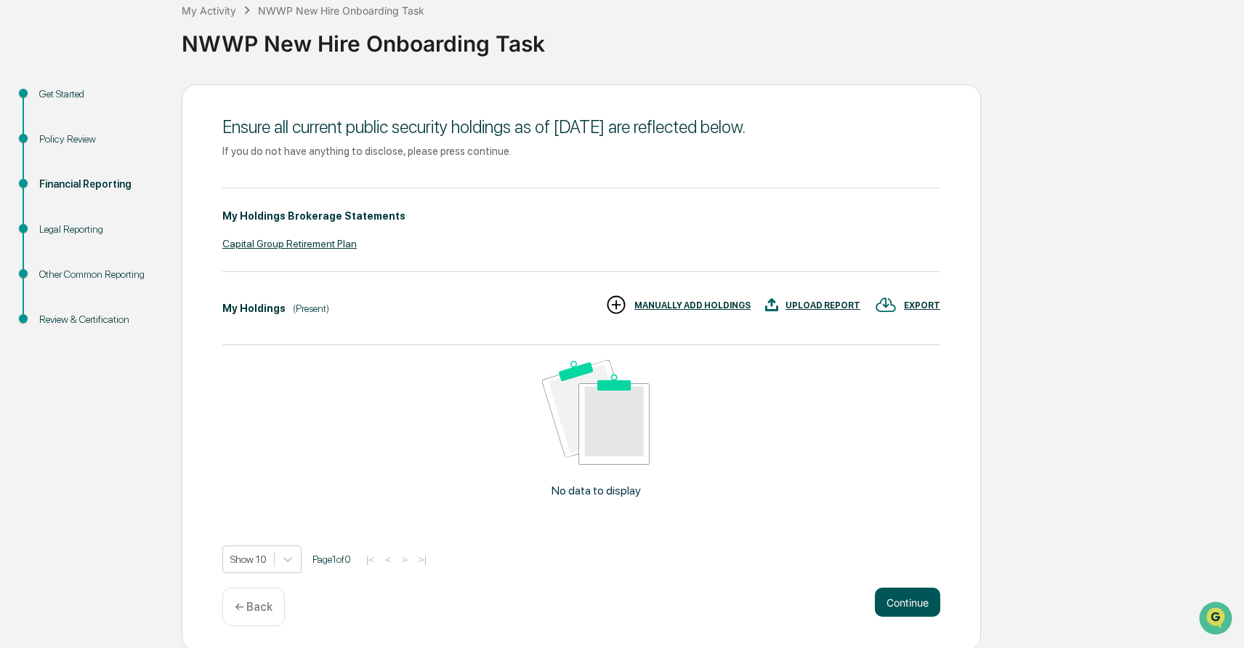
click at [887, 600] on button "Continue" at bounding box center [907, 601] width 65 height 29
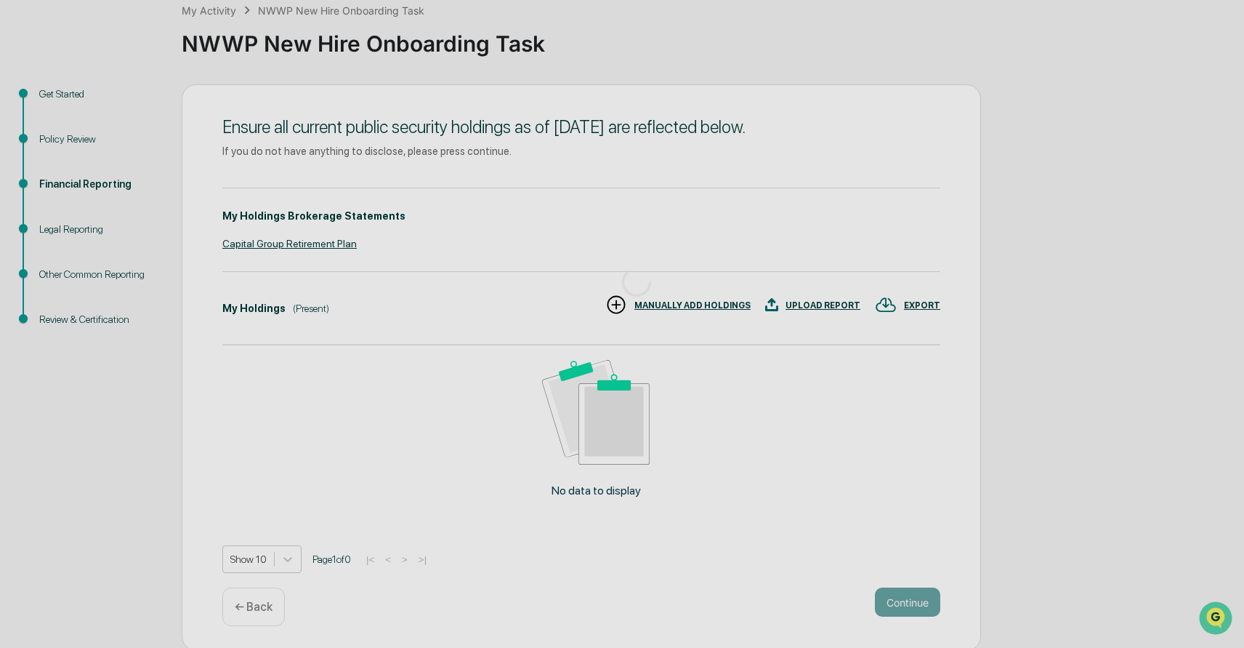
scroll to position [0, 0]
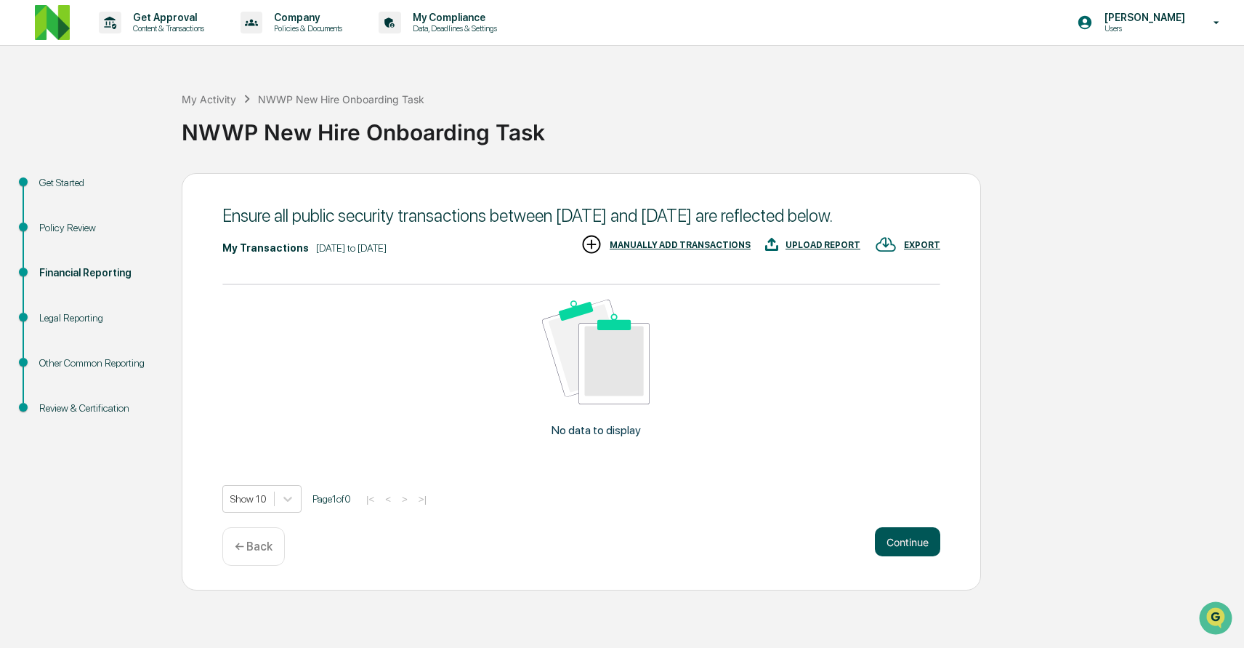
click at [903, 556] on button "Continue" at bounding box center [907, 541] width 65 height 29
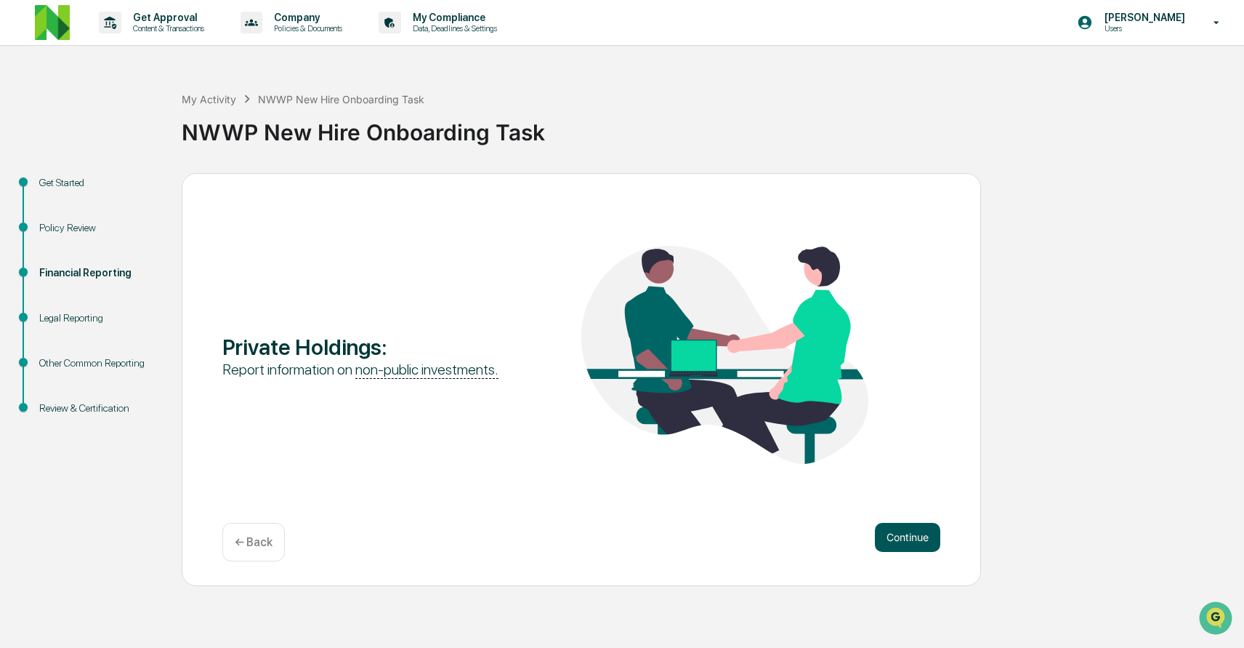
click at [902, 546] on button "Continue" at bounding box center [907, 537] width 65 height 29
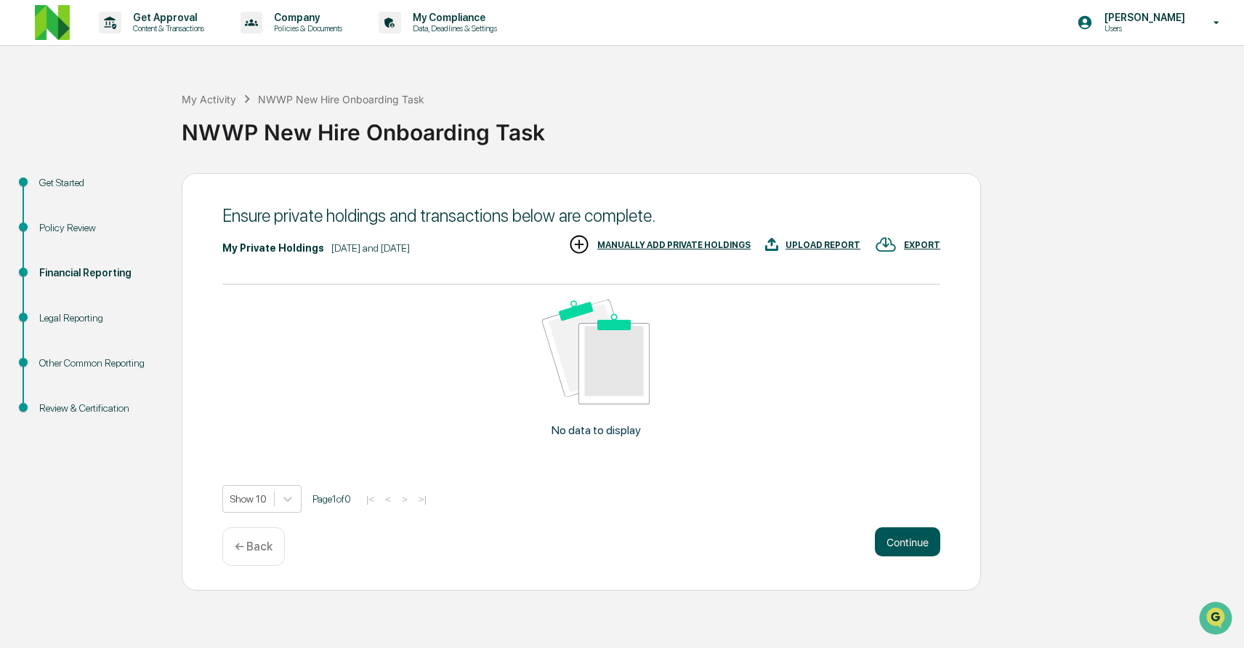
click at [902, 545] on button "Continue" at bounding box center [907, 541] width 65 height 29
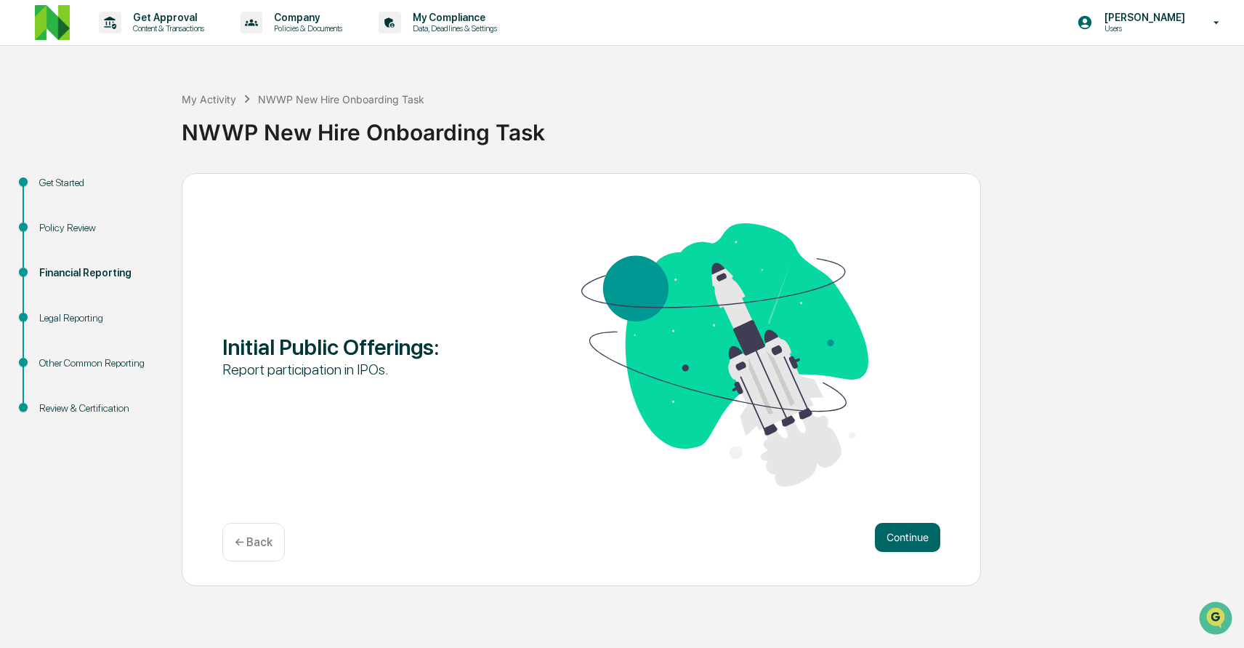
click at [902, 545] on button "Continue" at bounding box center [907, 537] width 65 height 29
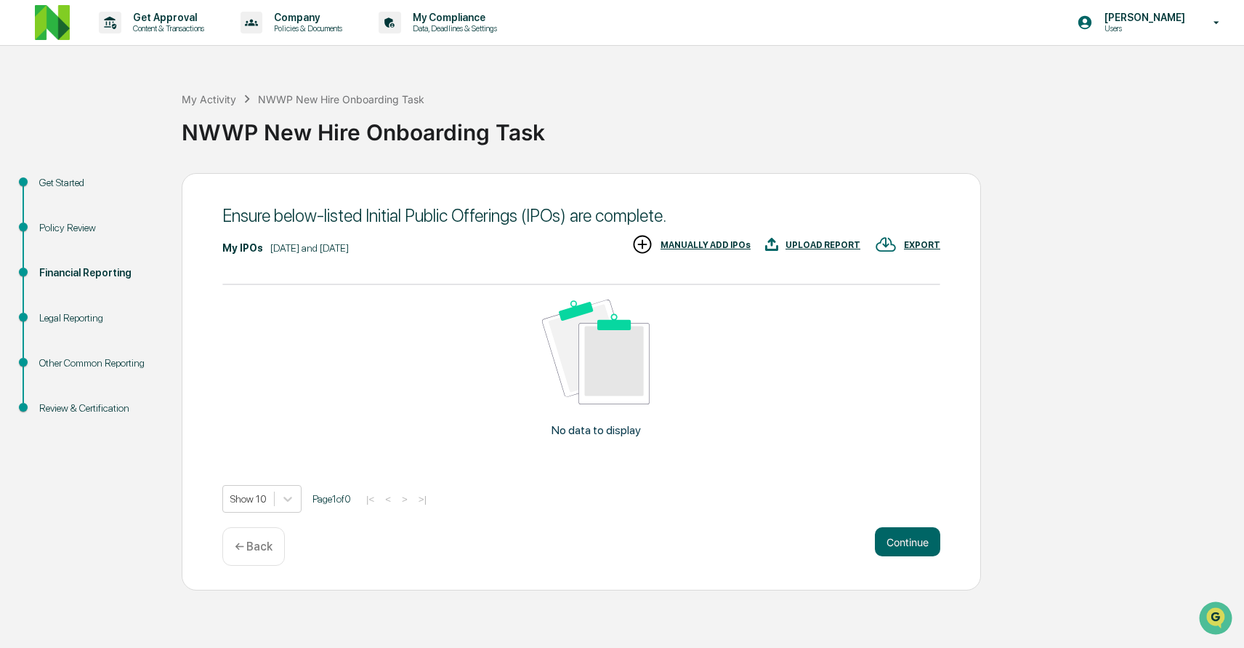
click at [902, 545] on button "Continue" at bounding box center [907, 541] width 65 height 29
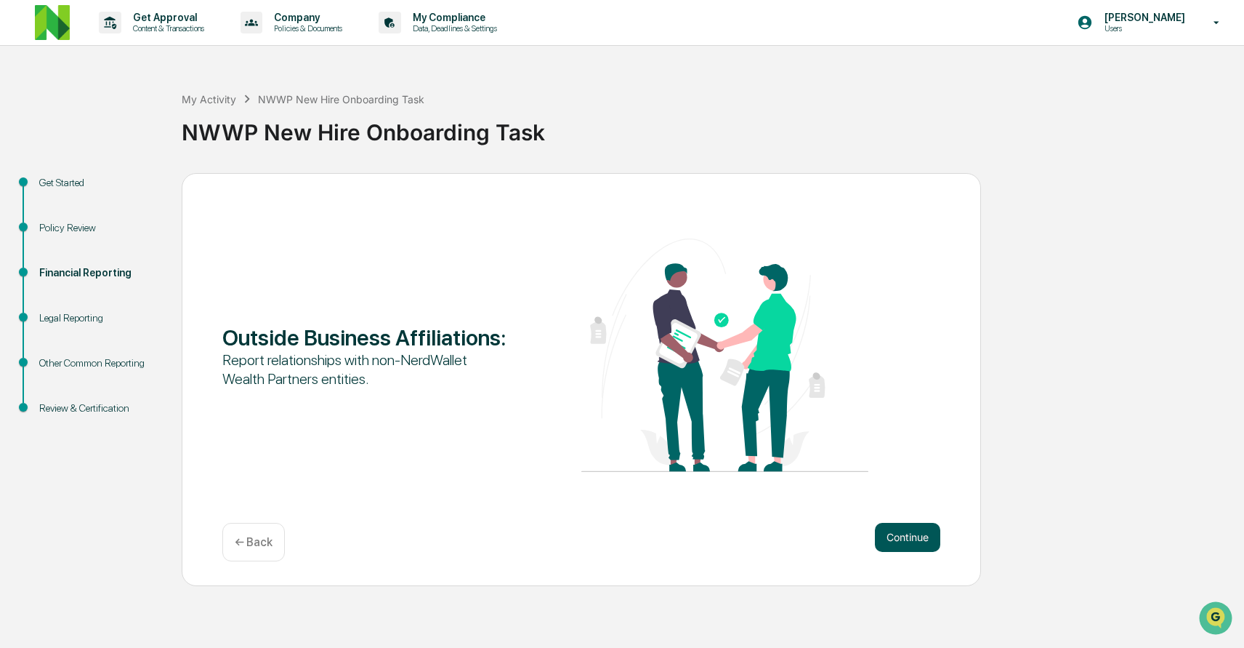
click at [902, 544] on button "Continue" at bounding box center [907, 537] width 65 height 29
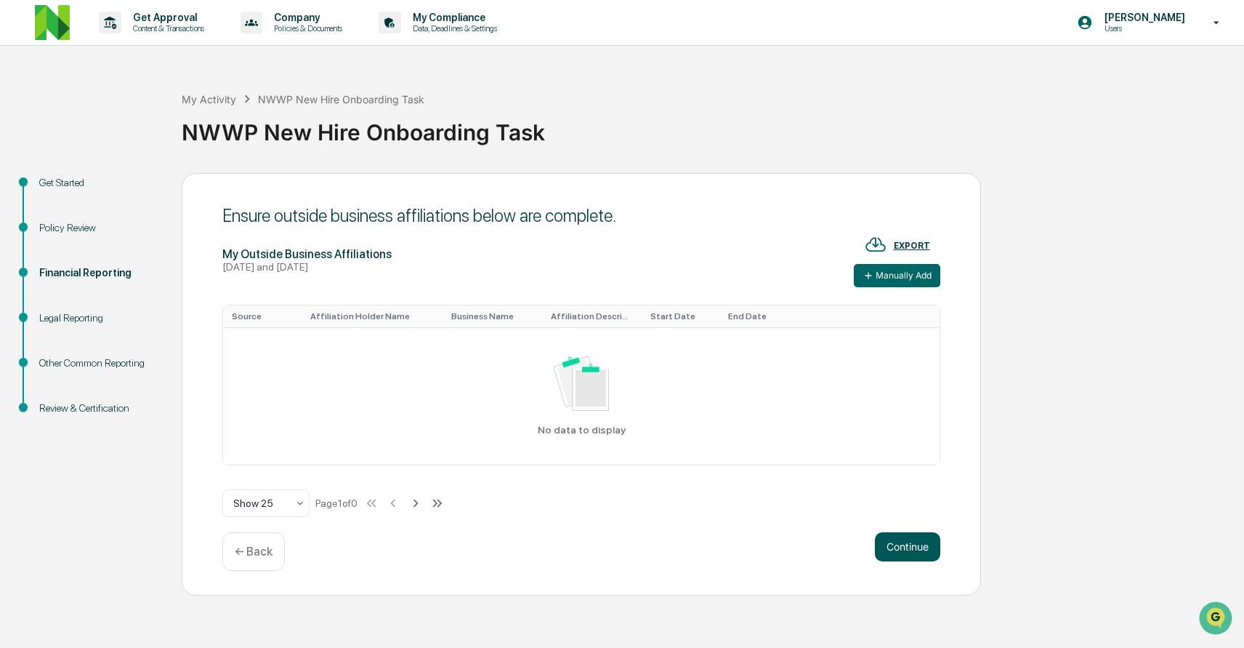
click at [902, 544] on button "Continue" at bounding box center [907, 546] width 65 height 29
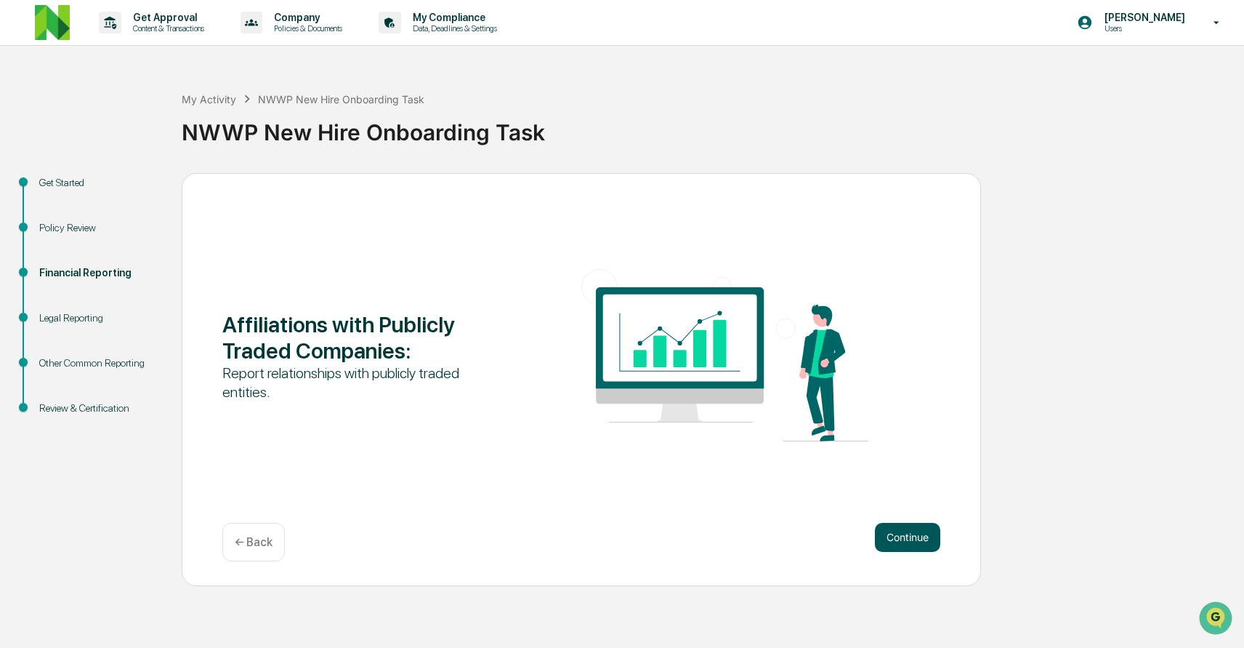
click at [902, 543] on button "Continue" at bounding box center [907, 537] width 65 height 29
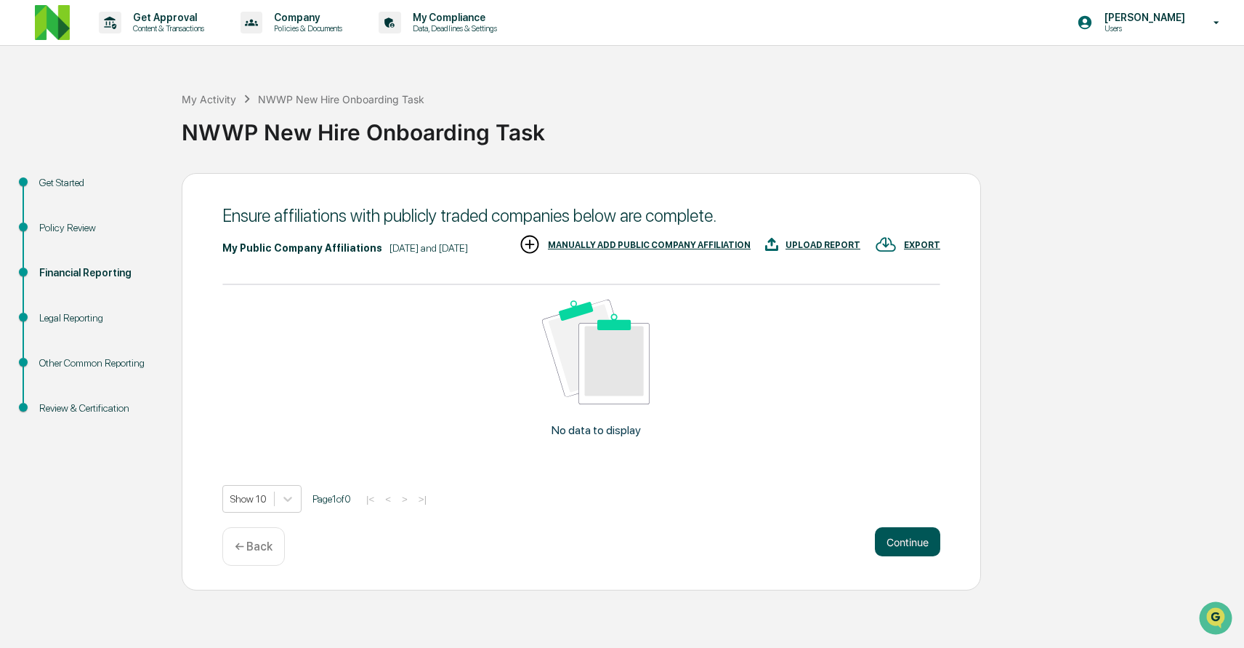
click at [902, 543] on div "Ensure affiliations with publicly traded companies below are complete. My Publi…" at bounding box center [581, 381] width 799 height 417
click at [901, 556] on button "Continue" at bounding box center [907, 541] width 65 height 29
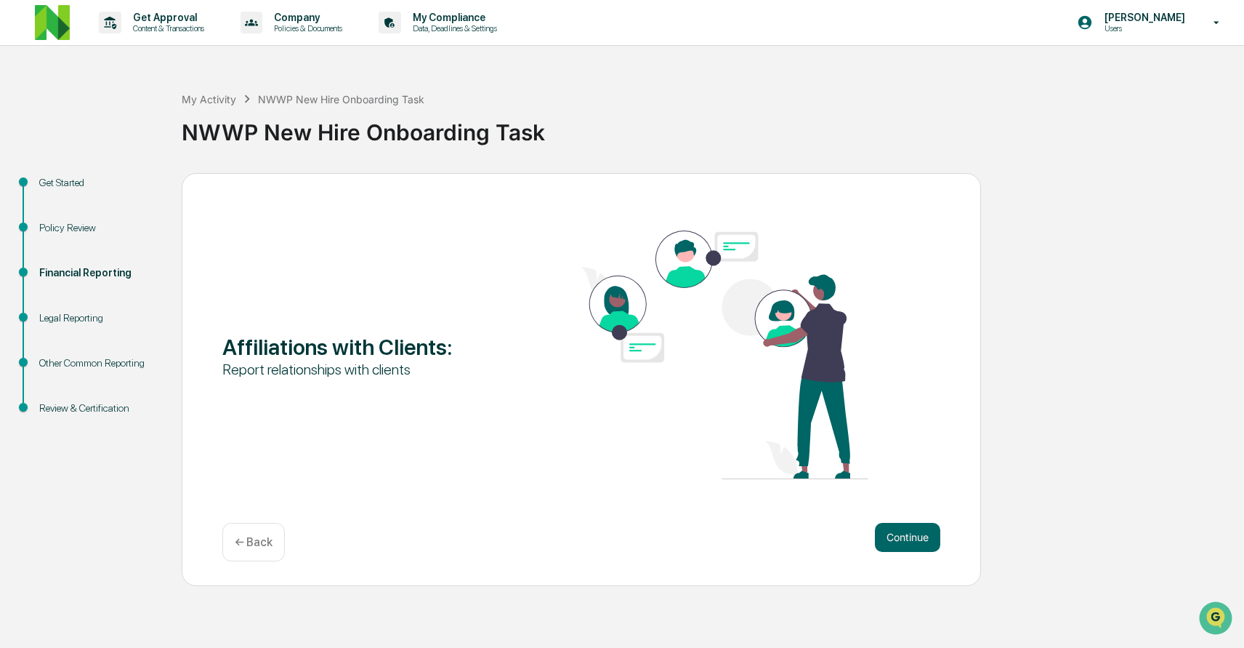
click at [901, 566] on div "Affiliations with Clients : Report relationships with clients Continue ← Back" at bounding box center [581, 379] width 799 height 413
click at [900, 547] on button "Continue" at bounding box center [907, 537] width 65 height 29
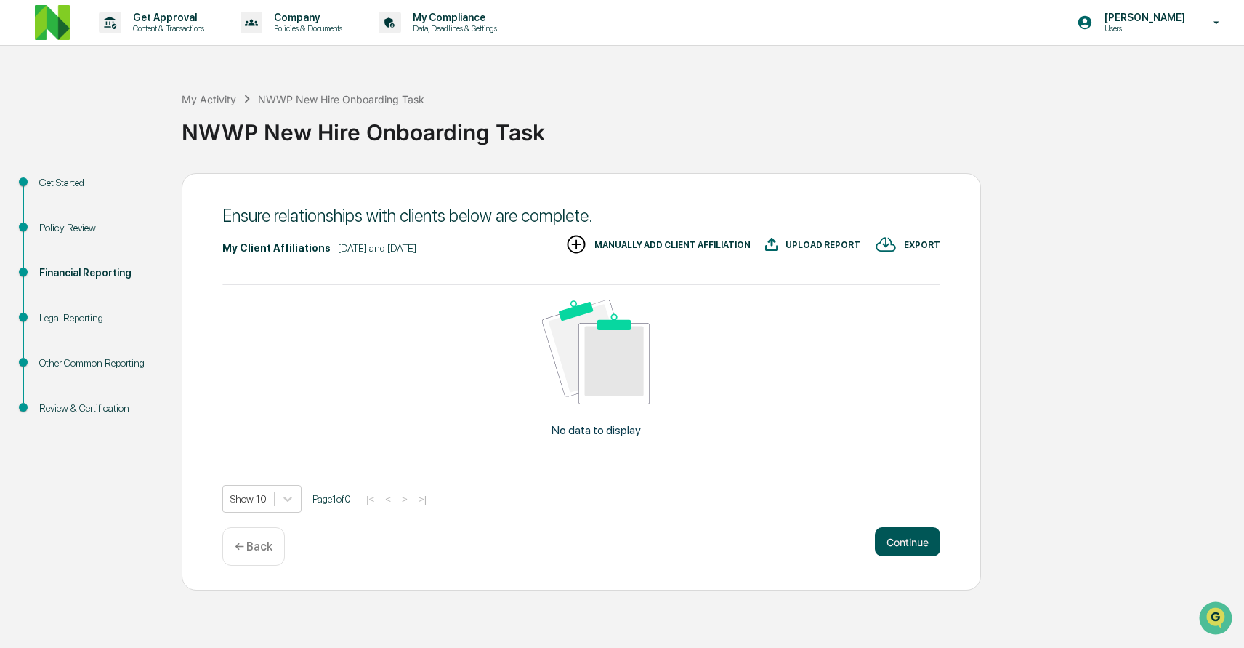
click at [900, 546] on button "Continue" at bounding box center [907, 541] width 65 height 29
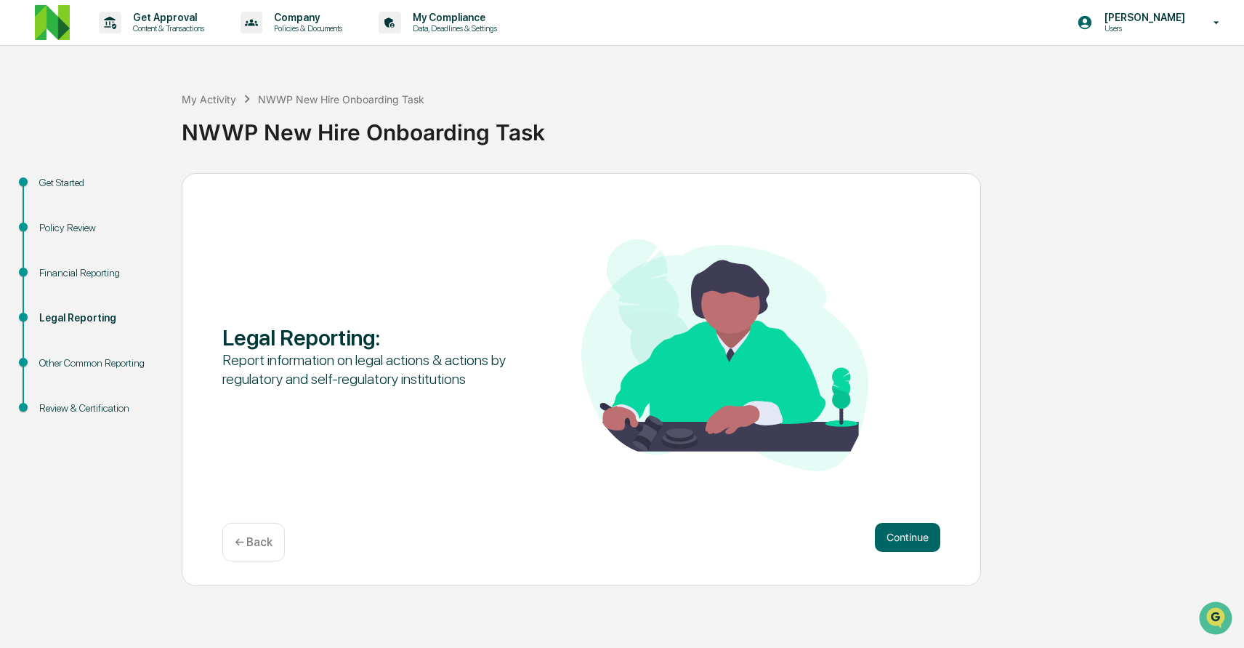
click at [900, 546] on button "Continue" at bounding box center [907, 537] width 65 height 29
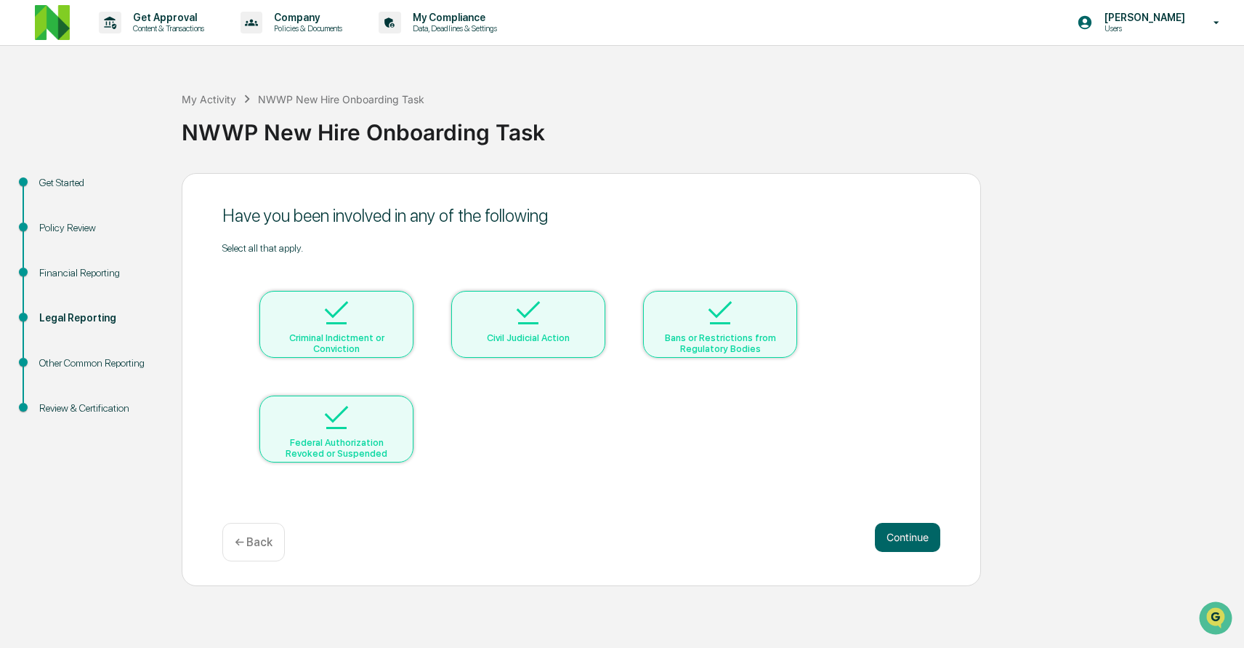
click at [900, 546] on button "Continue" at bounding box center [907, 537] width 65 height 29
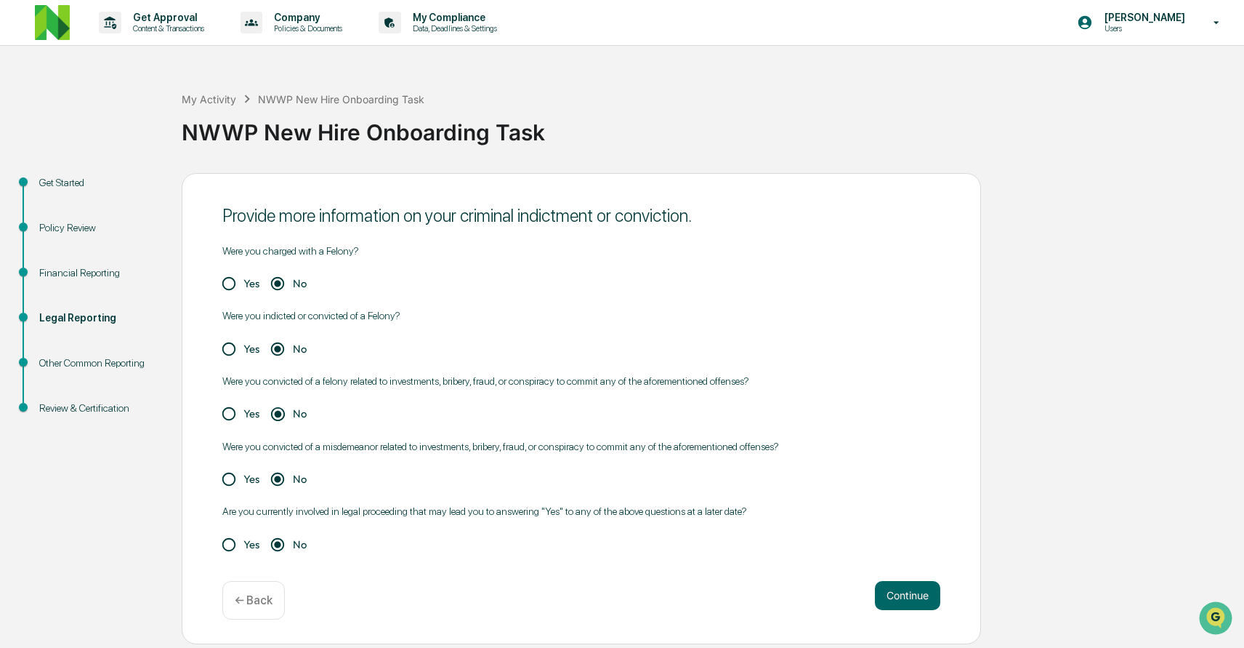
click at [900, 546] on div "Yes No" at bounding box center [581, 544] width 718 height 29
click at [895, 594] on button "Continue" at bounding box center [907, 595] width 65 height 29
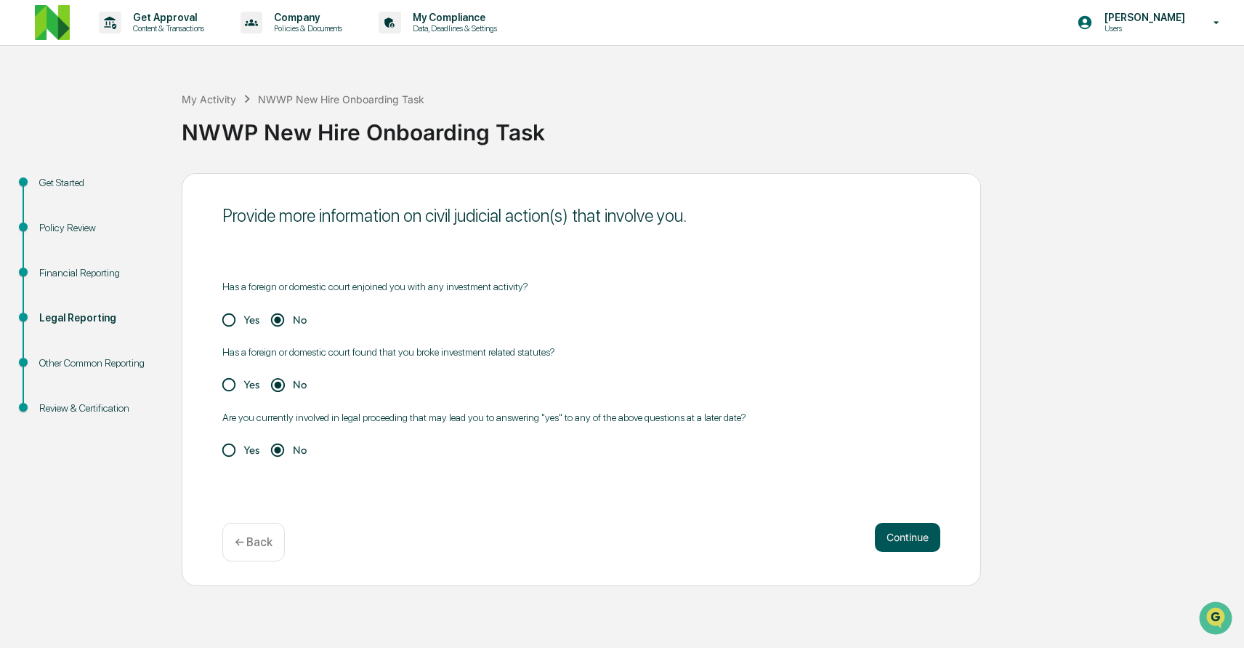
click at [900, 545] on button "Continue" at bounding box center [907, 537] width 65 height 29
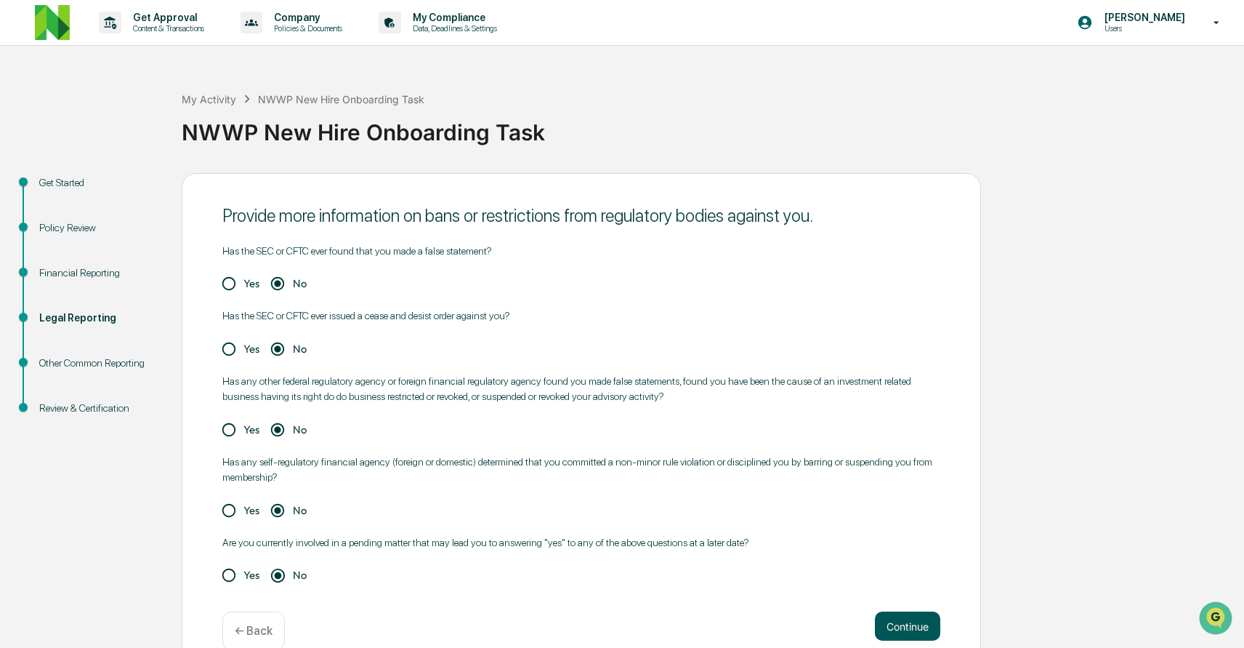
click at [893, 618] on button "Continue" at bounding box center [907, 625] width 65 height 29
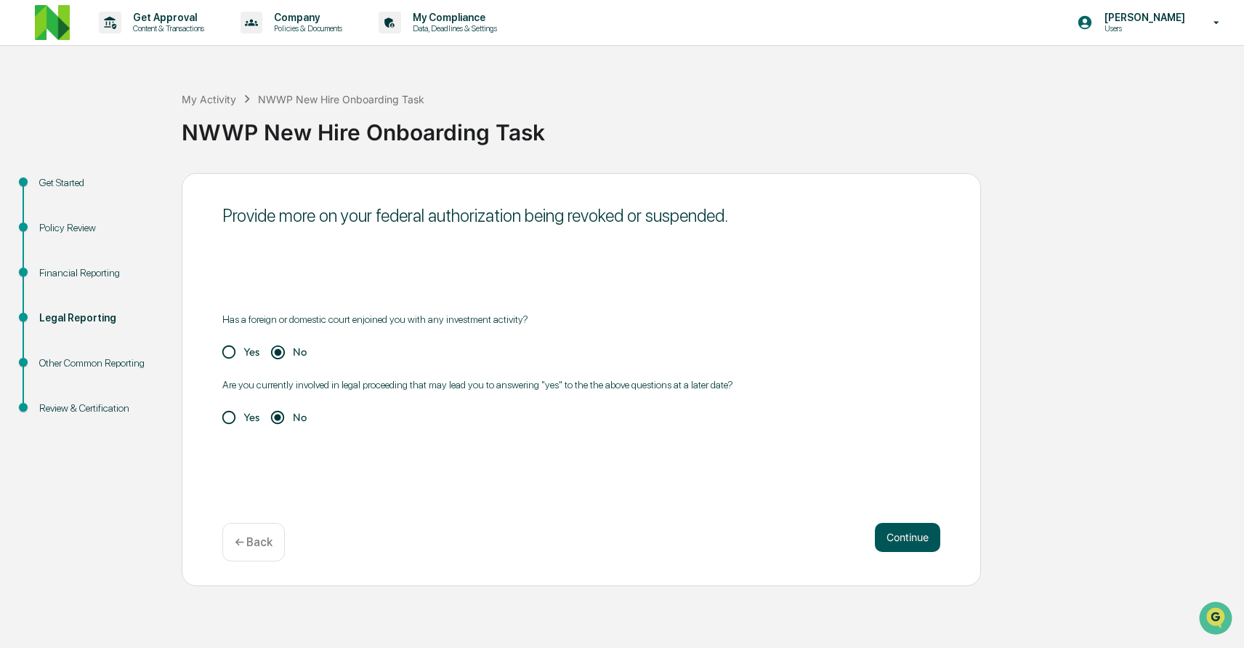
click at [905, 536] on button "Continue" at bounding box center [907, 537] width 65 height 29
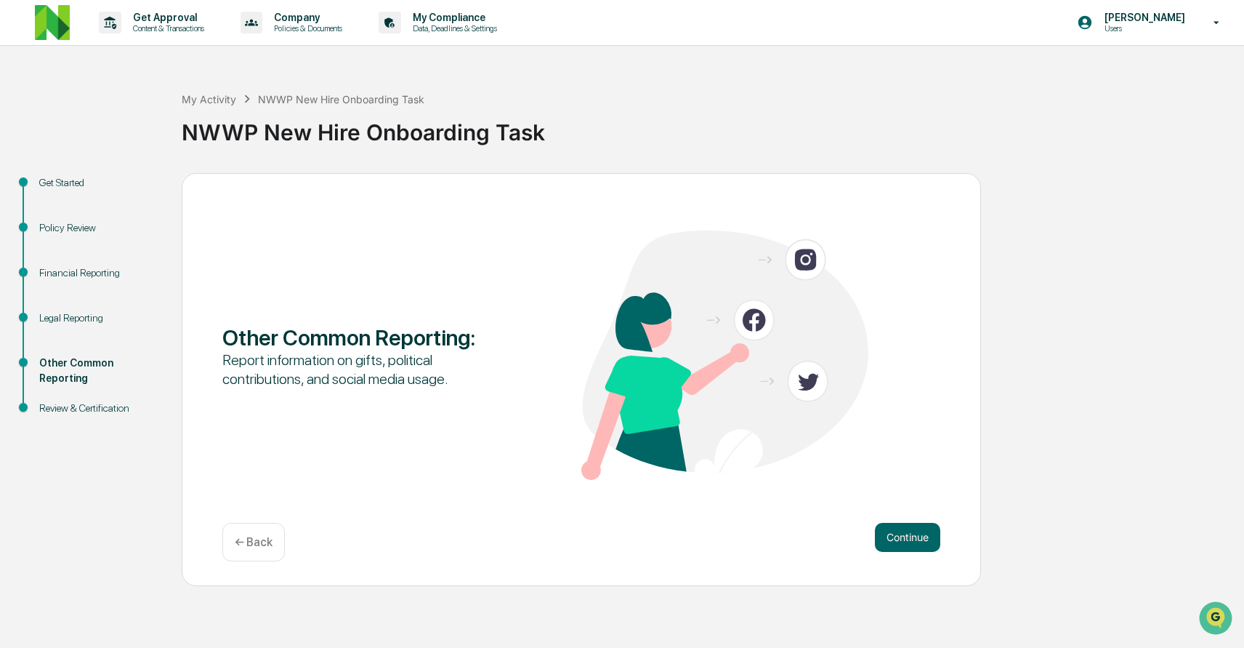
click at [905, 536] on button "Continue" at bounding box center [907, 537] width 65 height 29
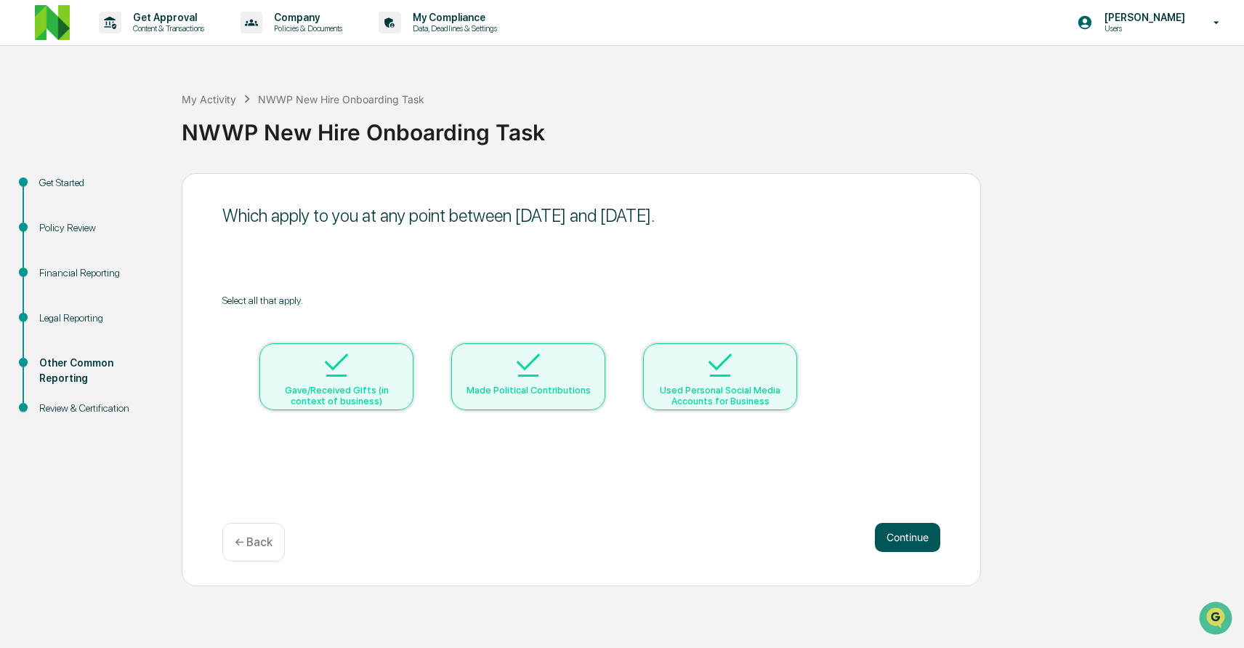
click at [905, 533] on button "Continue" at bounding box center [907, 537] width 65 height 29
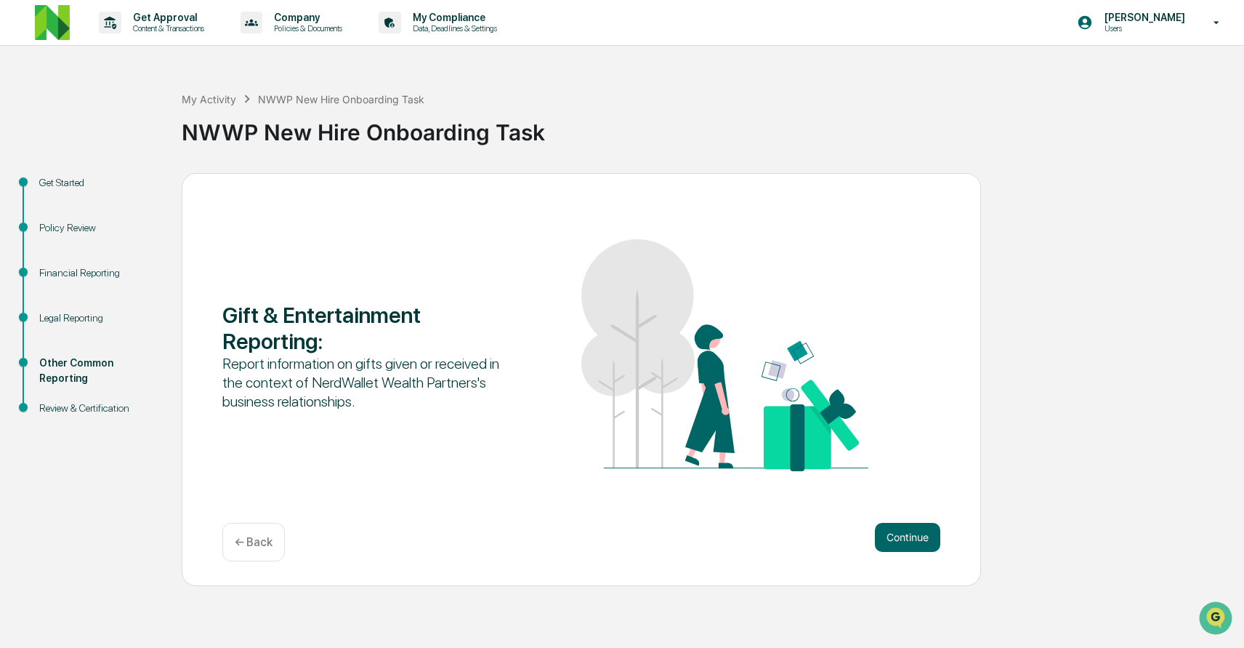
click at [905, 533] on button "Continue" at bounding box center [907, 537] width 65 height 29
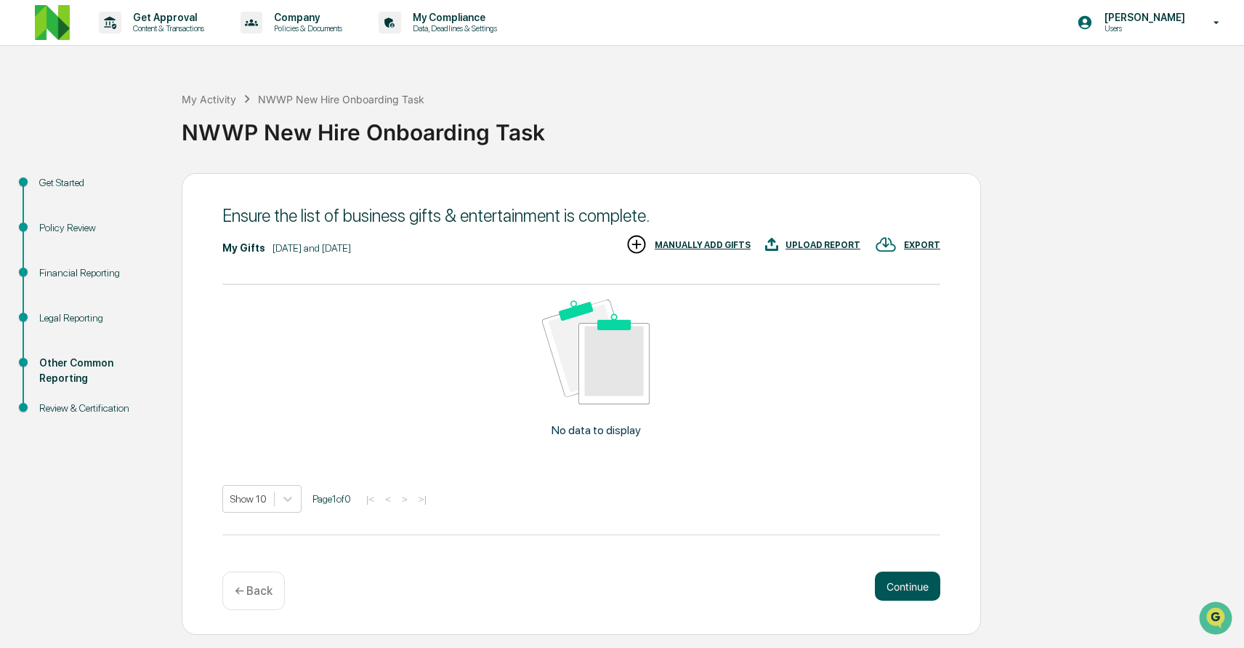
click at [893, 579] on button "Continue" at bounding box center [907, 585] width 65 height 29
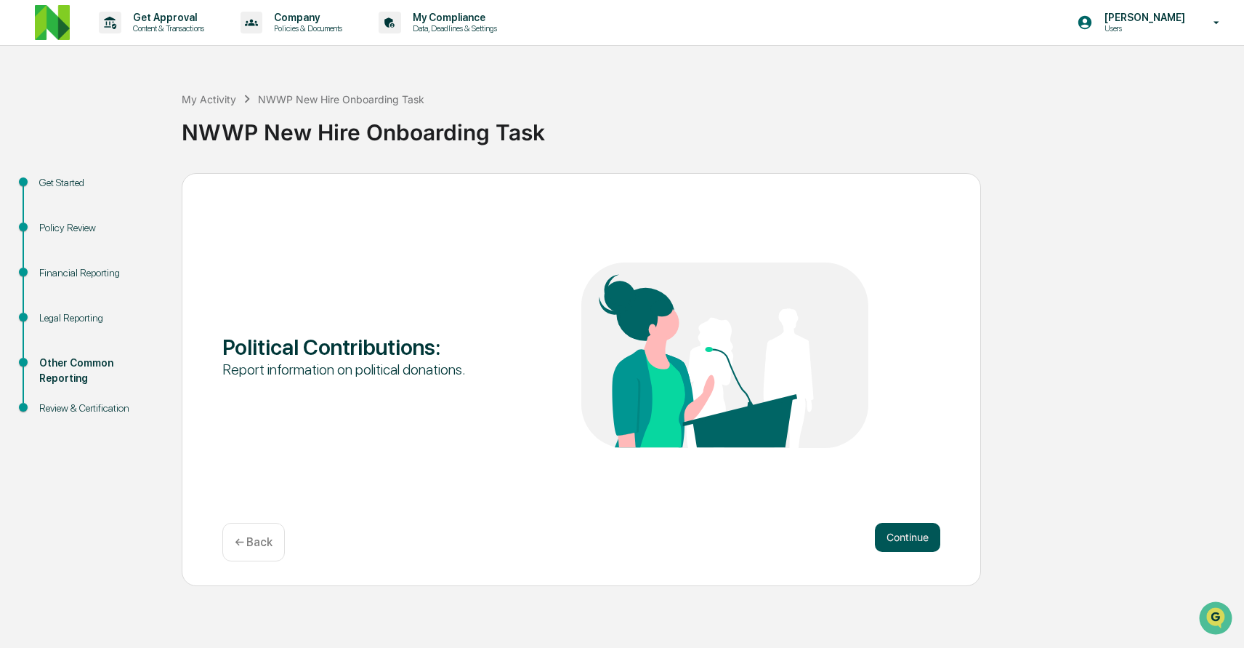
click at [897, 545] on button "Continue" at bounding box center [907, 537] width 65 height 29
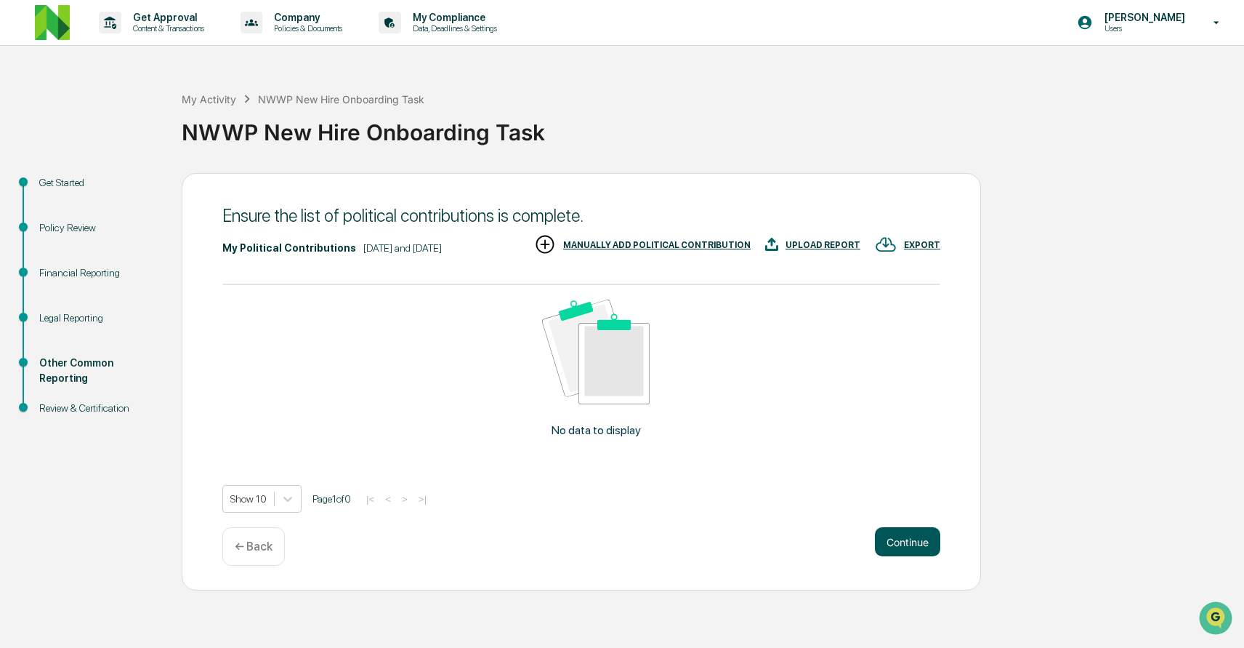
click at [898, 556] on button "Continue" at bounding box center [907, 541] width 65 height 29
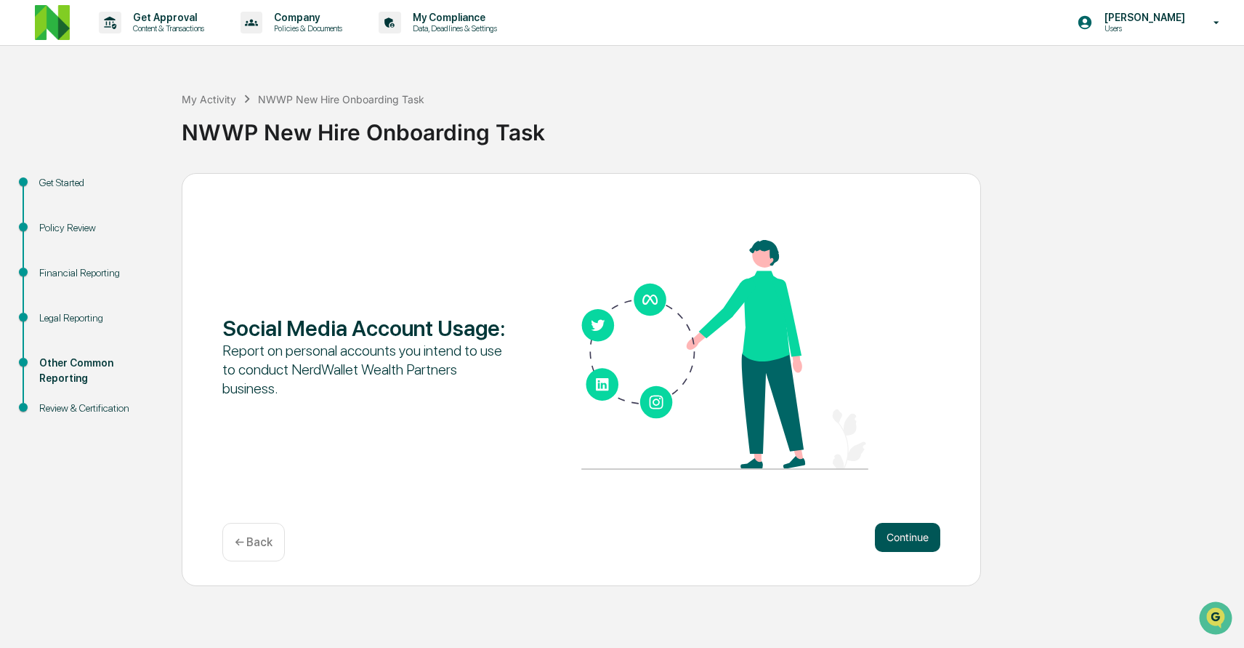
click at [903, 547] on button "Continue" at bounding box center [907, 537] width 65 height 29
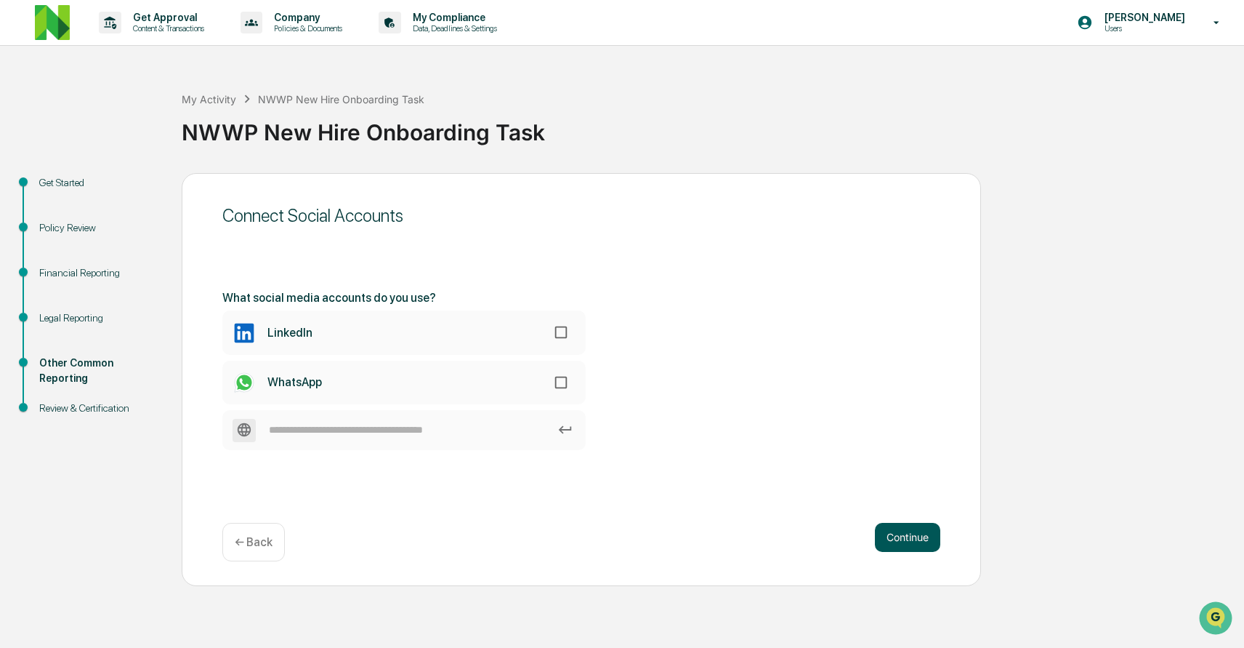
click at [932, 545] on button "Continue" at bounding box center [907, 537] width 65 height 29
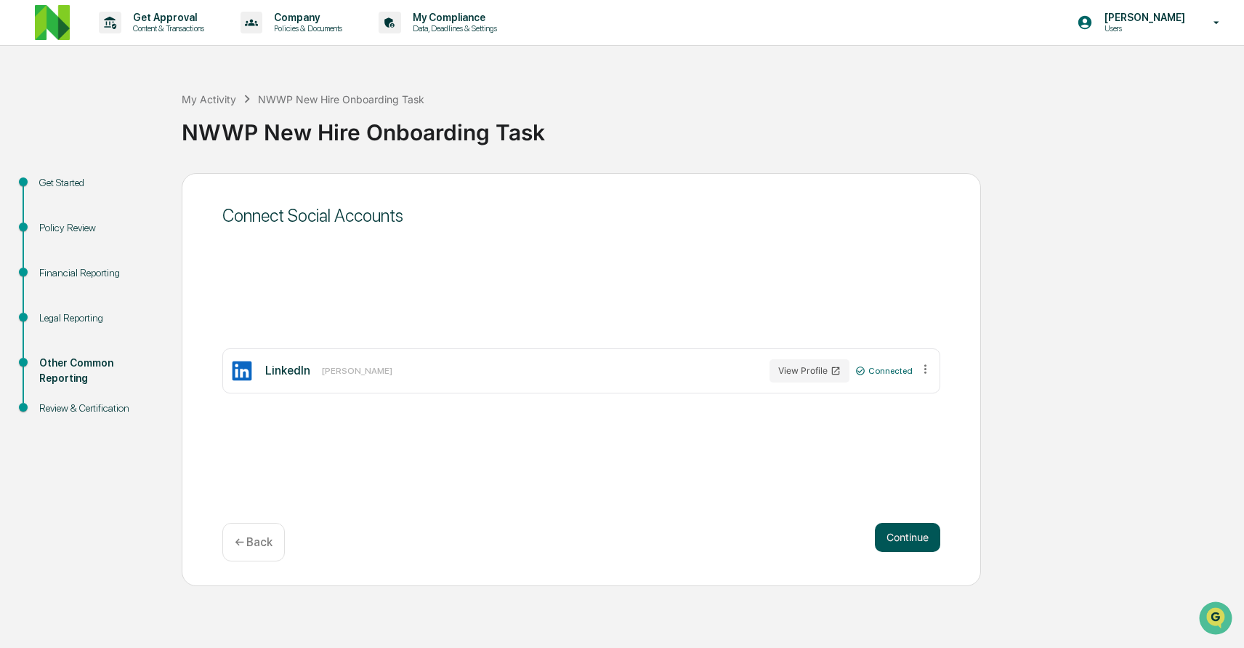
click at [932, 545] on button "Continue" at bounding box center [907, 537] width 65 height 29
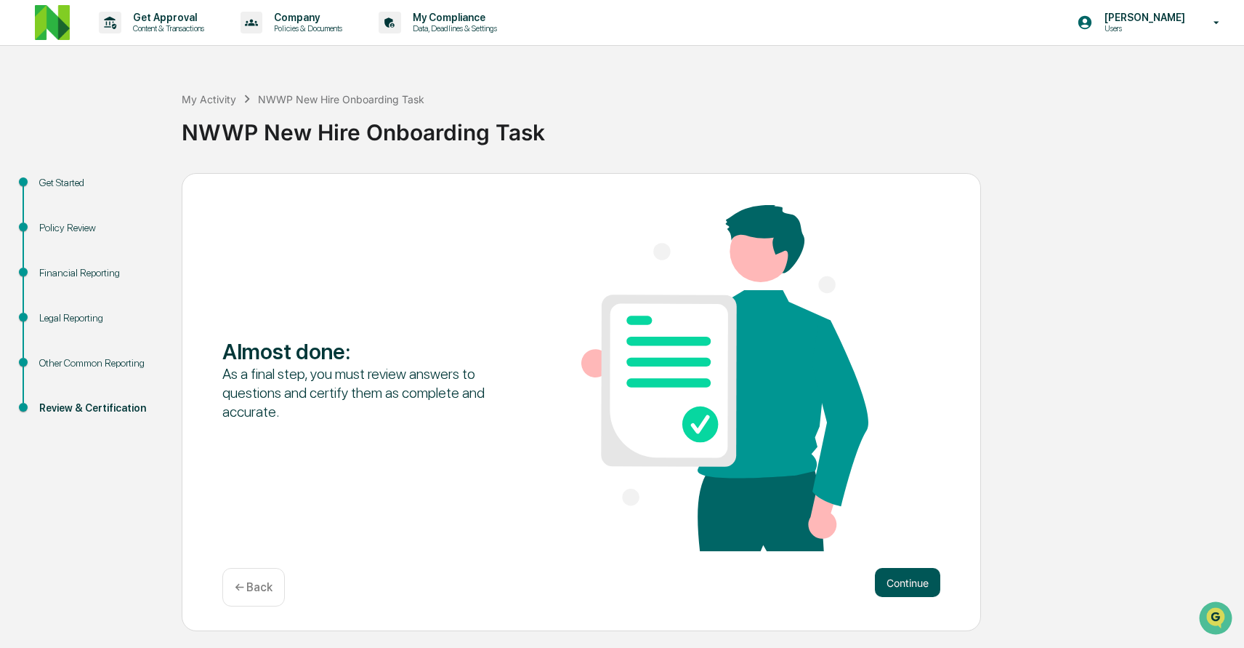
click at [919, 576] on button "Continue" at bounding box center [907, 582] width 65 height 29
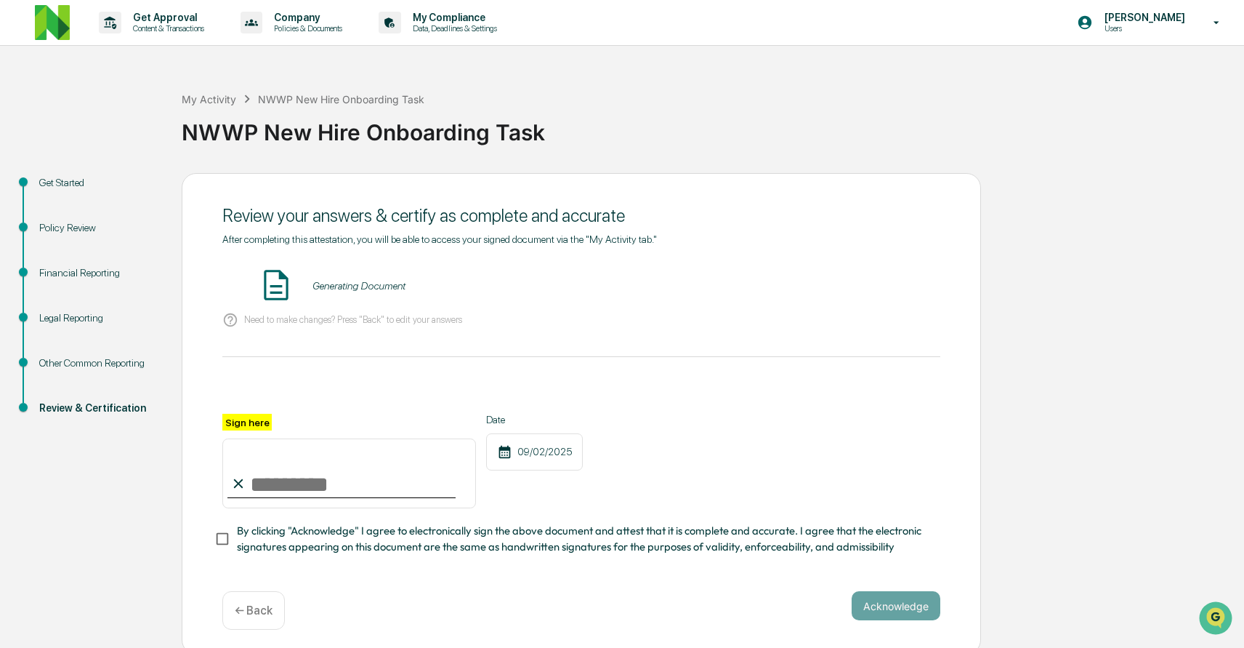
click at [288, 483] on input "Sign here" at bounding box center [349, 473] width 254 height 70
type input "**********"
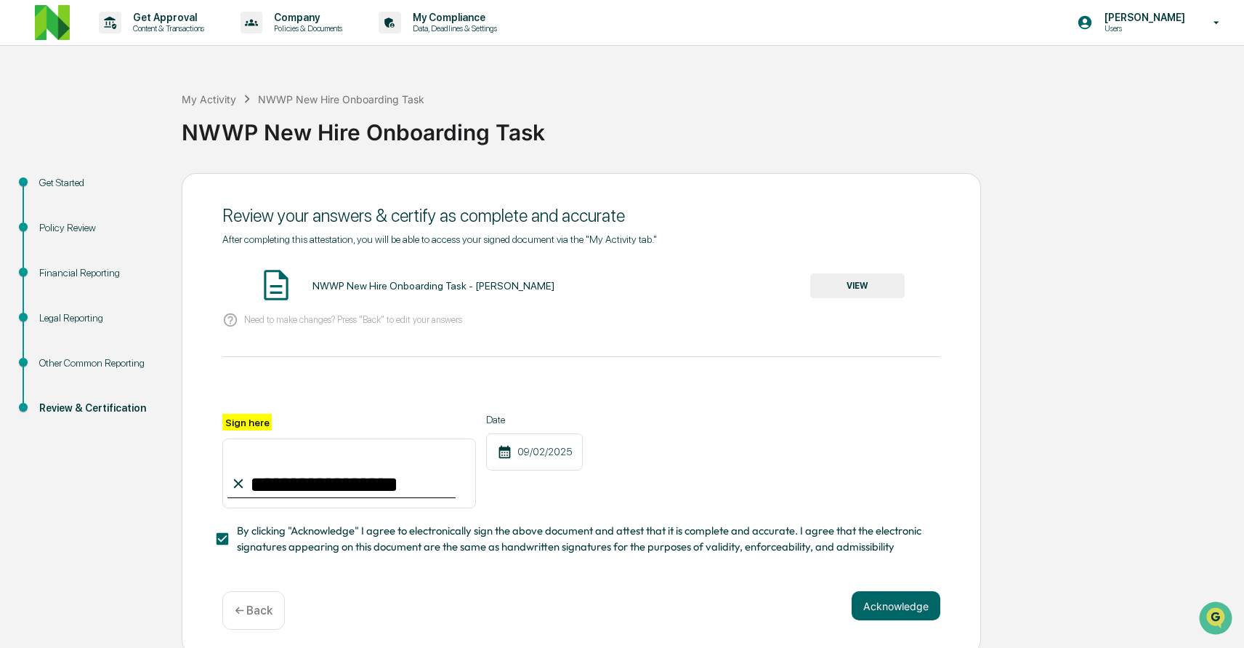
click at [834, 287] on button "VIEW" at bounding box center [857, 285] width 94 height 25
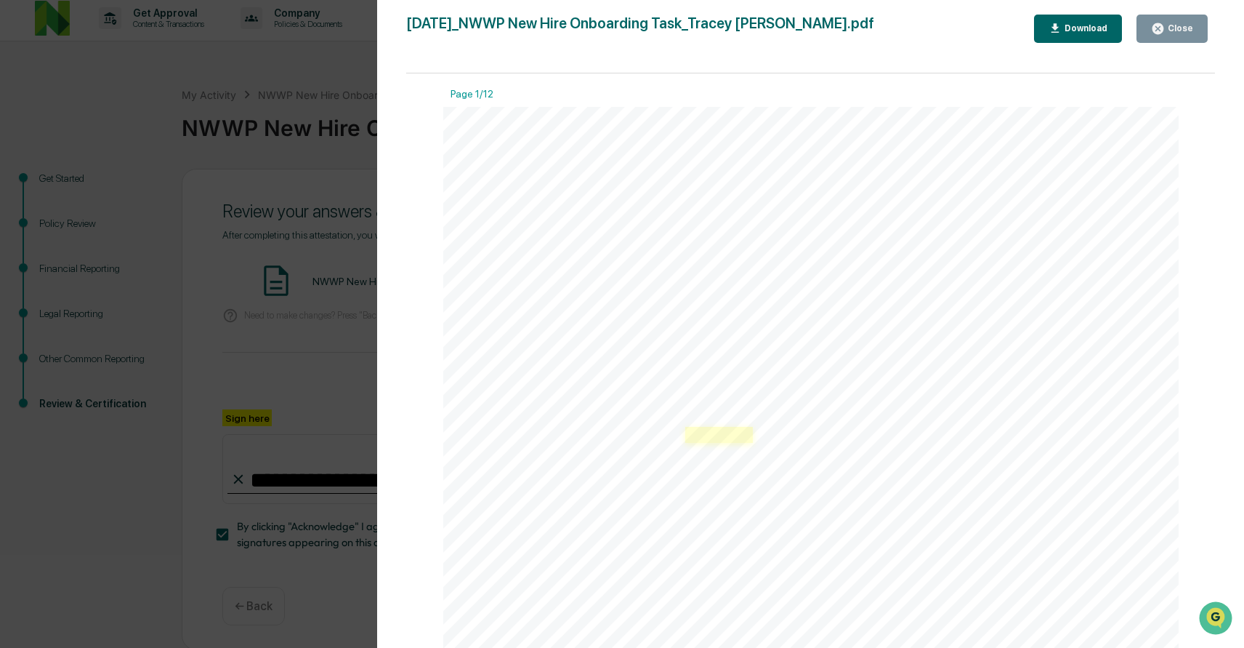
scroll to position [5, 0]
click at [597, 514] on link at bounding box center [593, 516] width 64 height 15
click at [1154, 35] on icon "button" at bounding box center [1158, 29] width 14 height 14
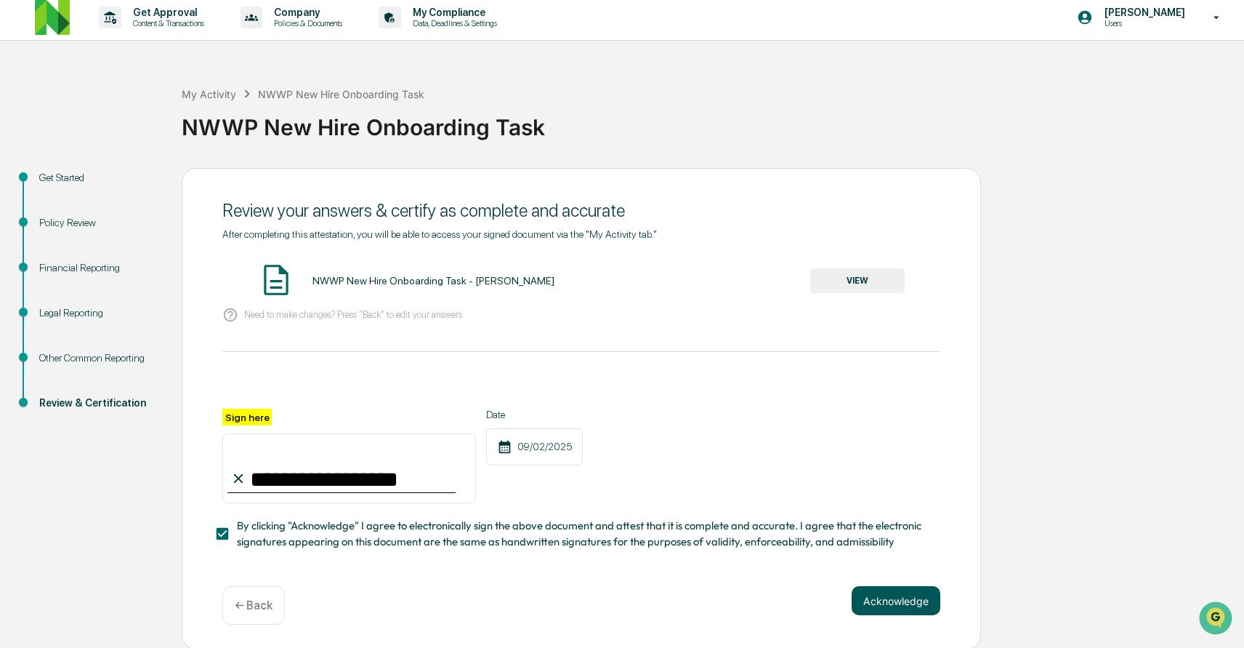
click at [882, 601] on button "Acknowledge" at bounding box center [896, 600] width 89 height 29
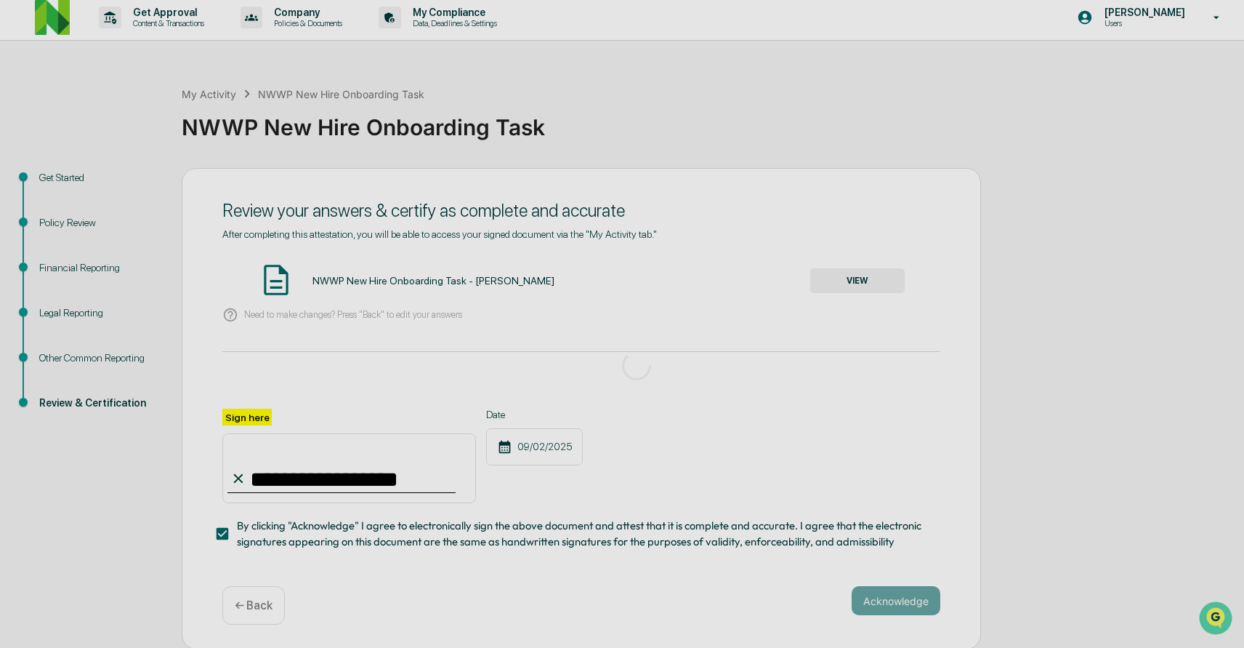
scroll to position [0, 0]
